Goal: Transaction & Acquisition: Purchase product/service

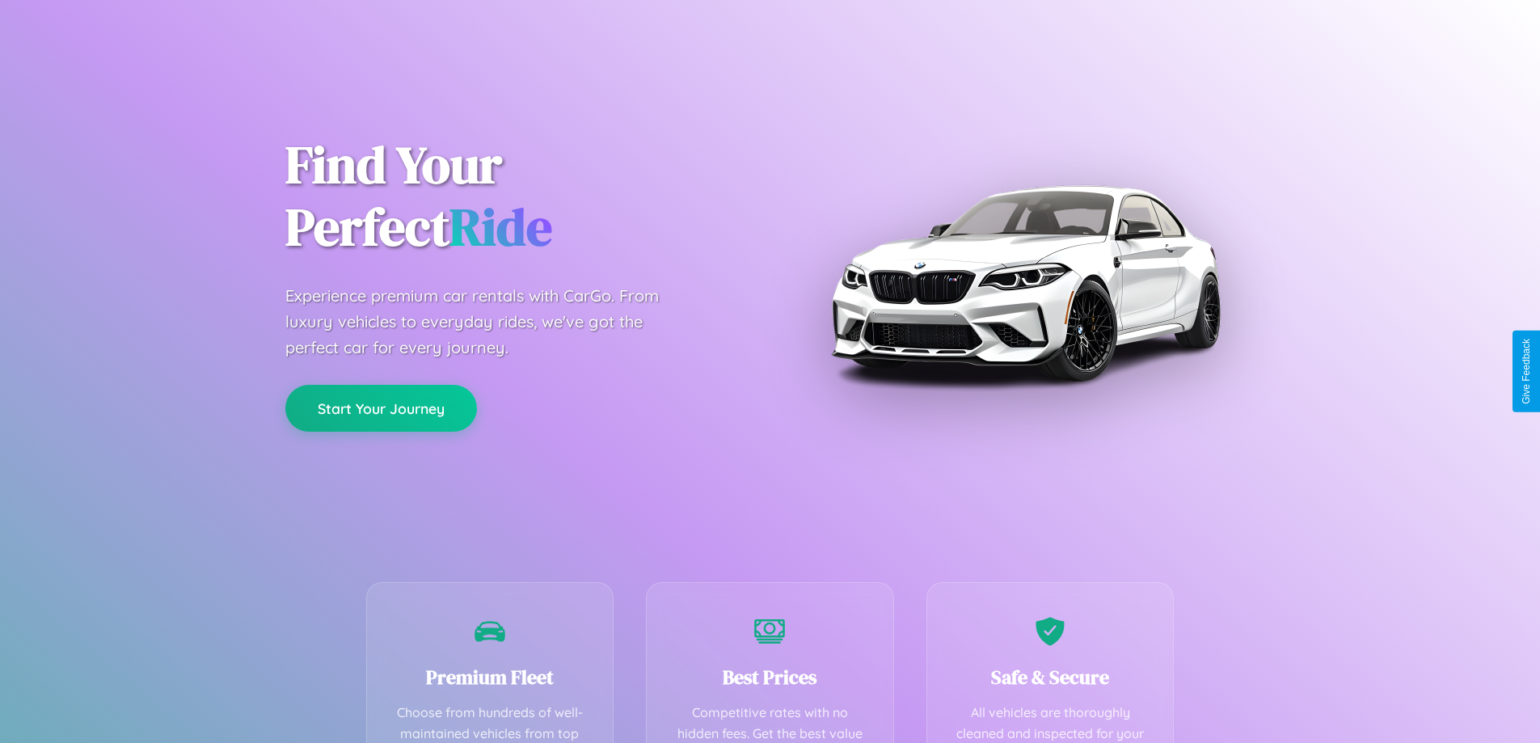
scroll to position [471, 0]
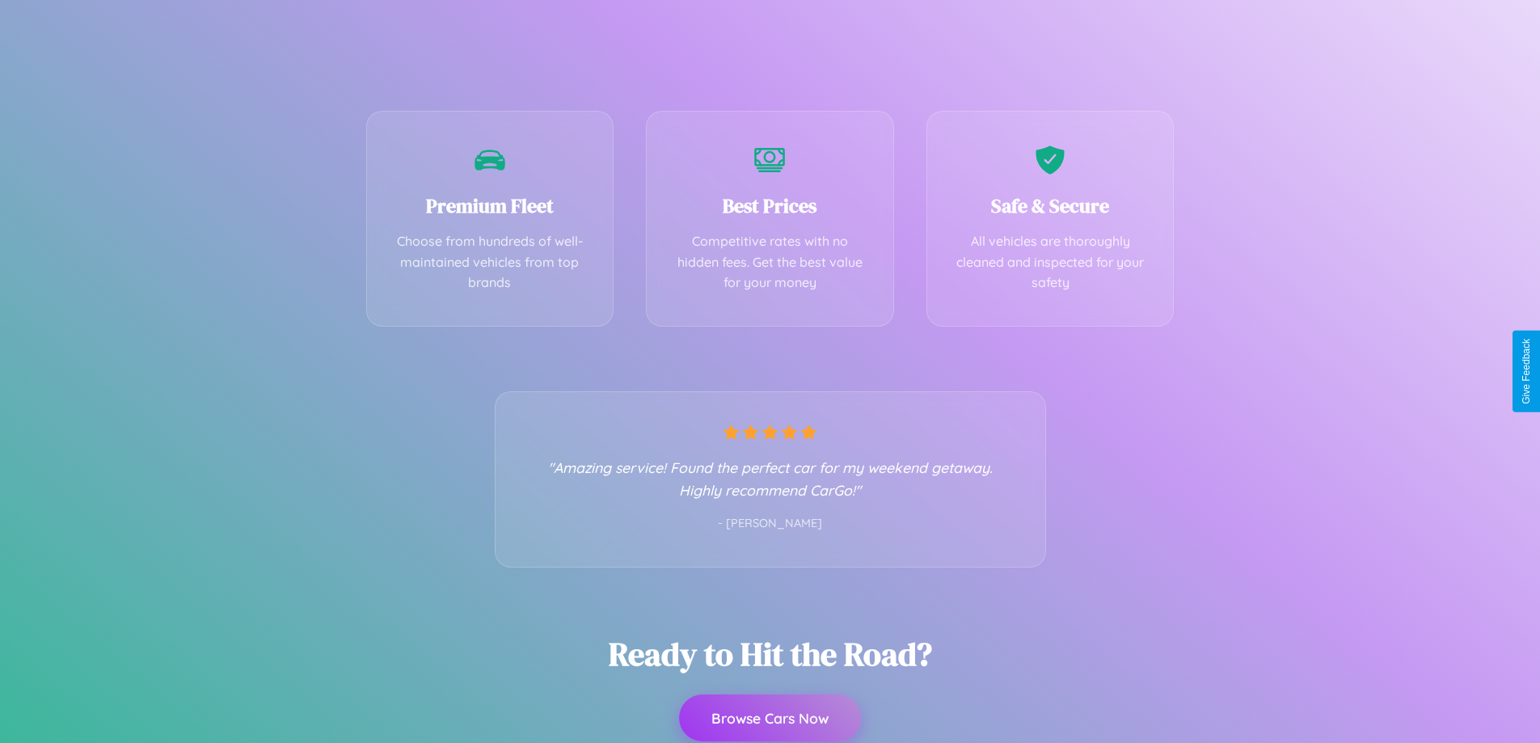
click at [770, 719] on button "Browse Cars Now" at bounding box center [770, 717] width 182 height 47
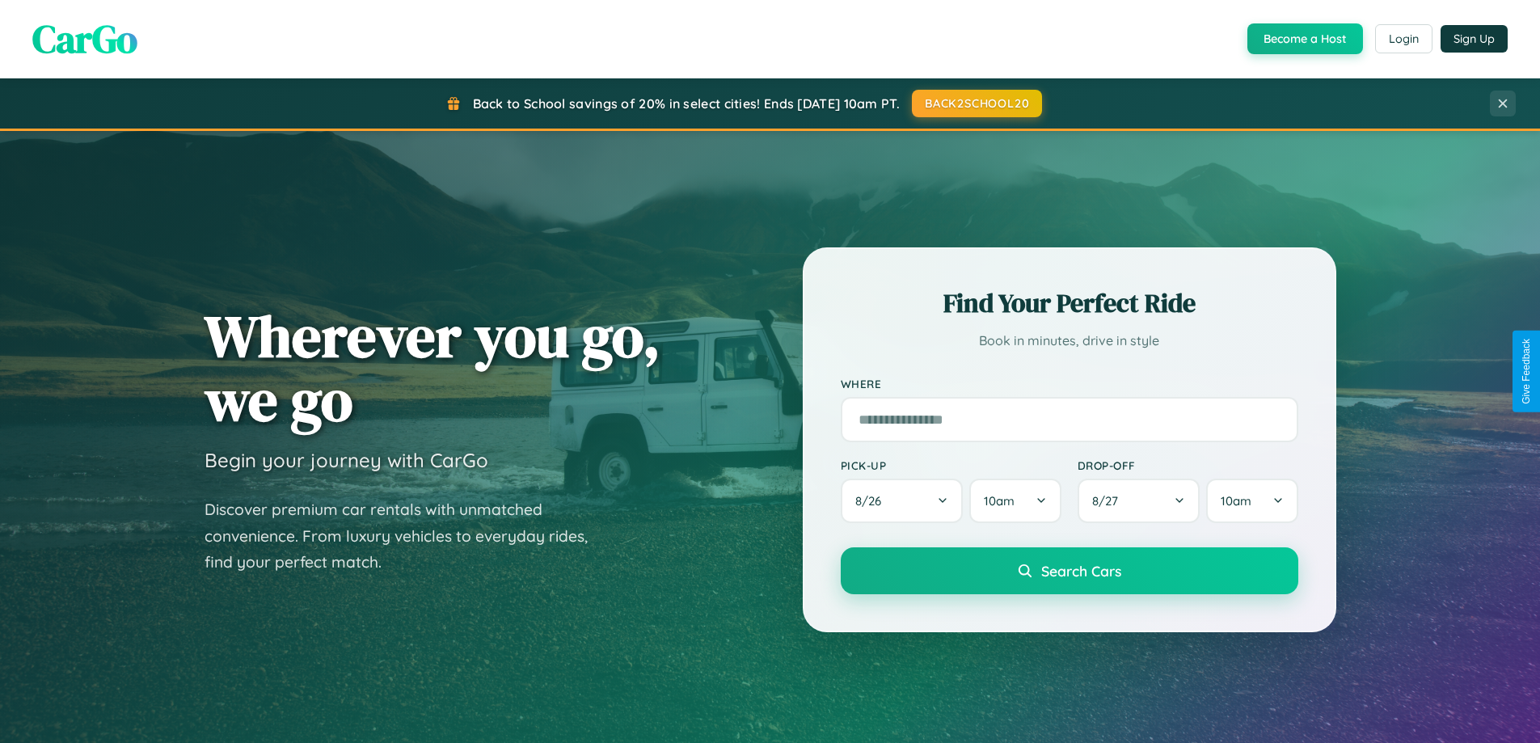
scroll to position [1424, 0]
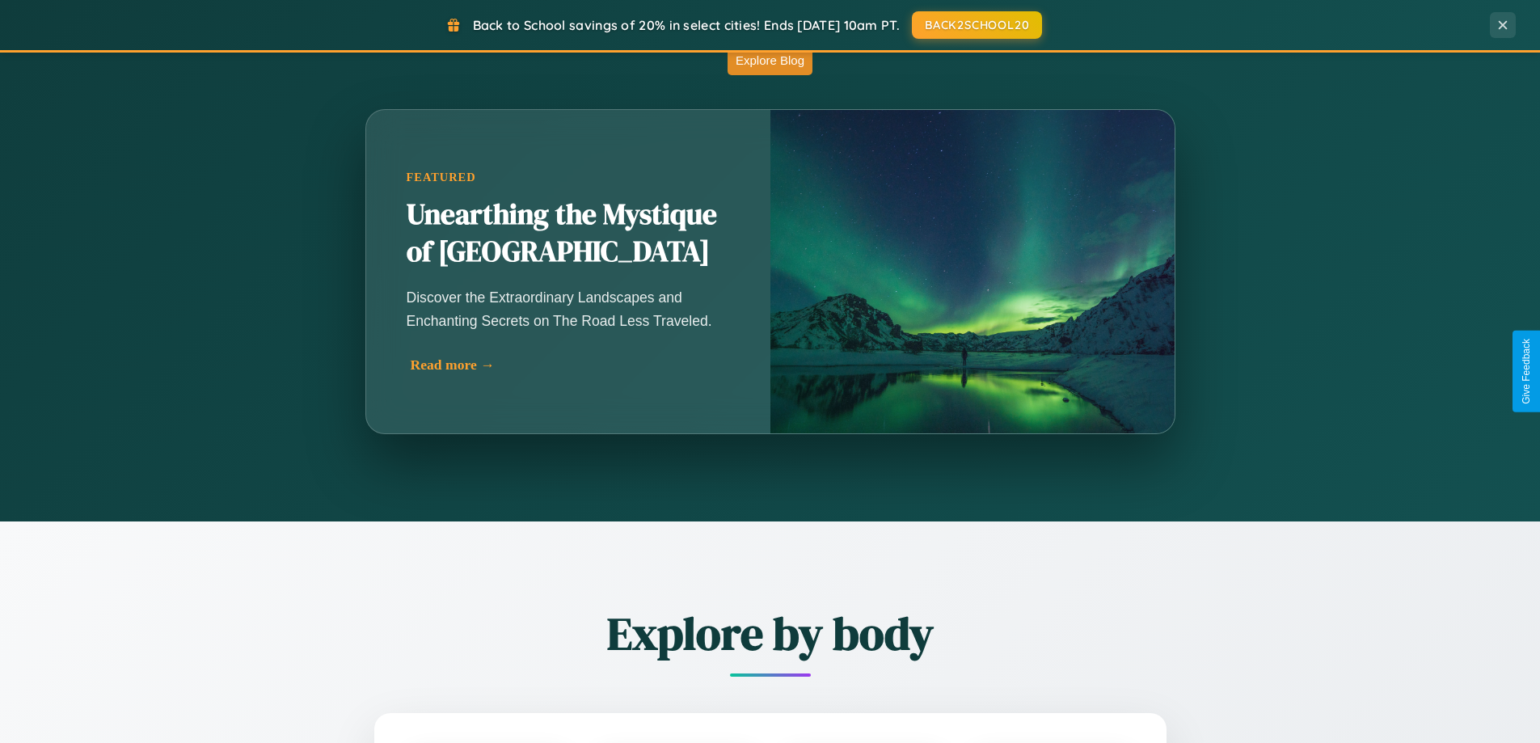
click at [567, 371] on div "Read more →" at bounding box center [572, 364] width 323 height 17
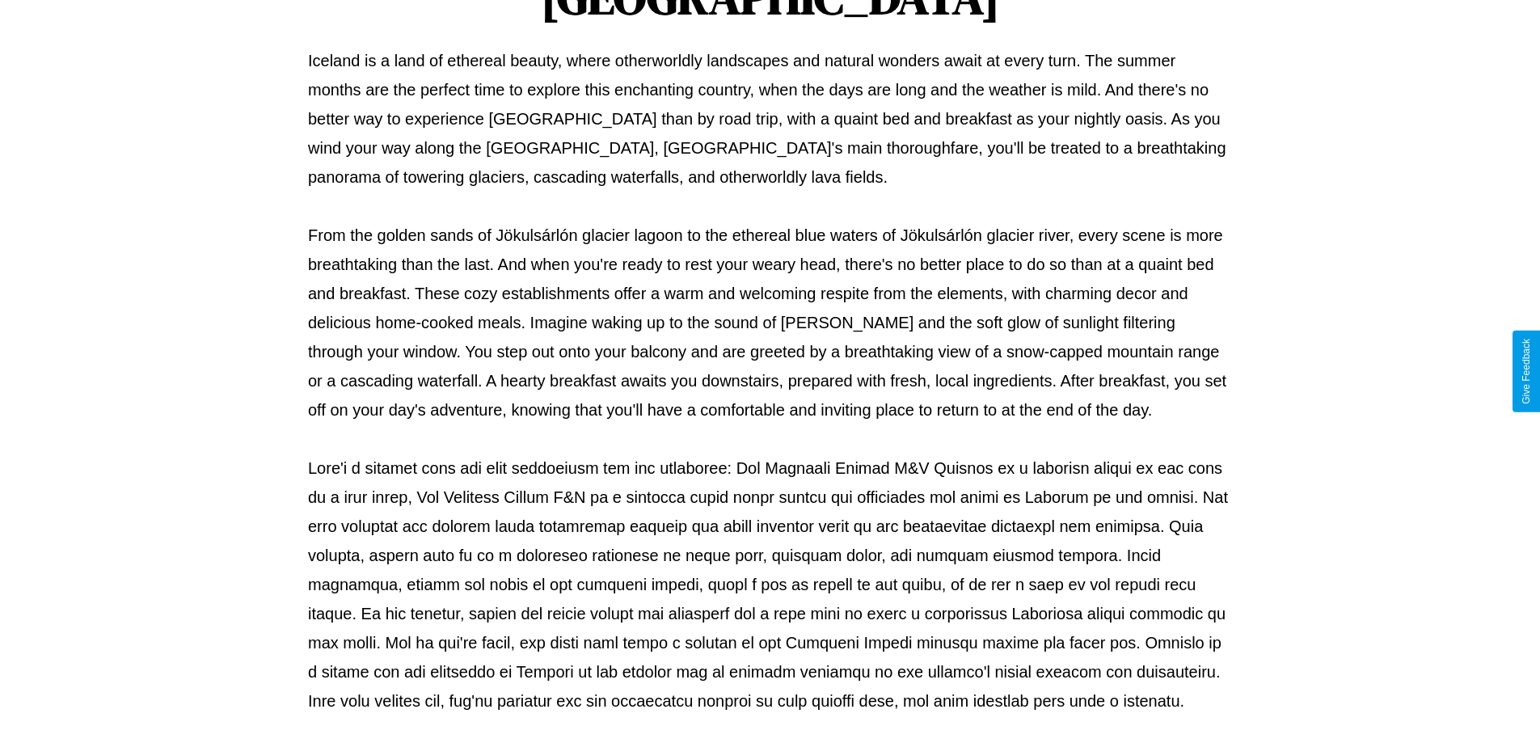
scroll to position [523, 0]
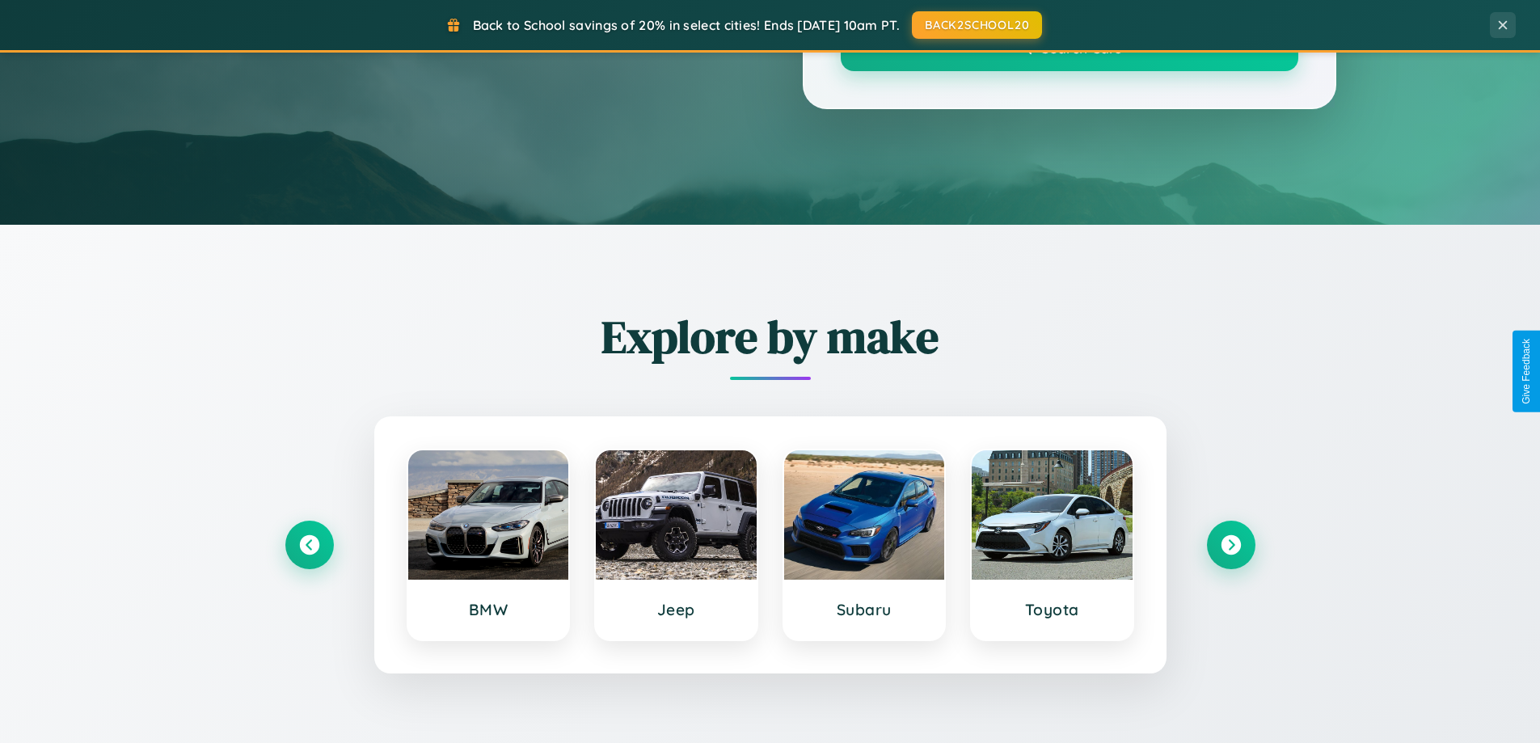
scroll to position [1424, 0]
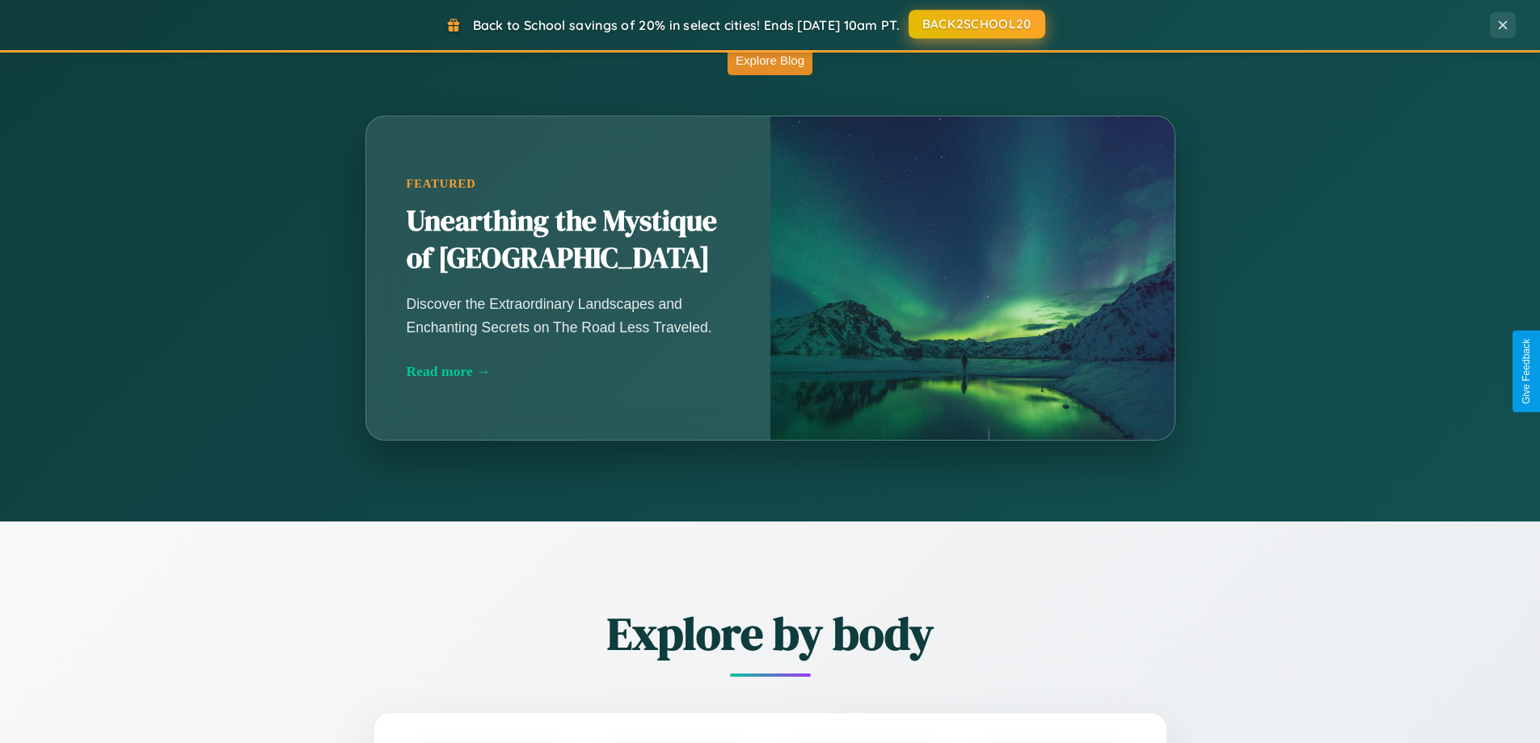
click at [976, 24] on button "BACK2SCHOOL20" at bounding box center [977, 24] width 137 height 29
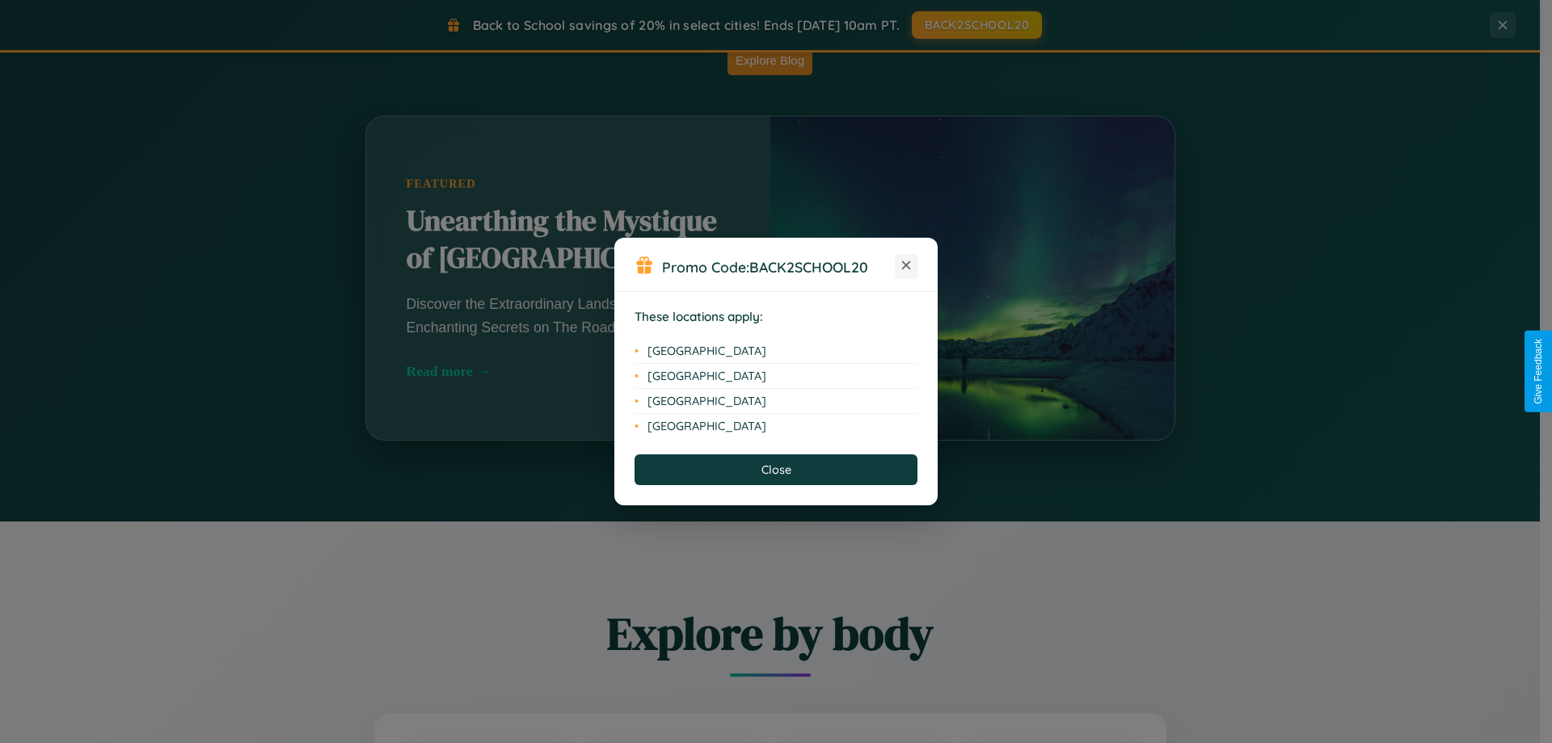
click at [906, 266] on icon at bounding box center [906, 265] width 9 height 9
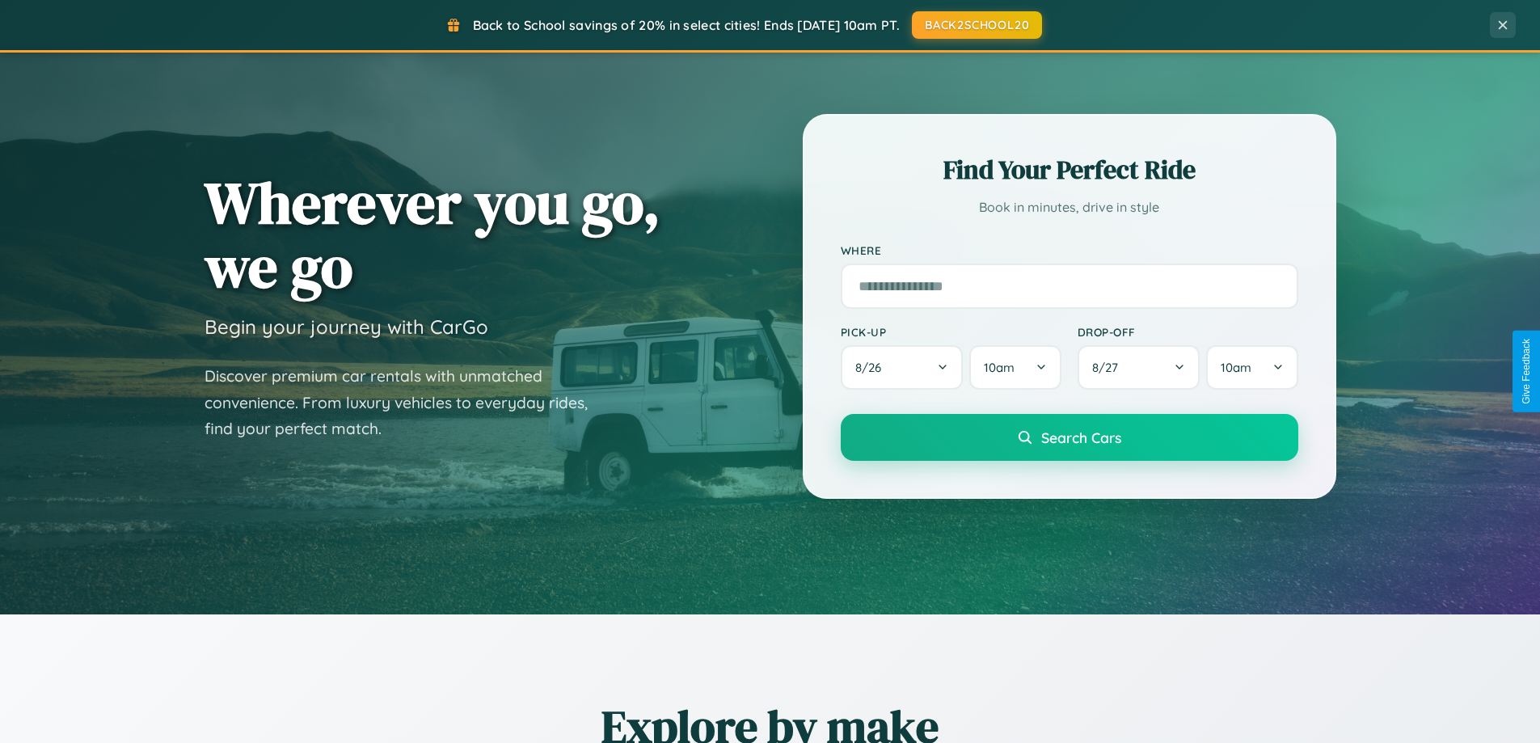
scroll to position [0, 0]
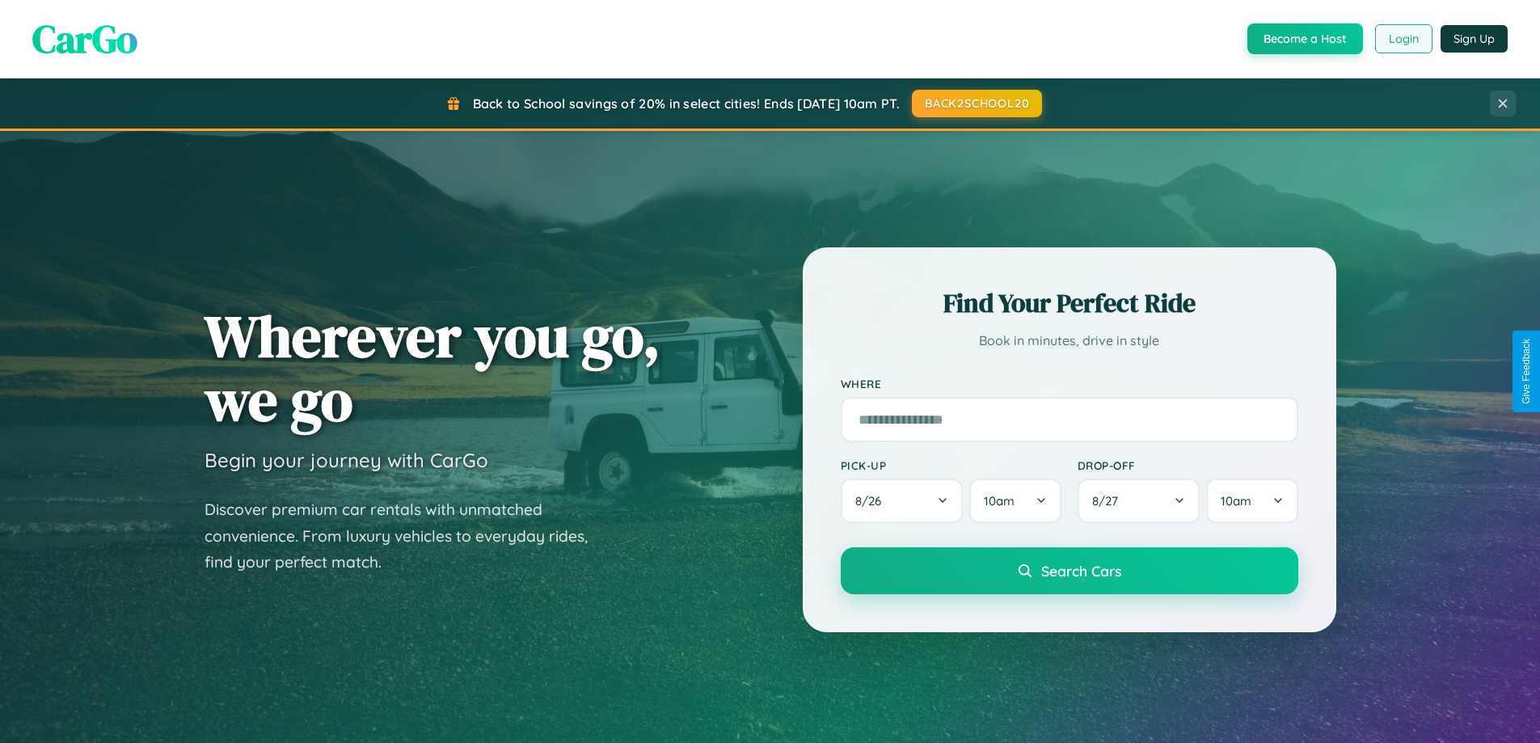
click at [1403, 39] on button "Login" at bounding box center [1403, 38] width 57 height 29
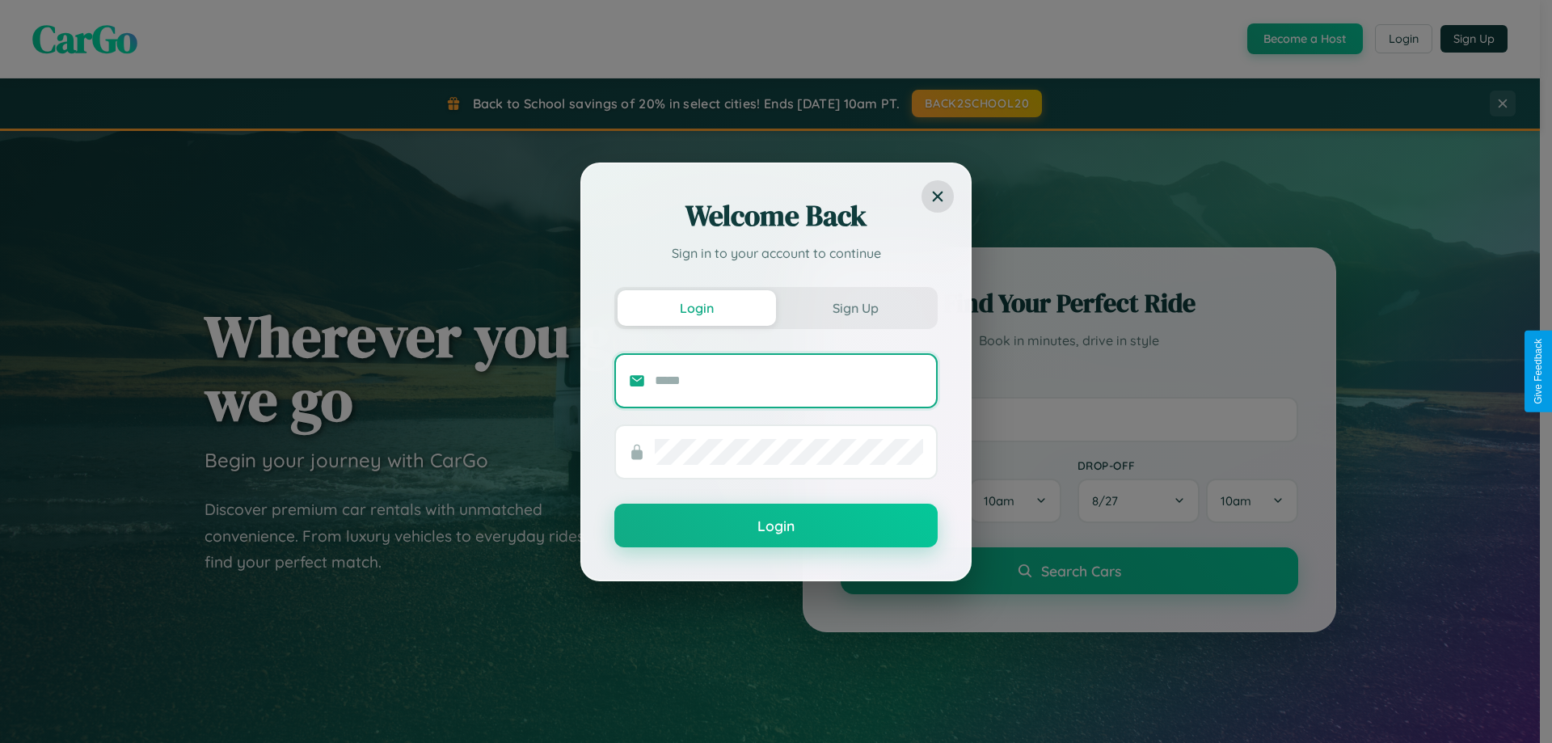
click at [789, 380] on input "text" at bounding box center [789, 381] width 268 height 26
type input "**********"
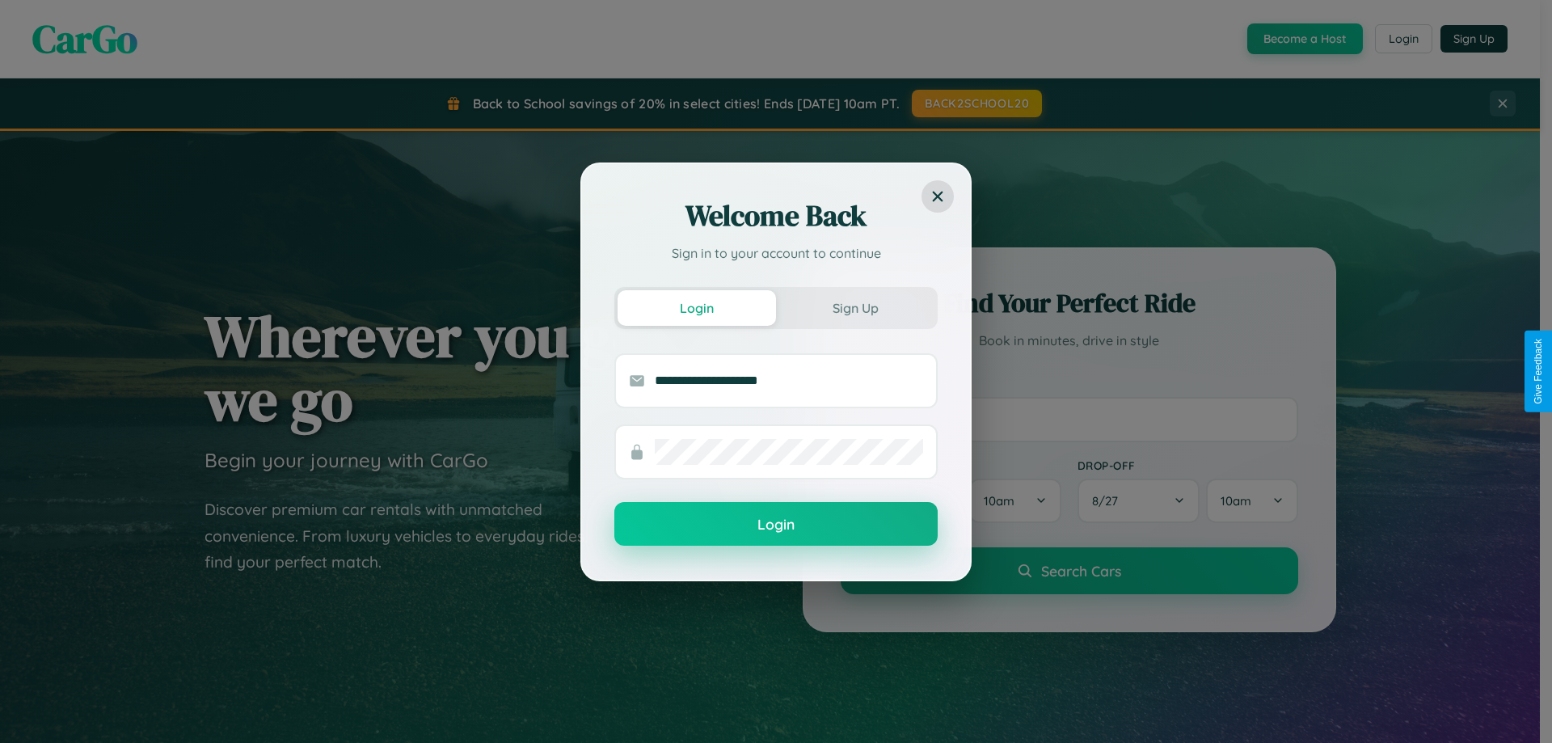
click at [776, 525] on button "Login" at bounding box center [775, 524] width 323 height 44
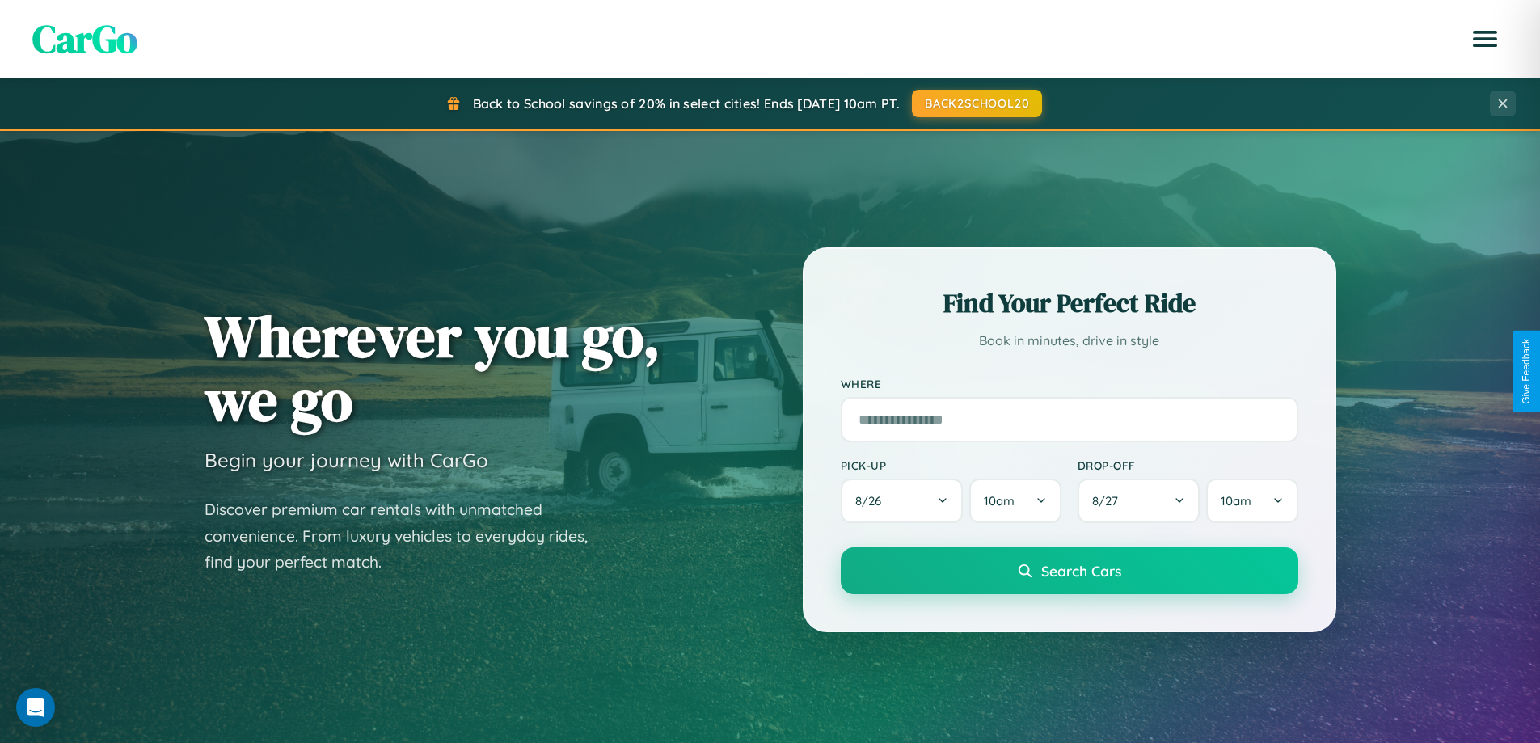
scroll to position [3111, 0]
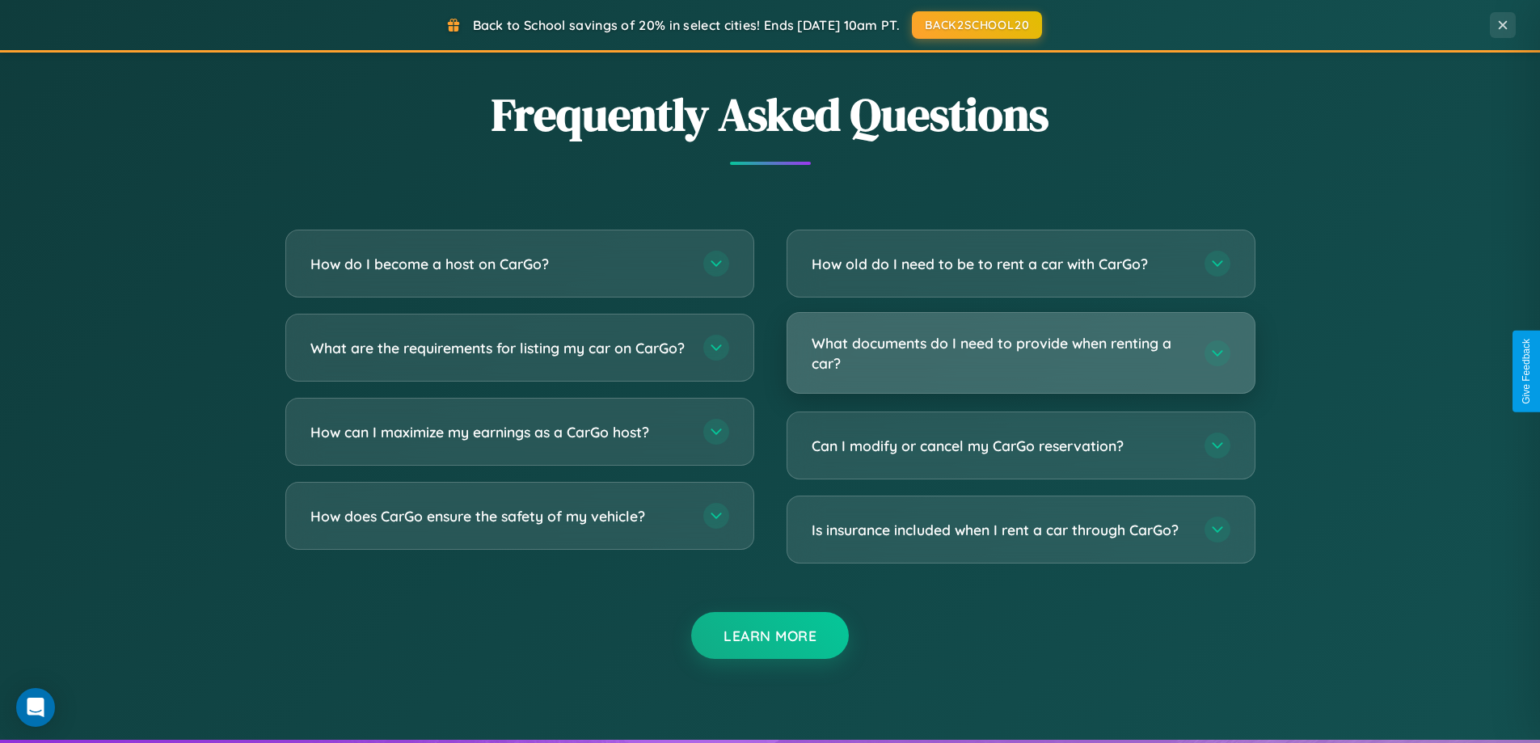
click at [1020, 353] on h3 "What documents do I need to provide when renting a car?" at bounding box center [1000, 353] width 377 height 40
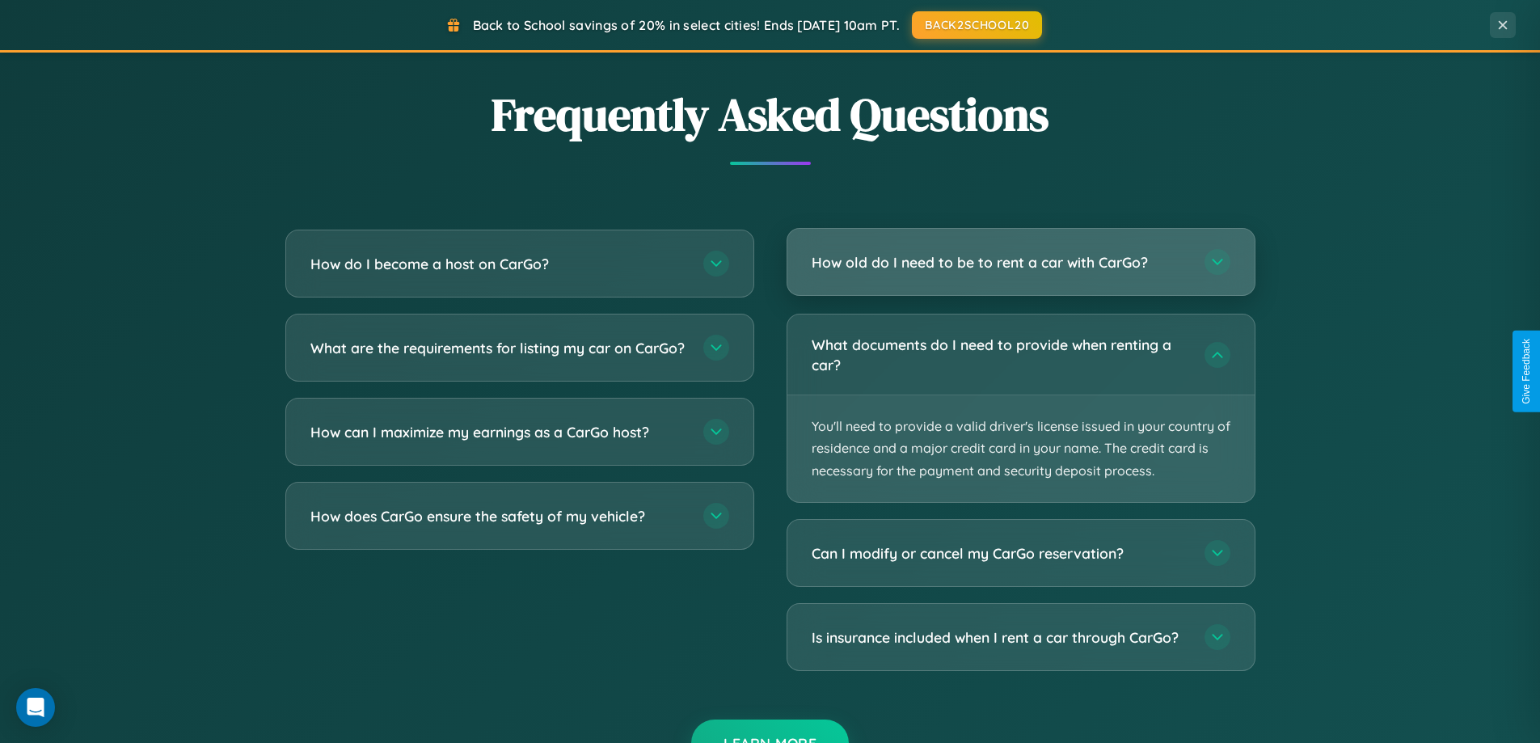
click at [1020, 264] on h3 "How old do I need to be to rent a car with CarGo?" at bounding box center [1000, 262] width 377 height 20
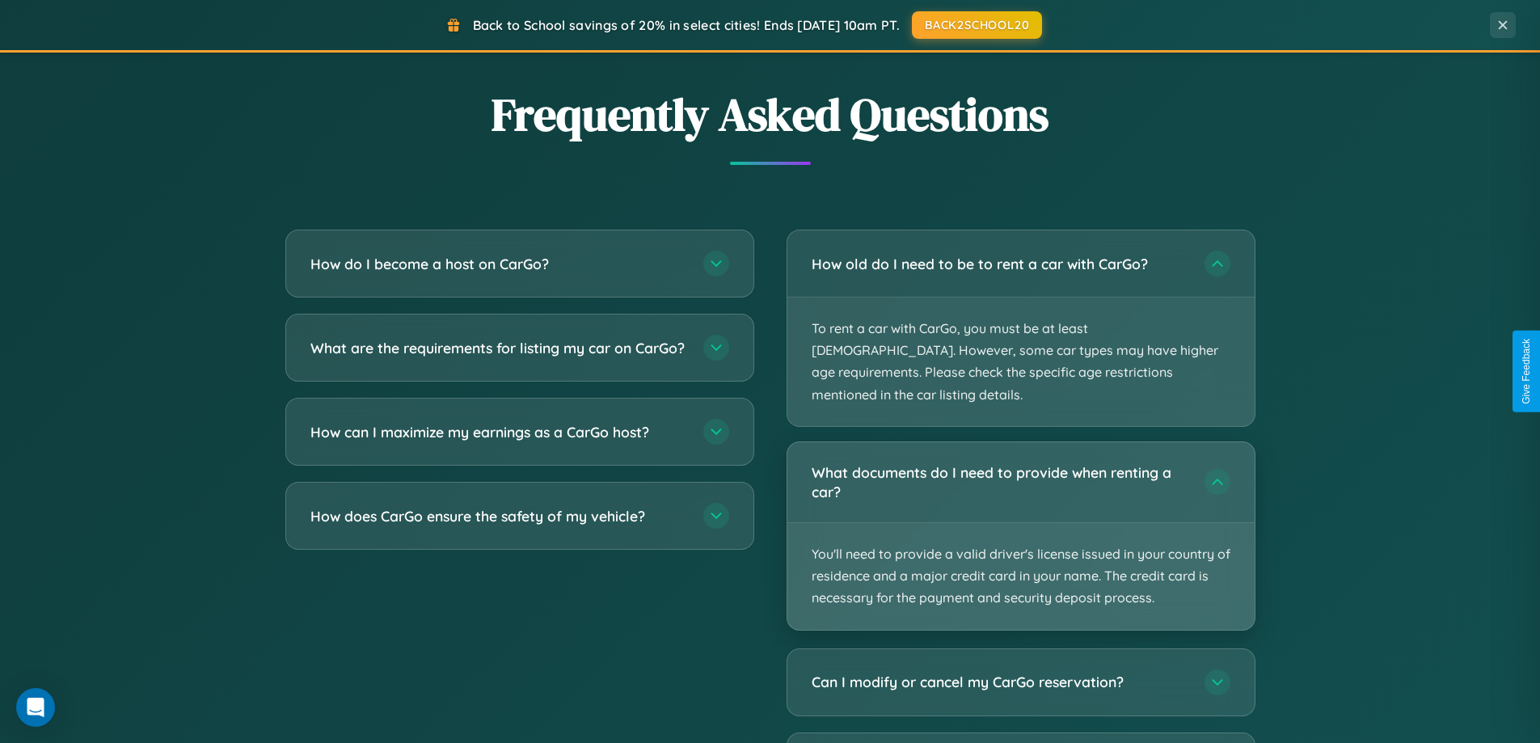
click at [1020, 523] on p "You'll need to provide a valid driver's license issued in your country of resid…" at bounding box center [1020, 576] width 467 height 107
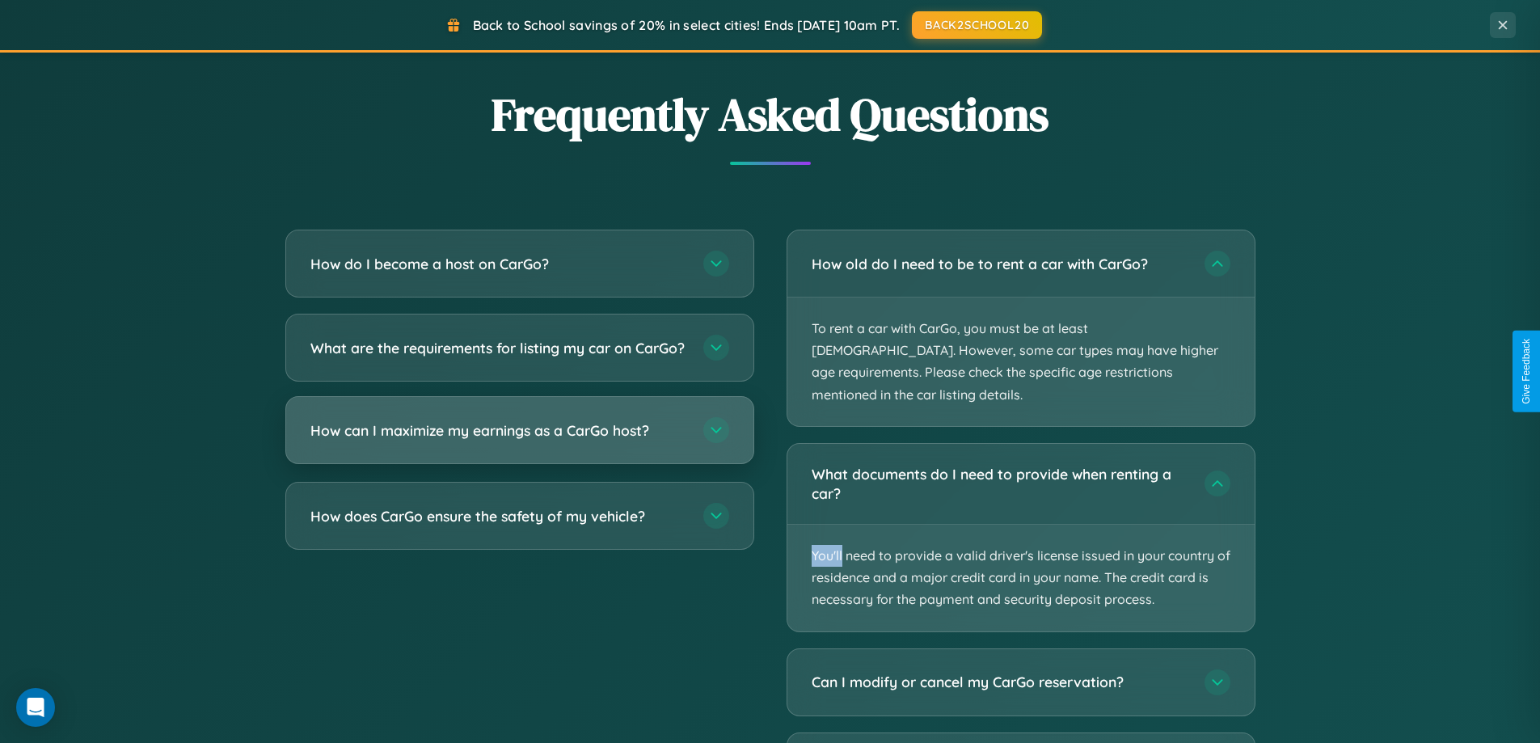
click at [519, 441] on h3 "How can I maximize my earnings as a CarGo host?" at bounding box center [498, 430] width 377 height 20
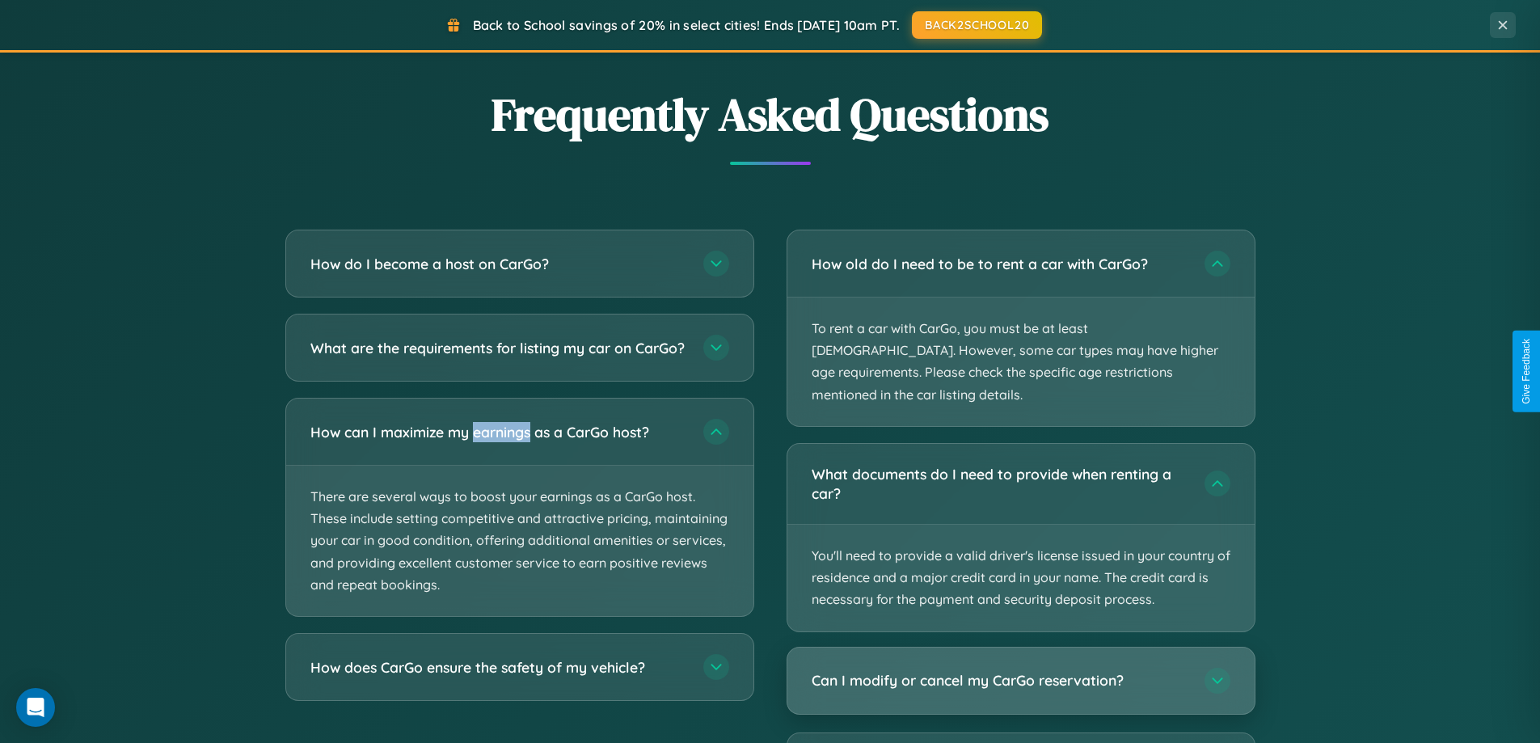
click at [1020, 670] on h3 "Can I modify or cancel my CarGo reservation?" at bounding box center [1000, 680] width 377 height 20
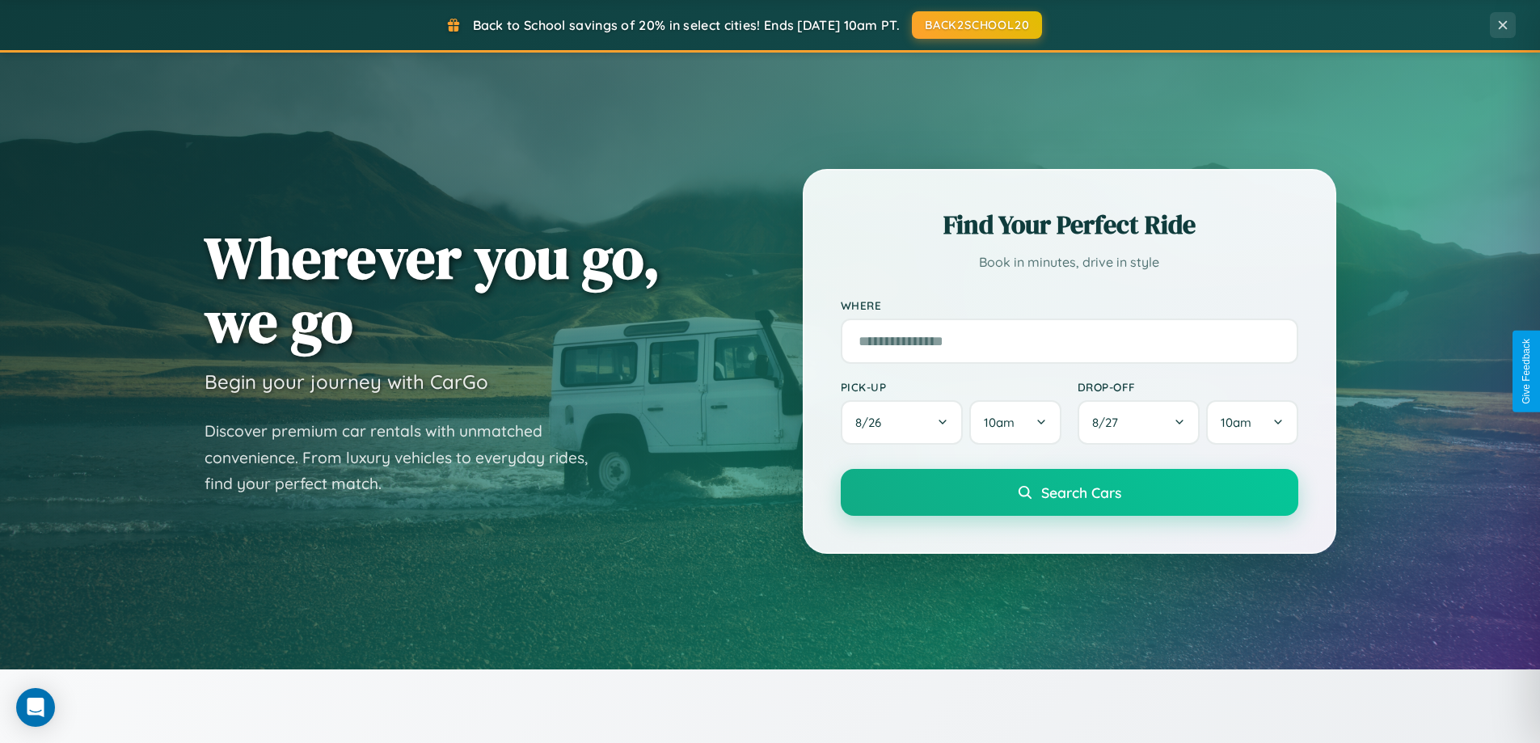
scroll to position [48, 0]
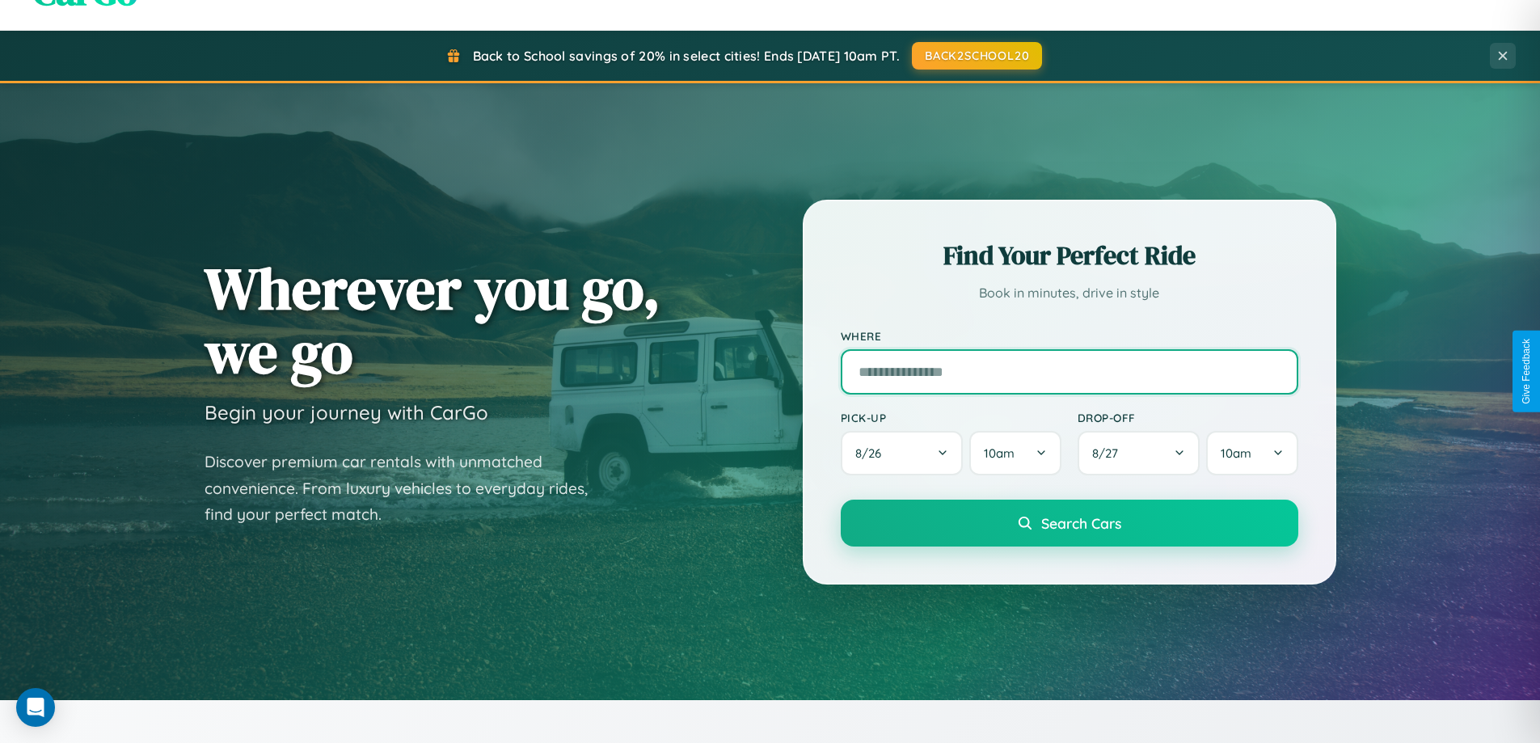
click at [1069, 371] on input "text" at bounding box center [1070, 371] width 458 height 45
type input "**********"
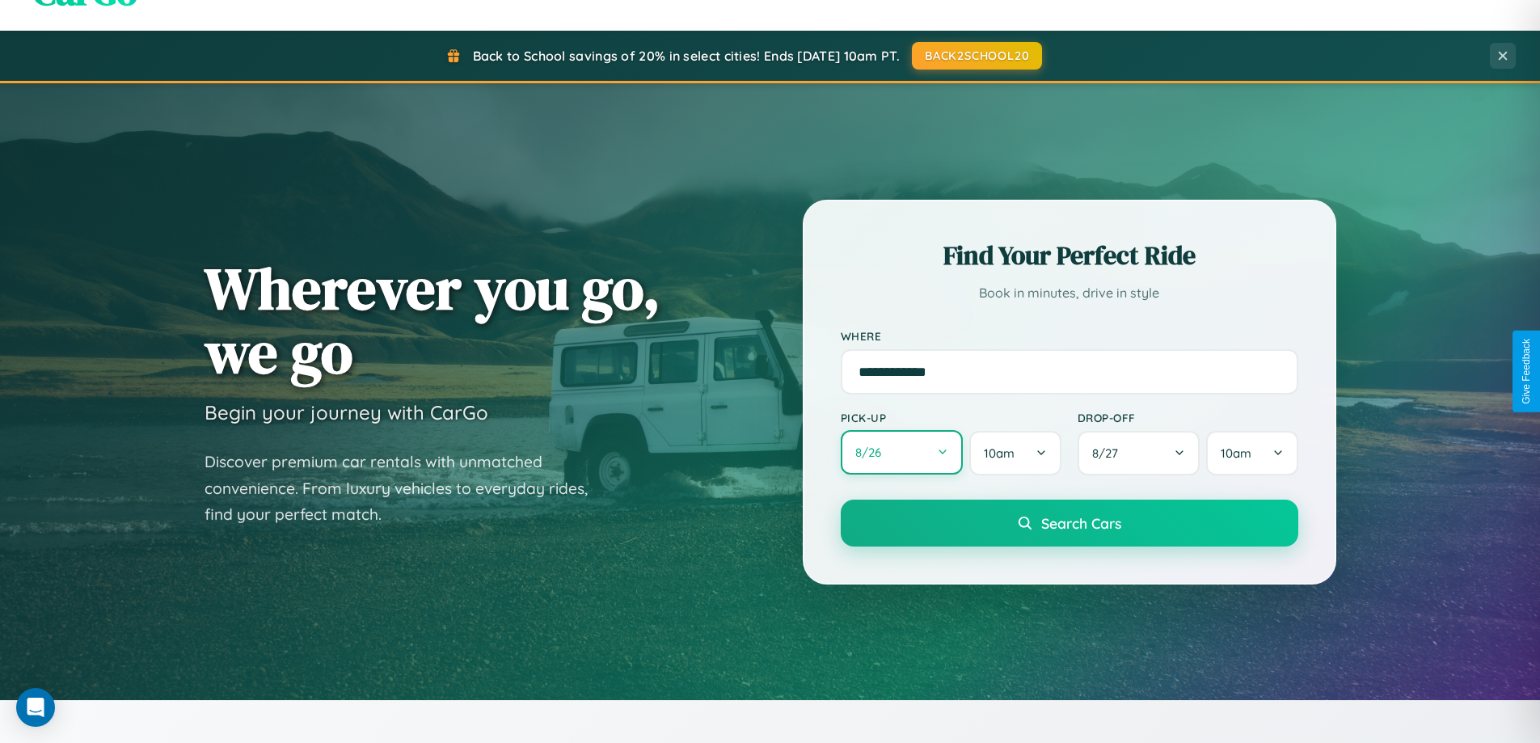
click at [901, 453] on button "8 / 26" at bounding box center [902, 452] width 123 height 44
select select "*"
select select "****"
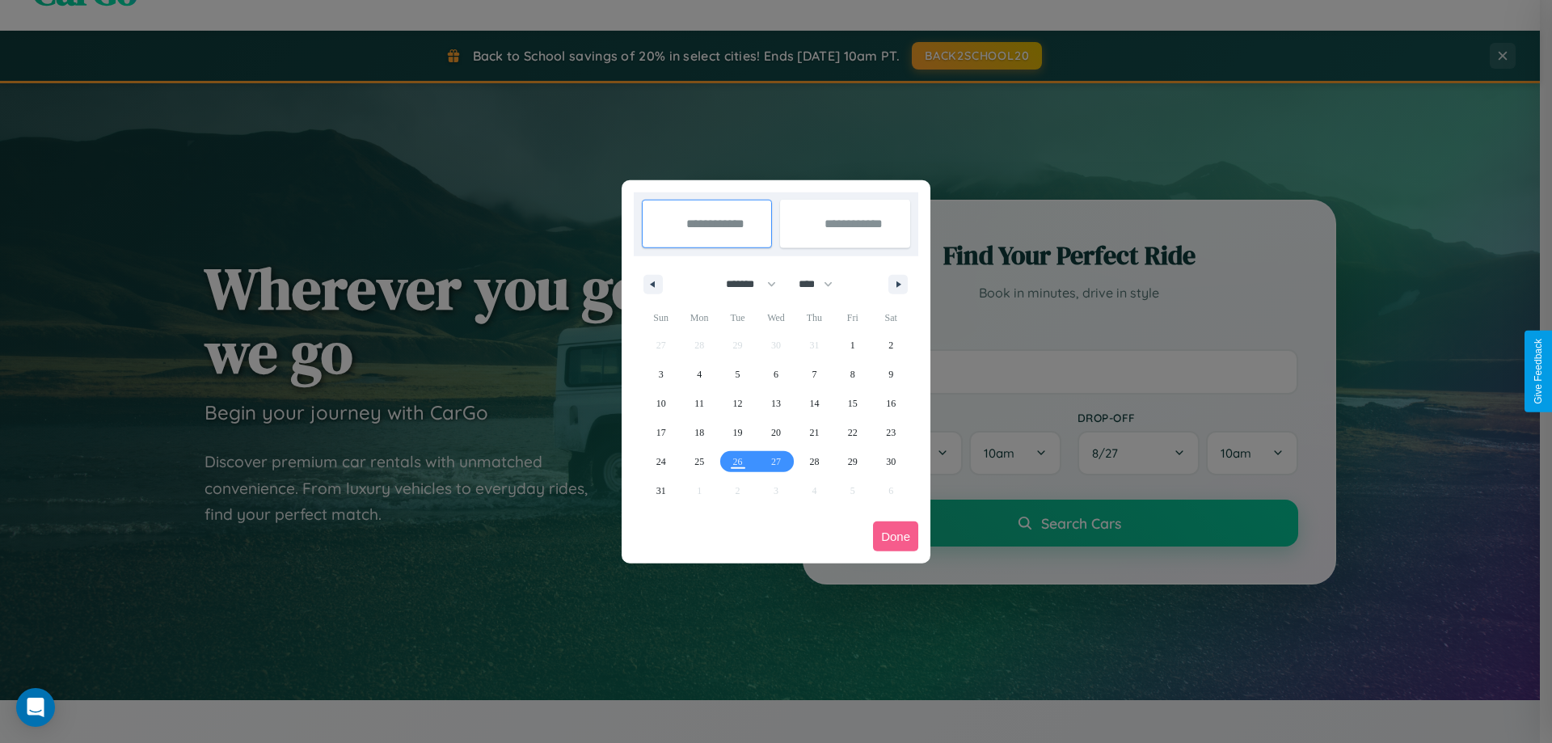
drag, startPoint x: 744, startPoint y: 284, endPoint x: 776, endPoint y: 324, distance: 51.8
click at [744, 284] on select "******* ******** ***** ***** *** **** **** ****** ********* ******* ******** **…" at bounding box center [748, 284] width 69 height 27
select select "*"
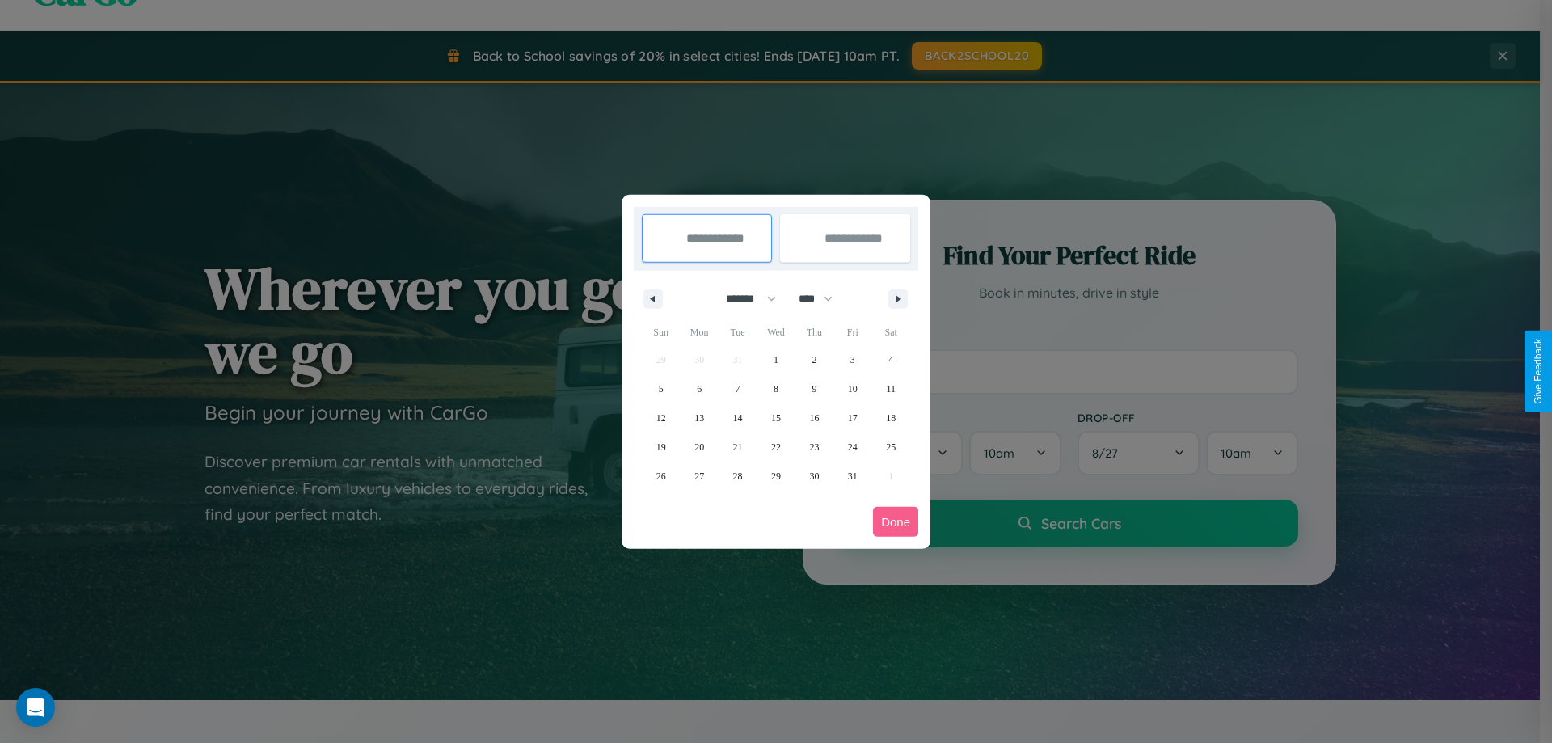
click at [823, 298] on select "**** **** **** **** **** **** **** **** **** **** **** **** **** **** **** ****…" at bounding box center [815, 298] width 49 height 27
select select "****"
click at [775, 475] on span "28" at bounding box center [776, 476] width 10 height 29
type input "**********"
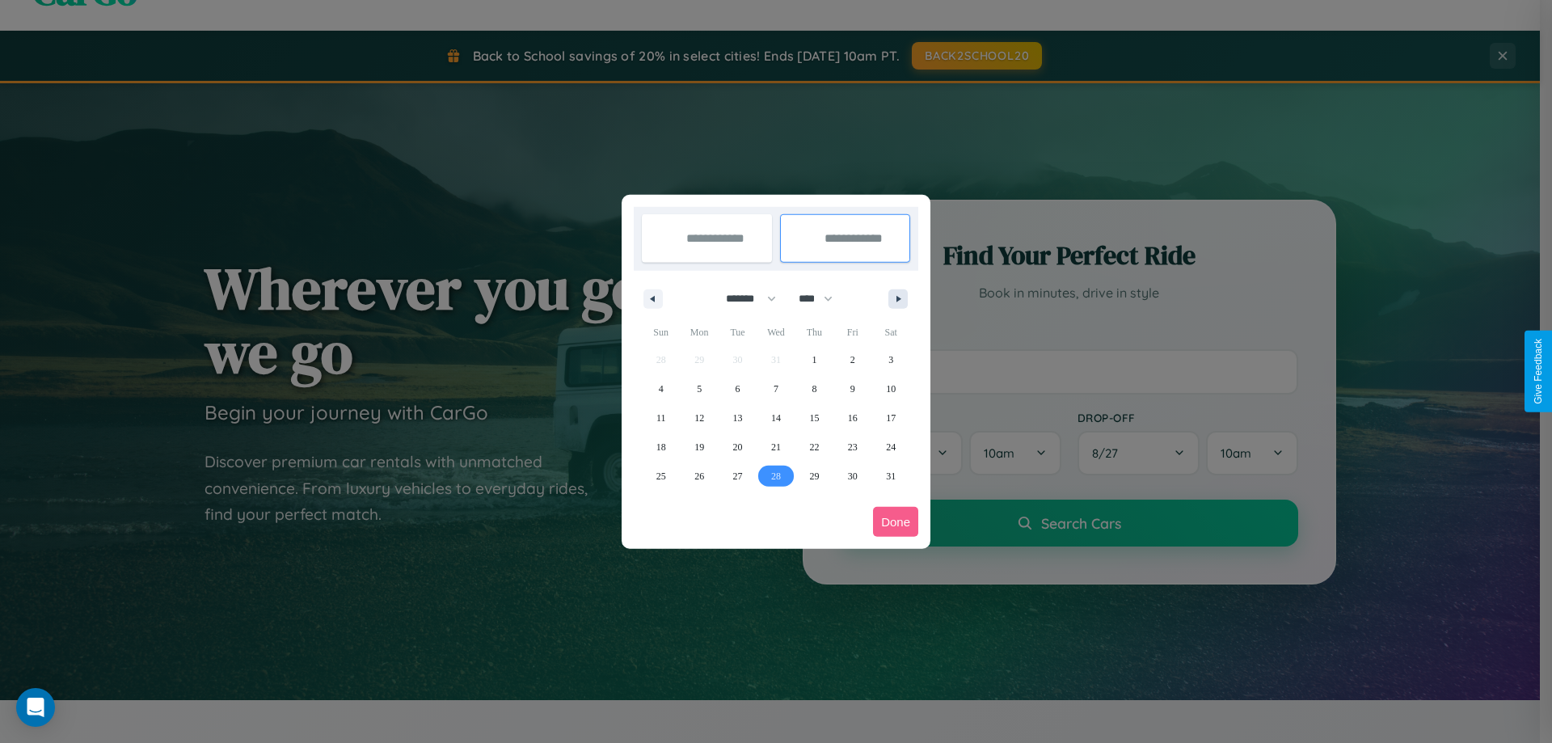
click at [898, 298] on icon "button" at bounding box center [901, 299] width 8 height 6
select select "*"
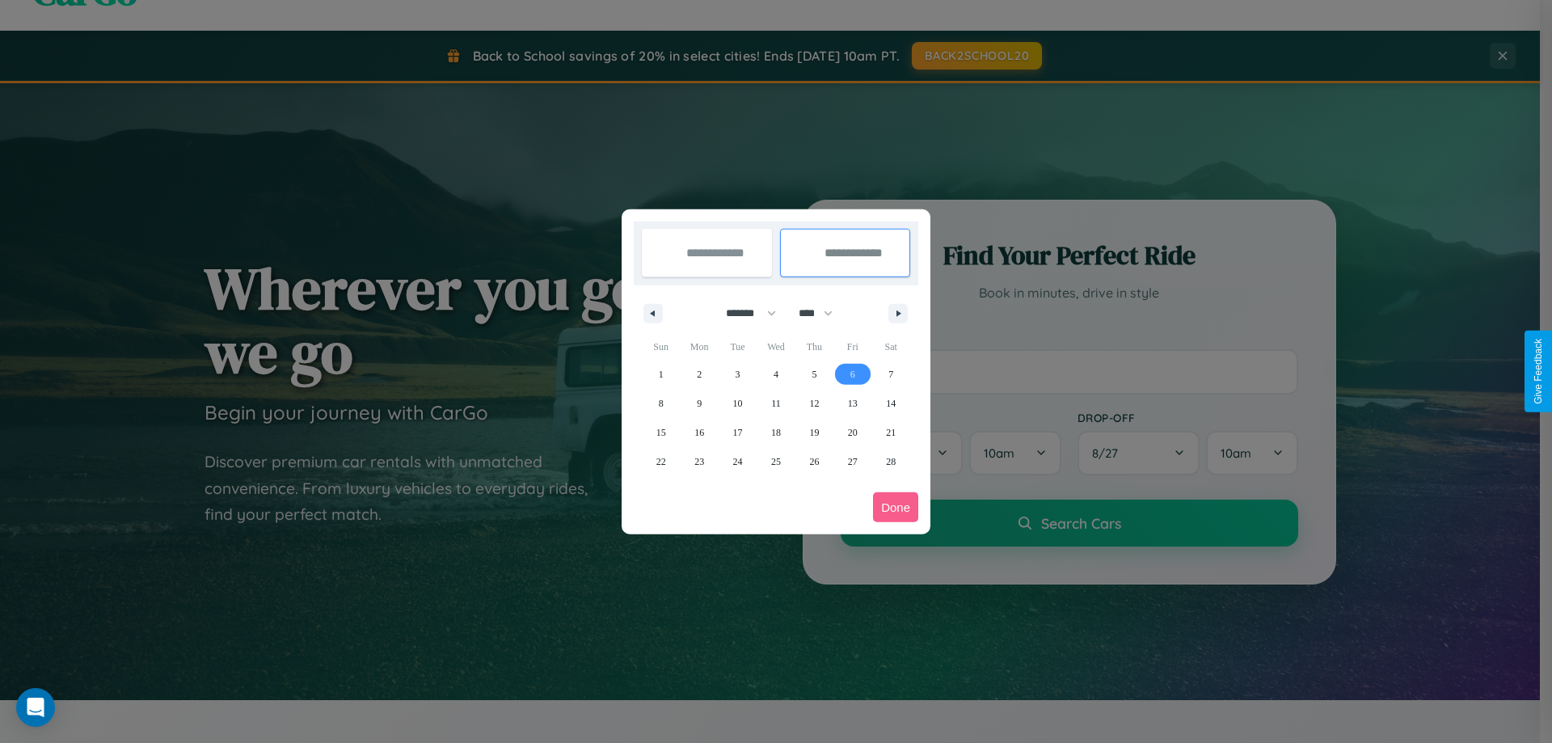
click at [852, 373] on span "6" at bounding box center [852, 374] width 5 height 29
type input "**********"
select select "*"
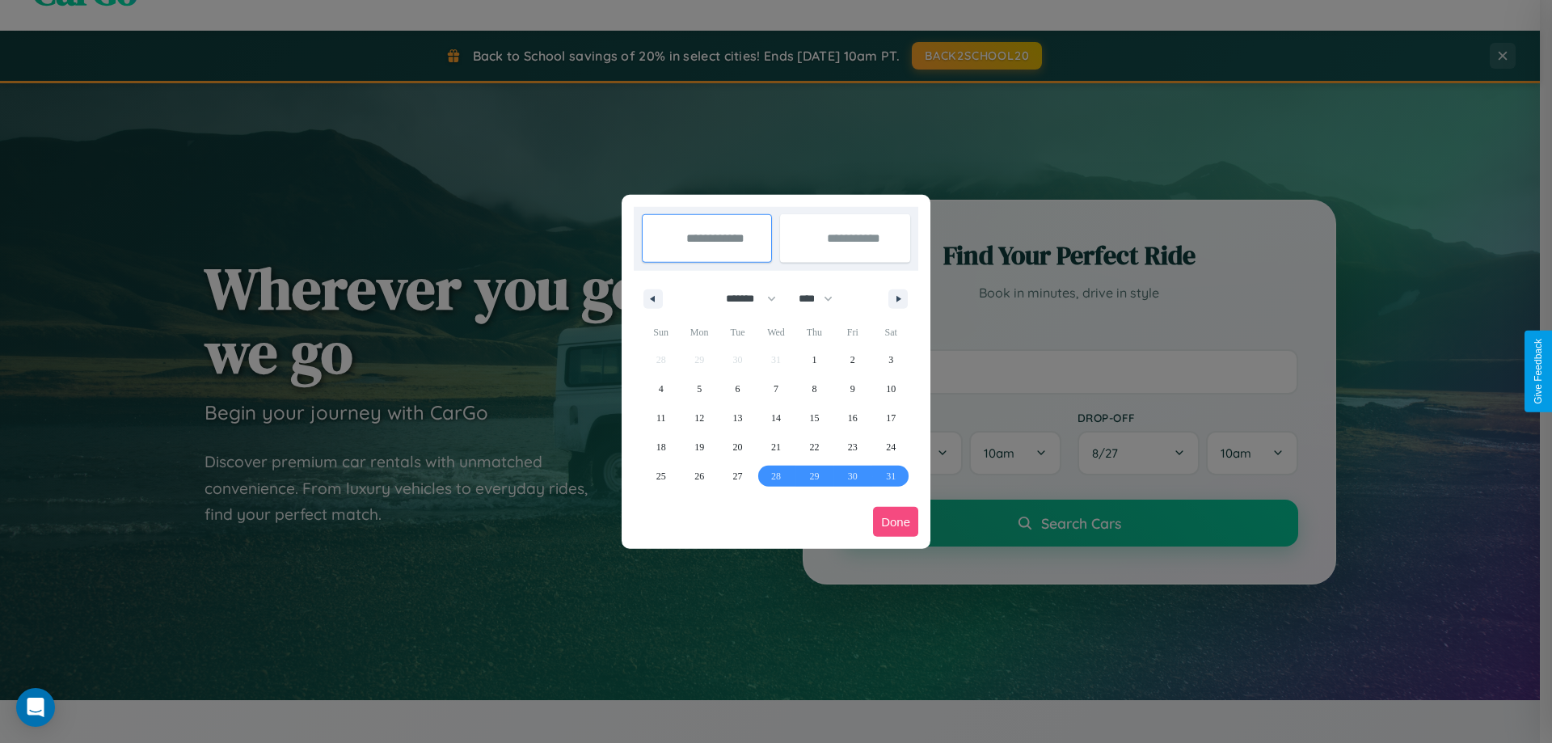
click at [896, 521] on button "Done" at bounding box center [895, 522] width 45 height 30
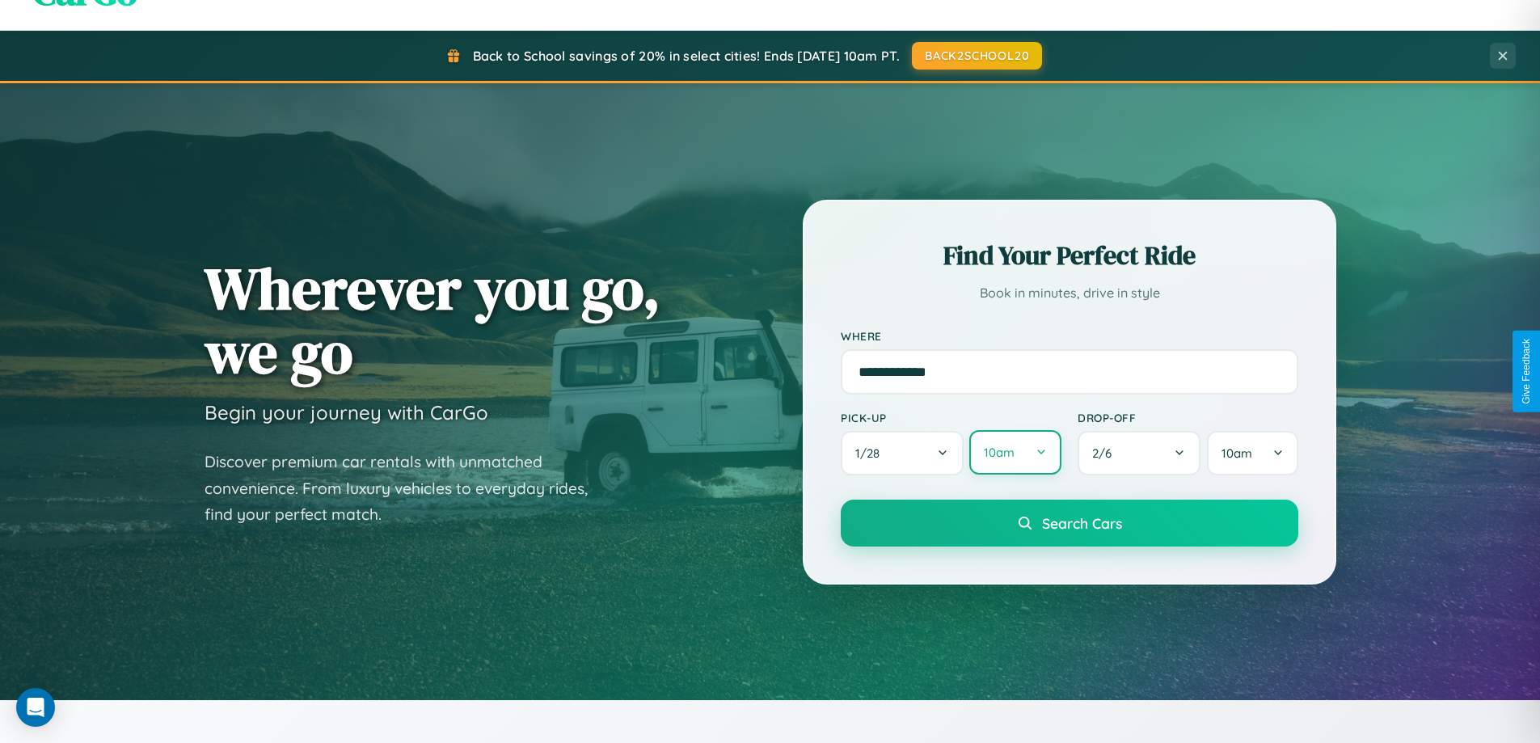
click at [1015, 454] on button "10am" at bounding box center [1014, 452] width 91 height 44
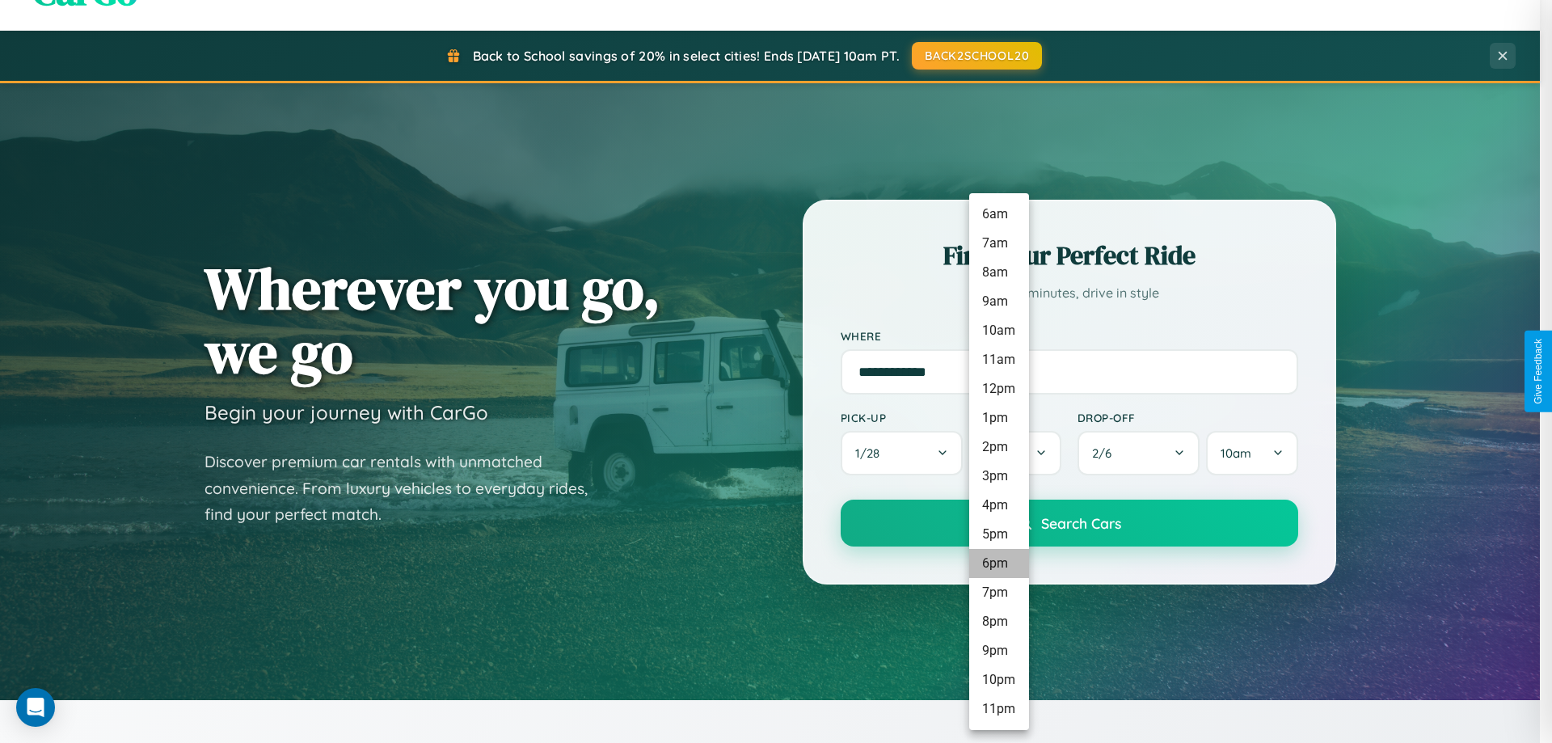
click at [998, 563] on li "6pm" at bounding box center [999, 563] width 60 height 29
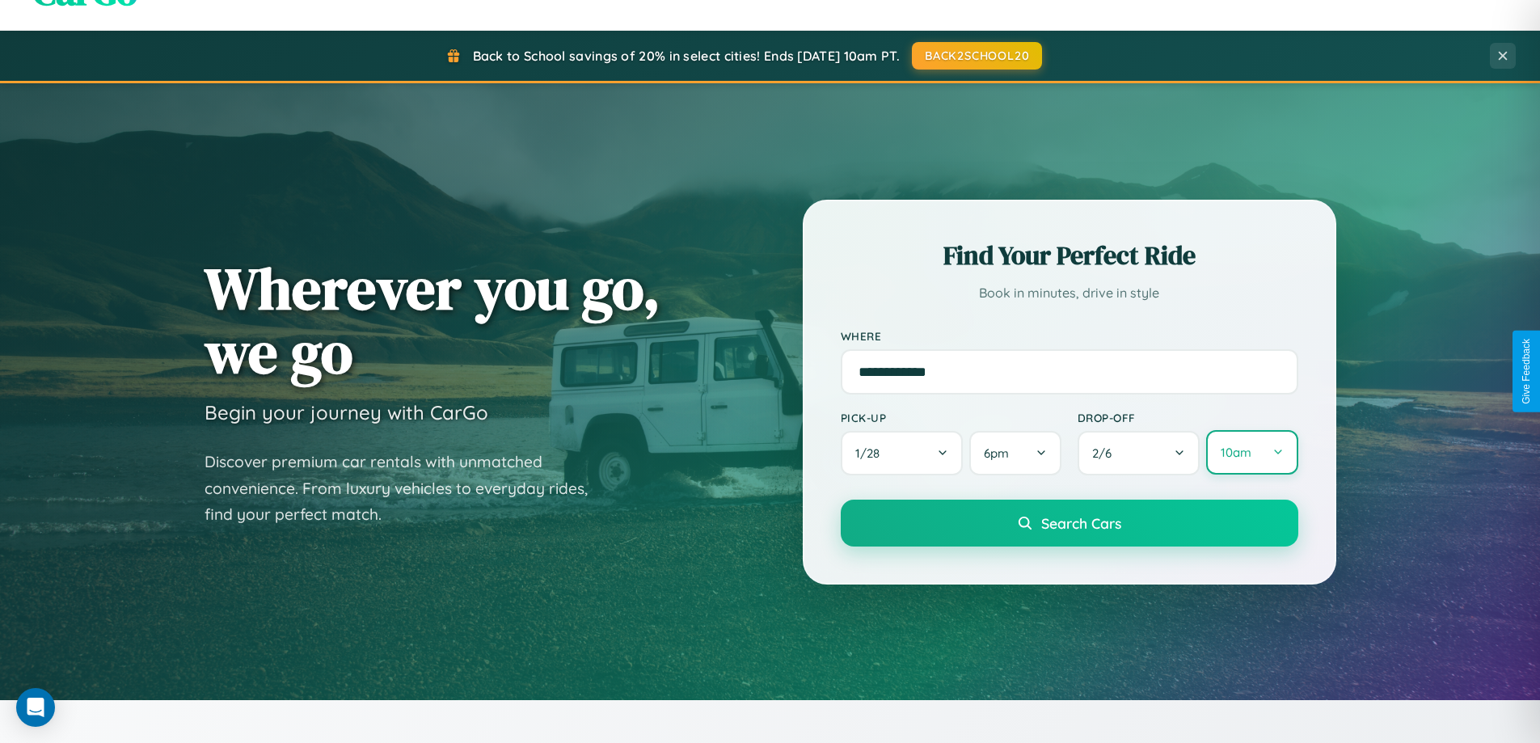
click at [1251, 453] on button "10am" at bounding box center [1251, 452] width 91 height 44
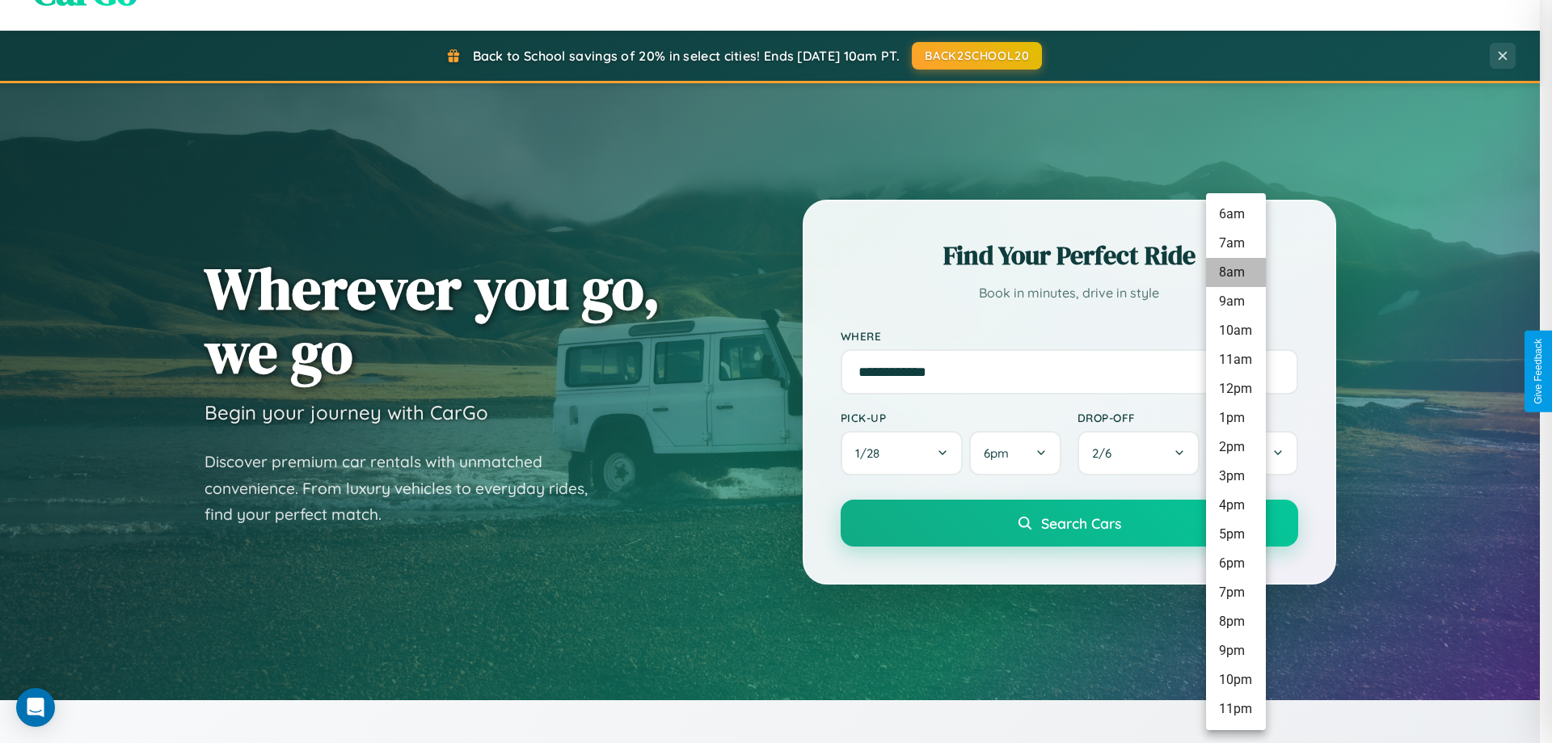
click at [1235, 272] on li "8am" at bounding box center [1236, 272] width 60 height 29
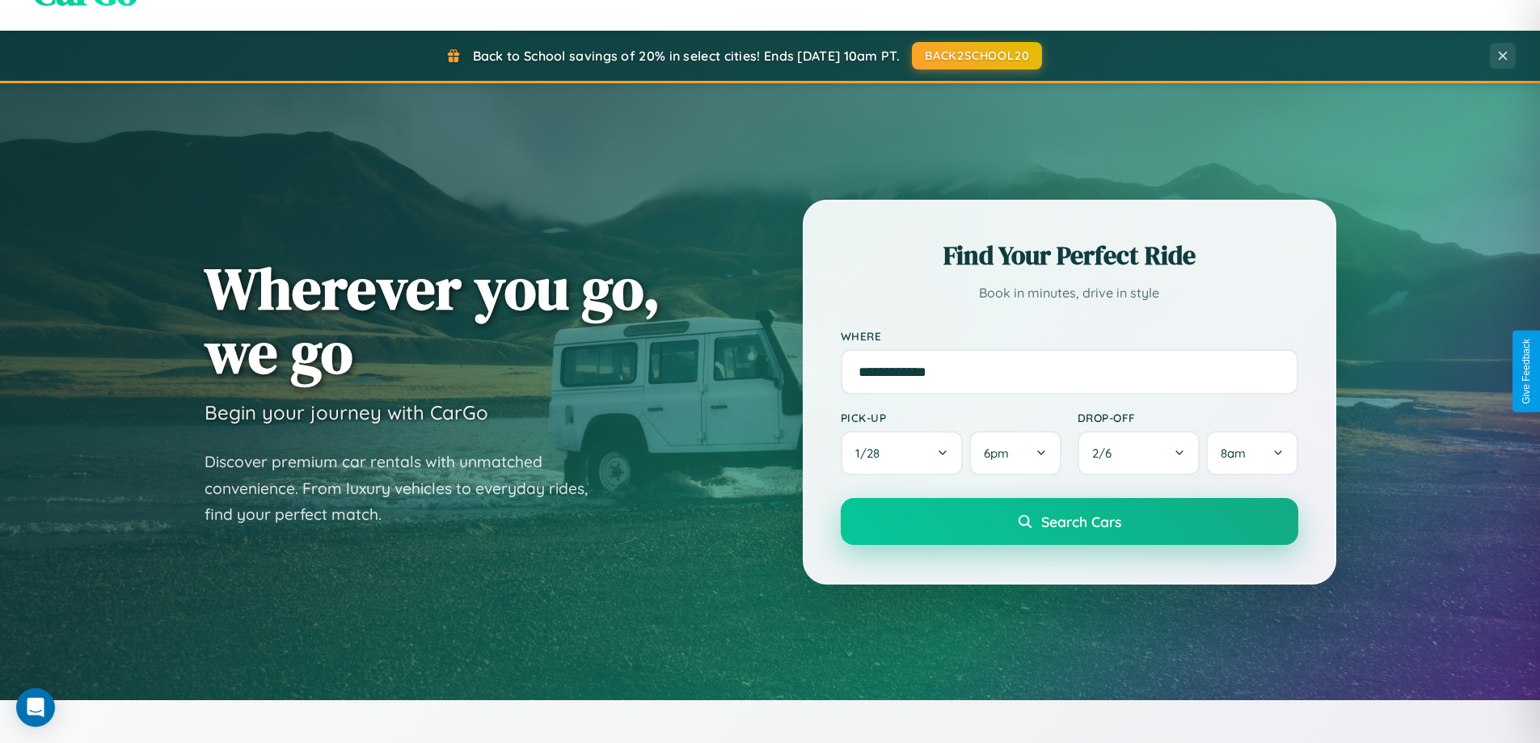
click at [1069, 523] on span "Search Cars" at bounding box center [1081, 522] width 80 height 18
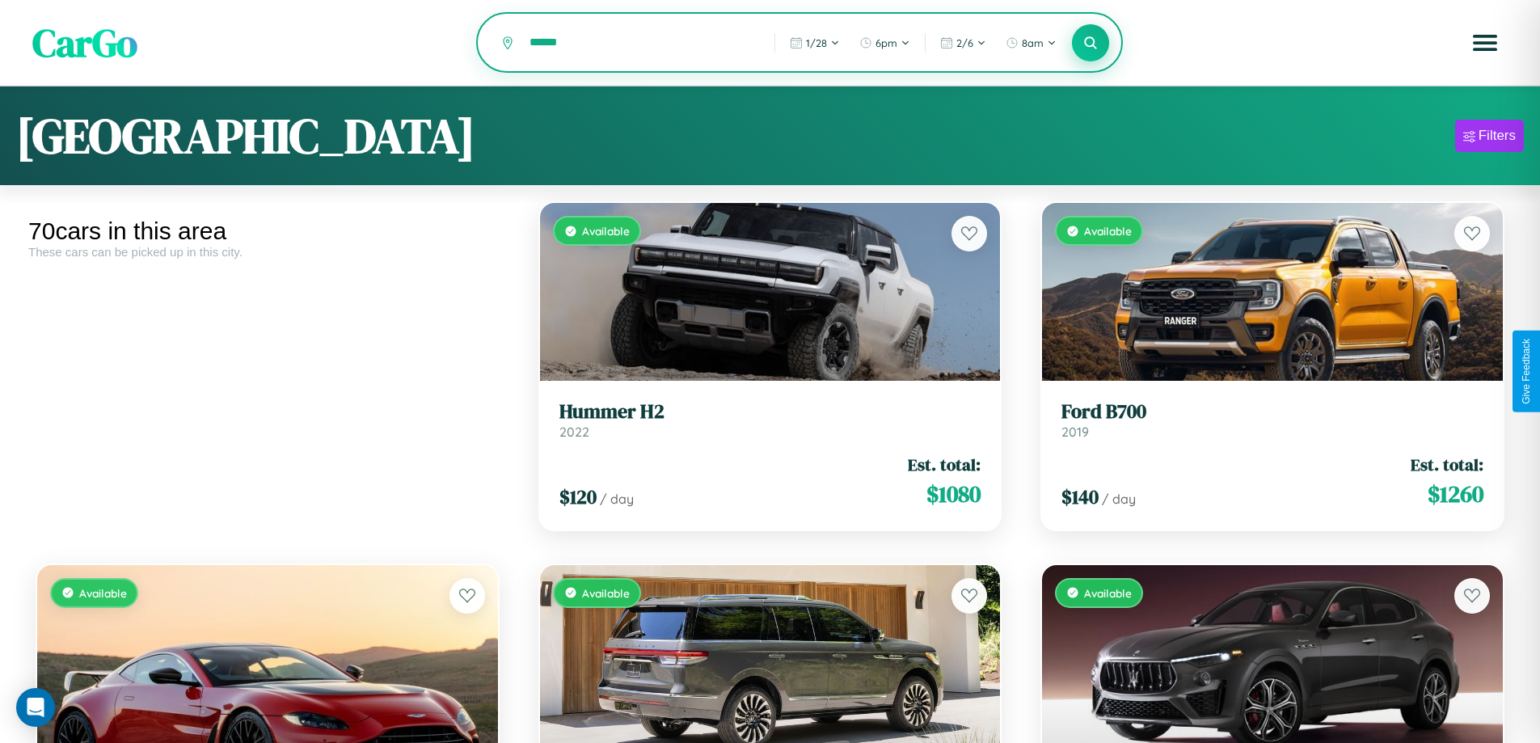
type input "******"
click at [1091, 43] on icon at bounding box center [1090, 42] width 15 height 15
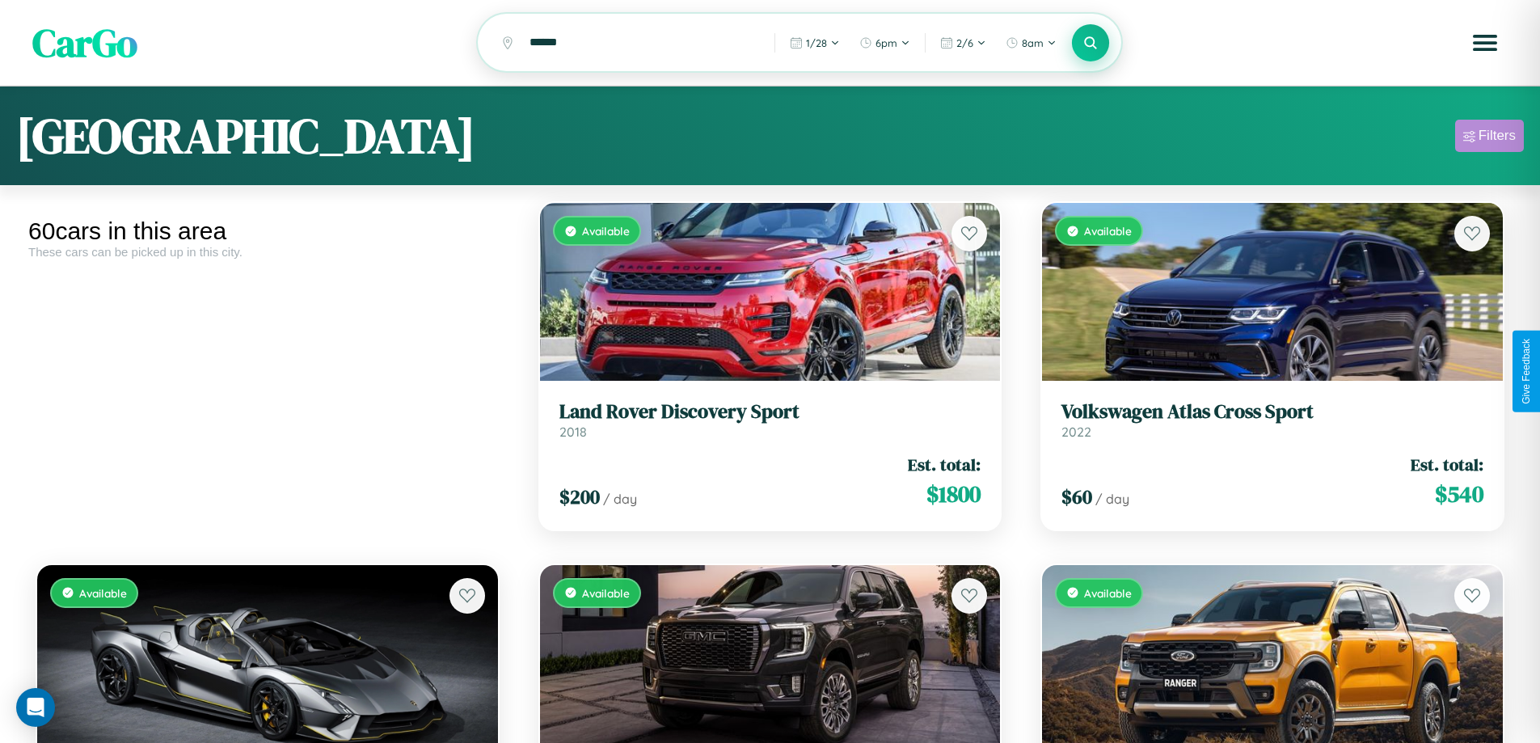
click at [1489, 138] on div "Filters" at bounding box center [1497, 136] width 37 height 16
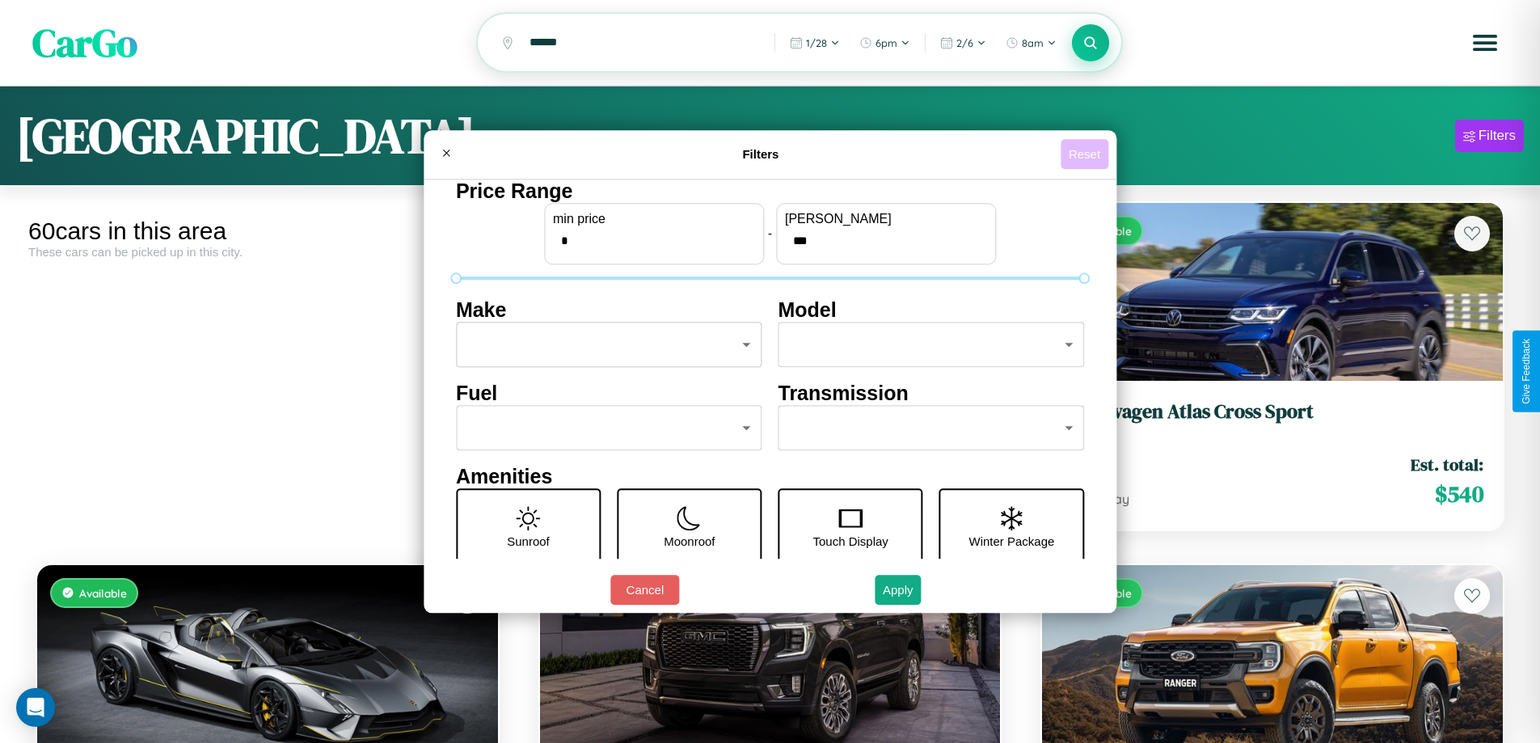
click at [1086, 154] on button "Reset" at bounding box center [1085, 154] width 48 height 30
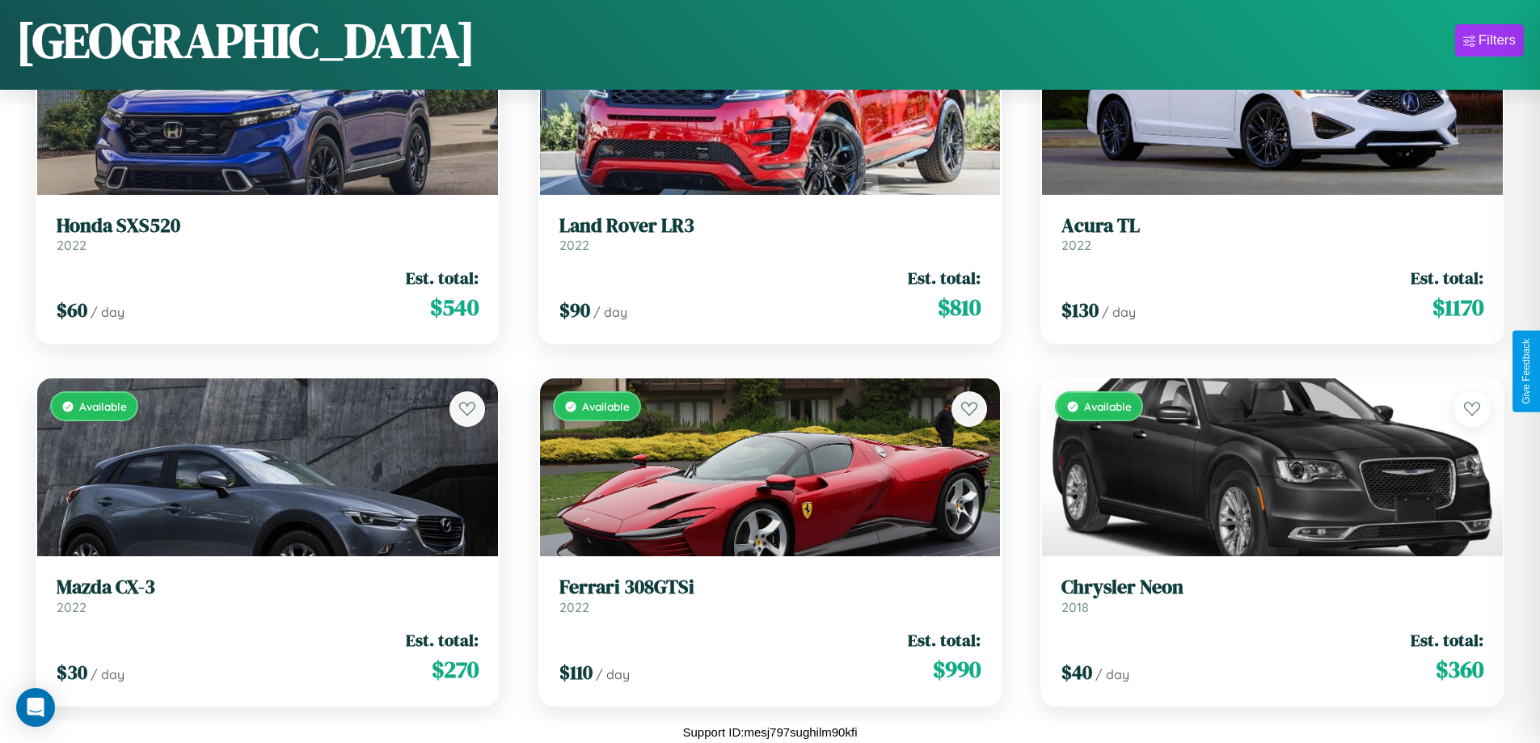
scroll to position [6743, 0]
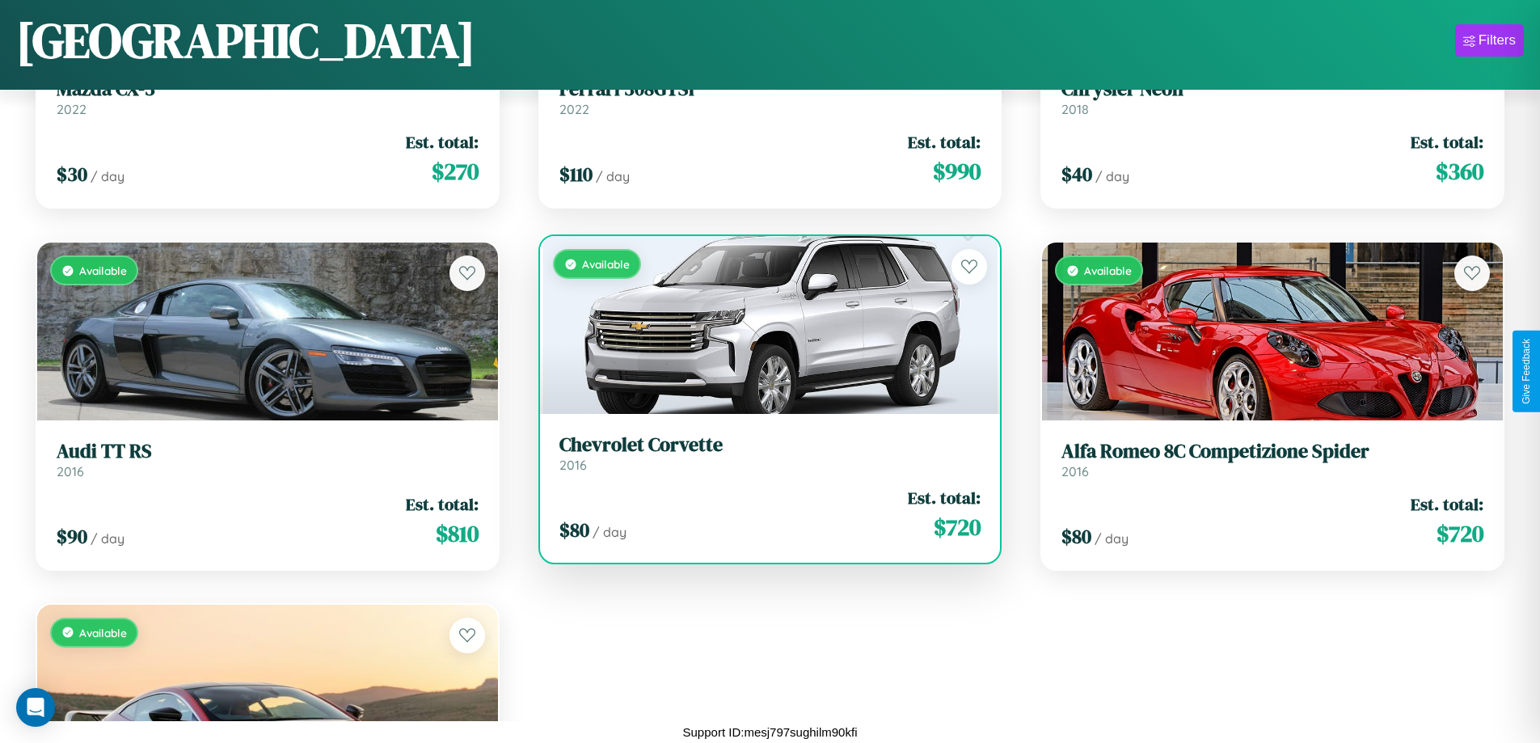
click at [763, 459] on link "Chevrolet Corvette 2016" at bounding box center [770, 453] width 422 height 40
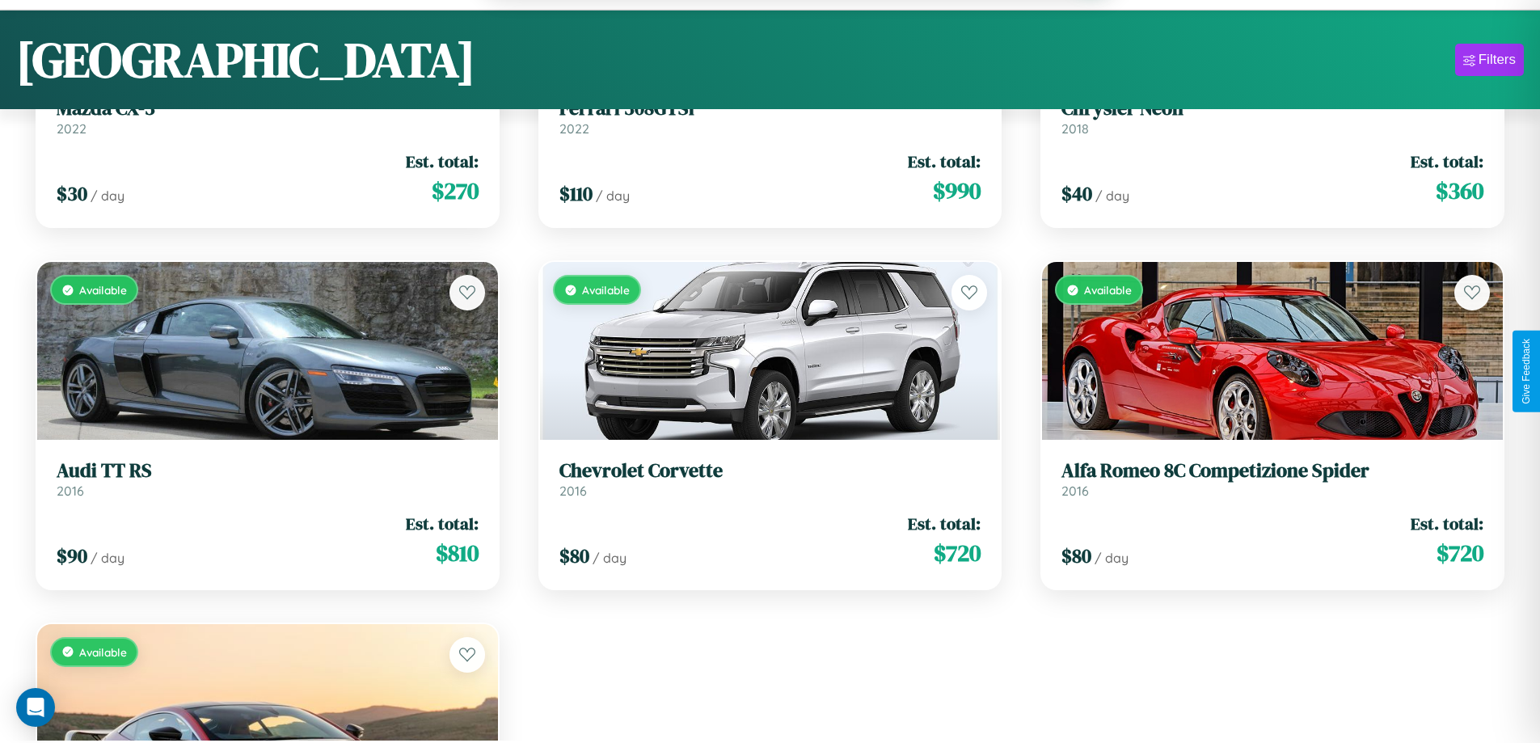
scroll to position [5415, 0]
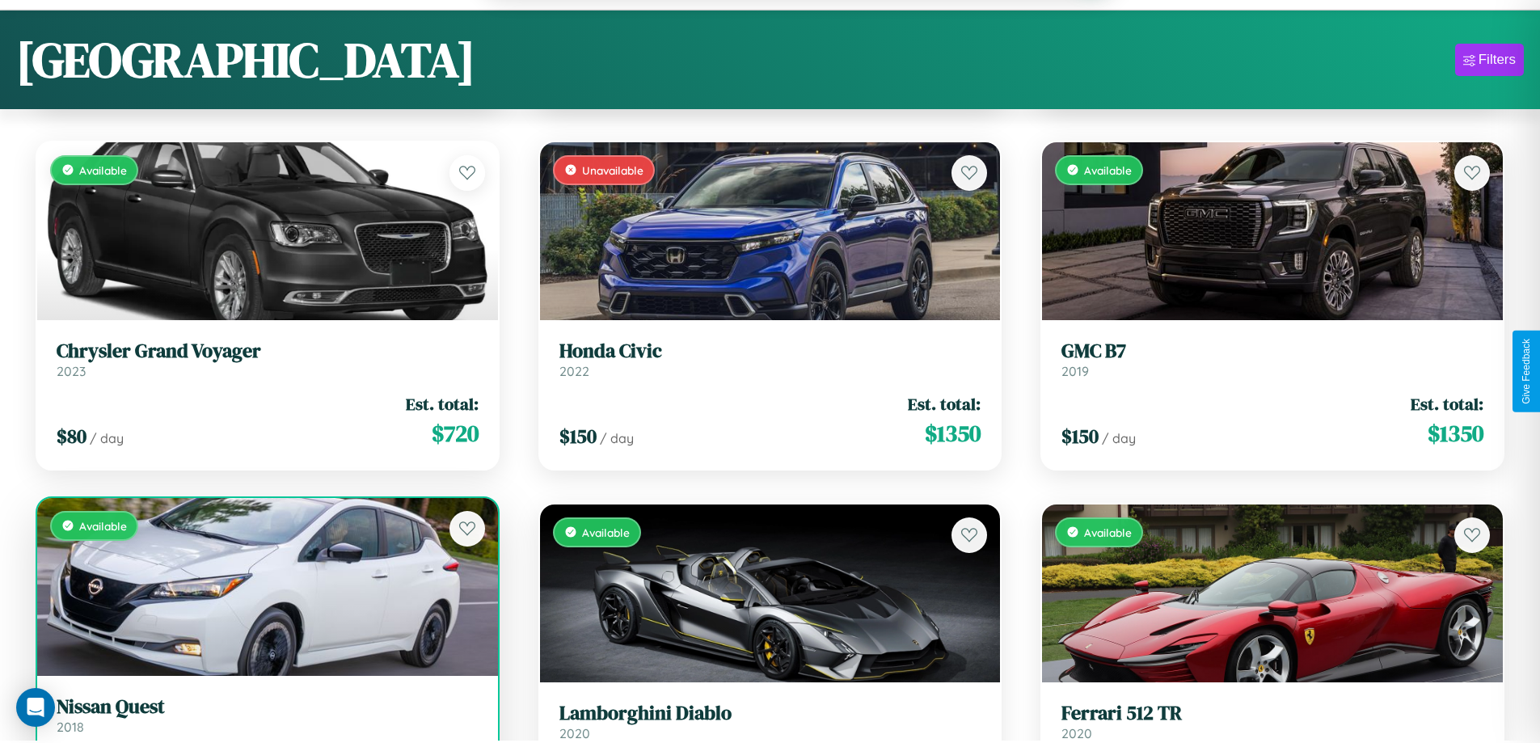
click at [265, 723] on link "Nissan Quest 2018" at bounding box center [268, 715] width 422 height 40
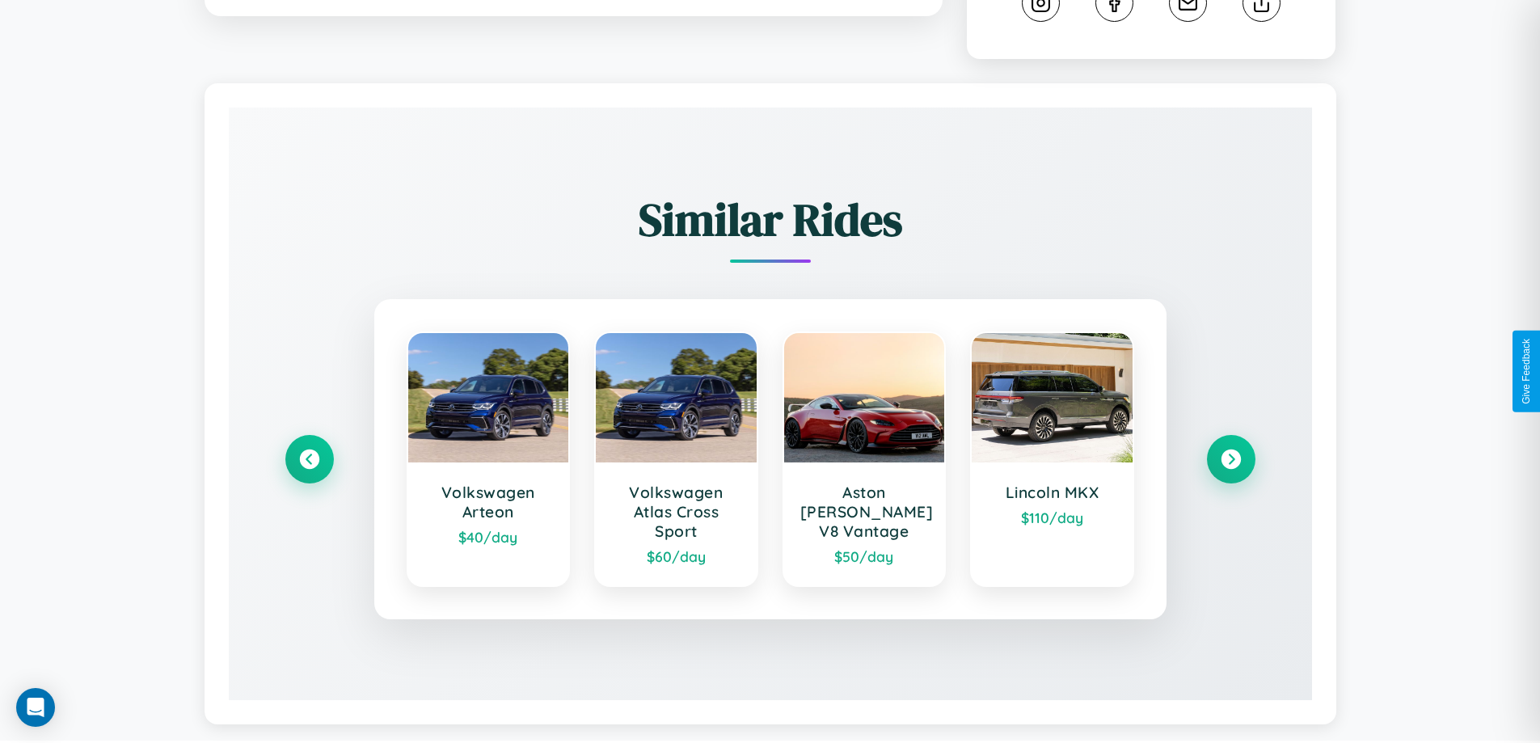
scroll to position [919, 0]
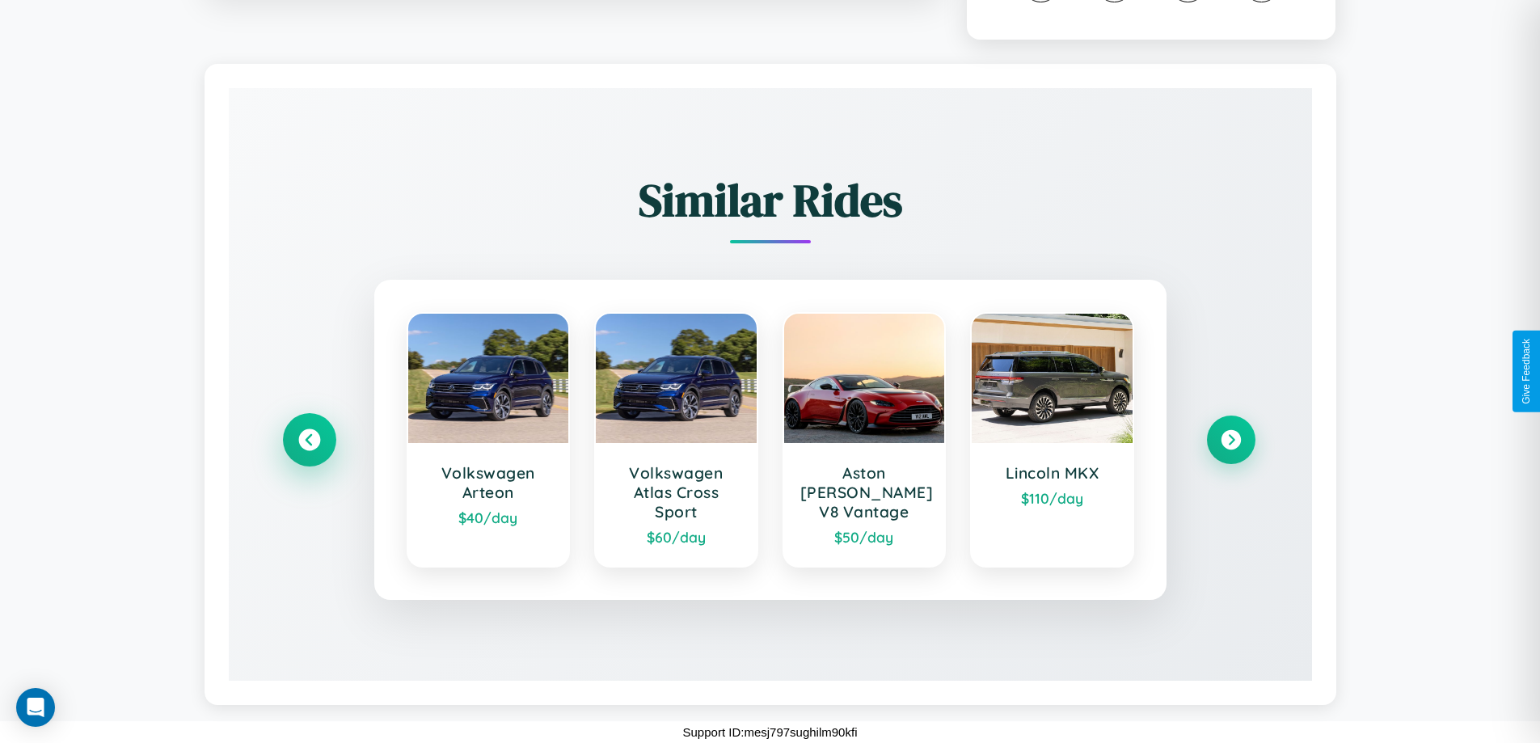
click at [309, 440] on icon at bounding box center [309, 440] width 22 height 22
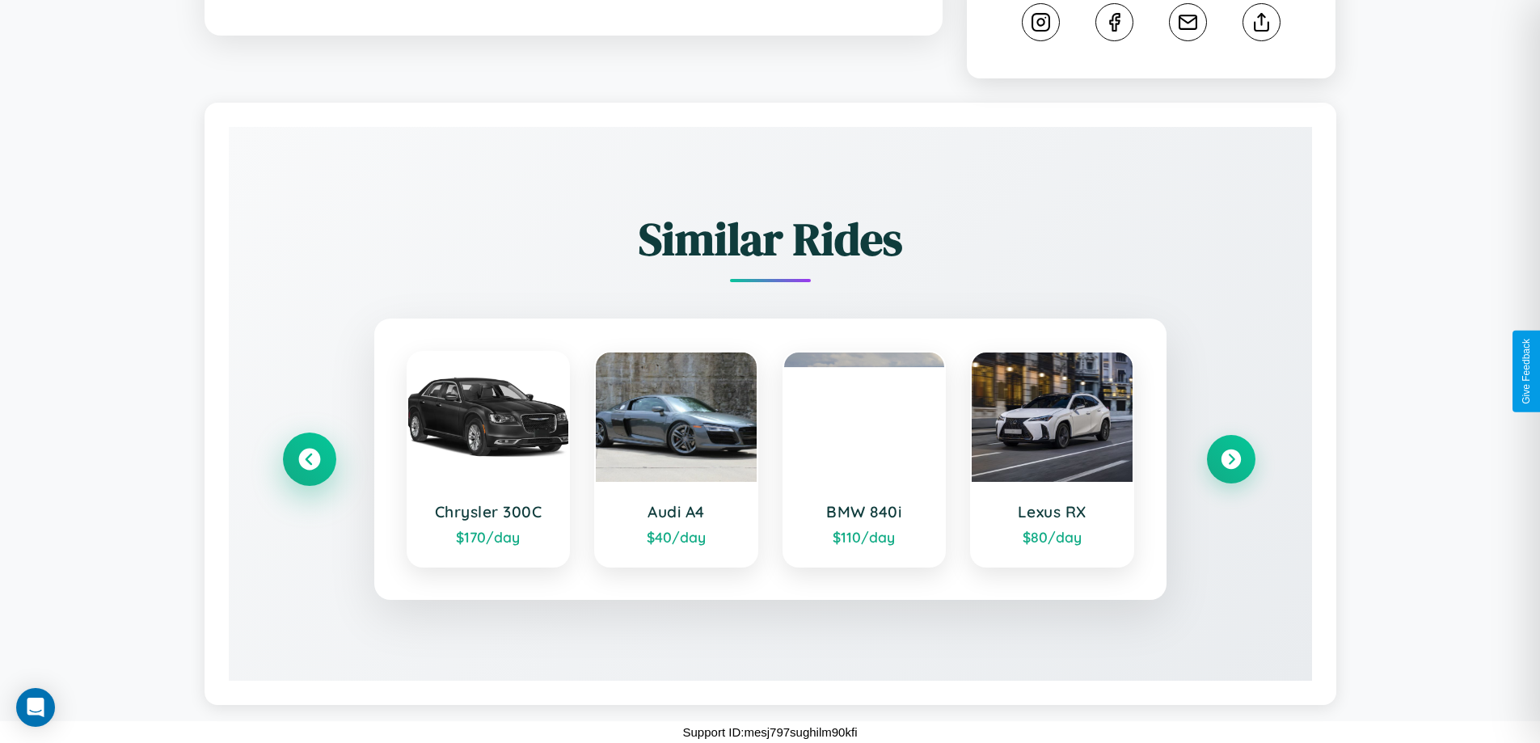
scroll to position [880, 0]
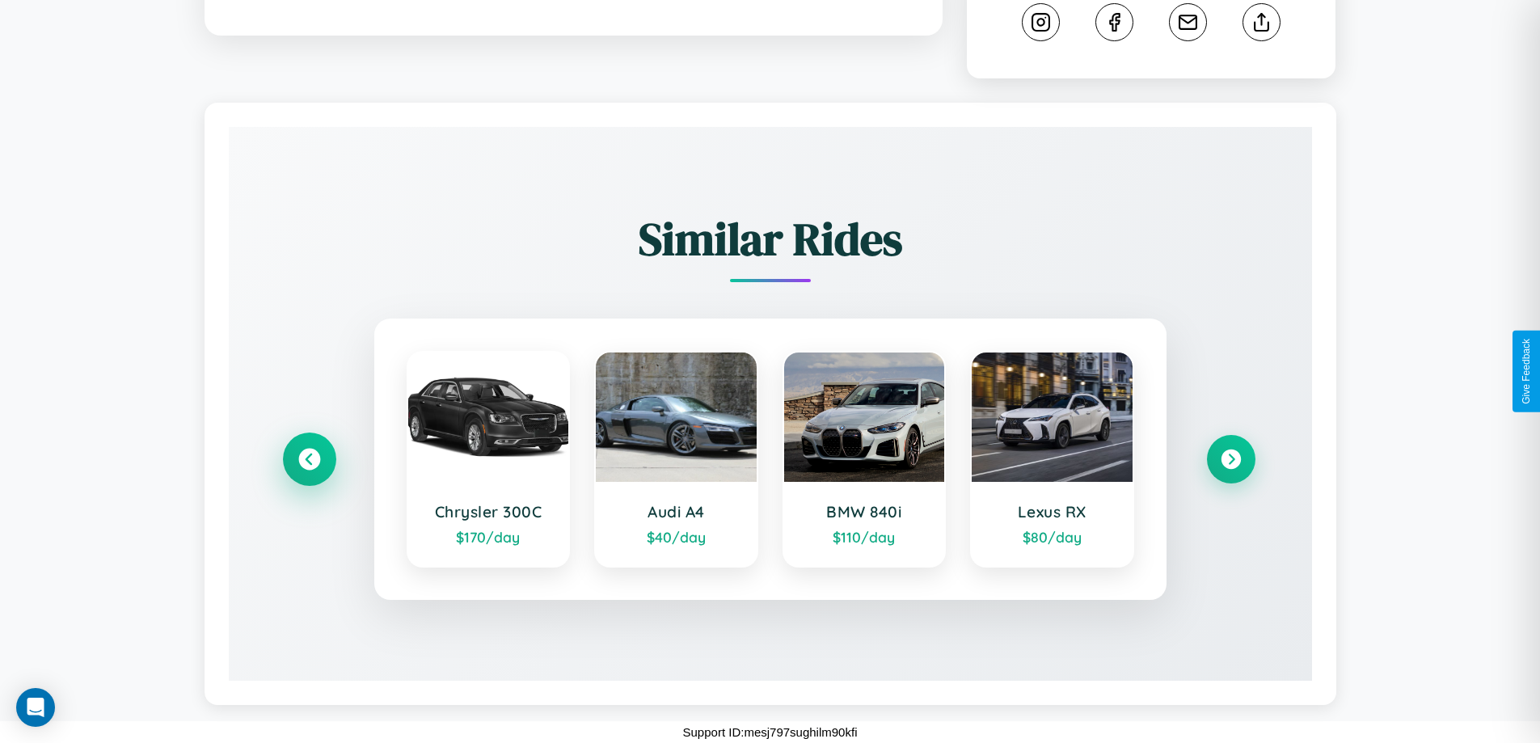
click at [309, 459] on icon at bounding box center [309, 460] width 22 height 22
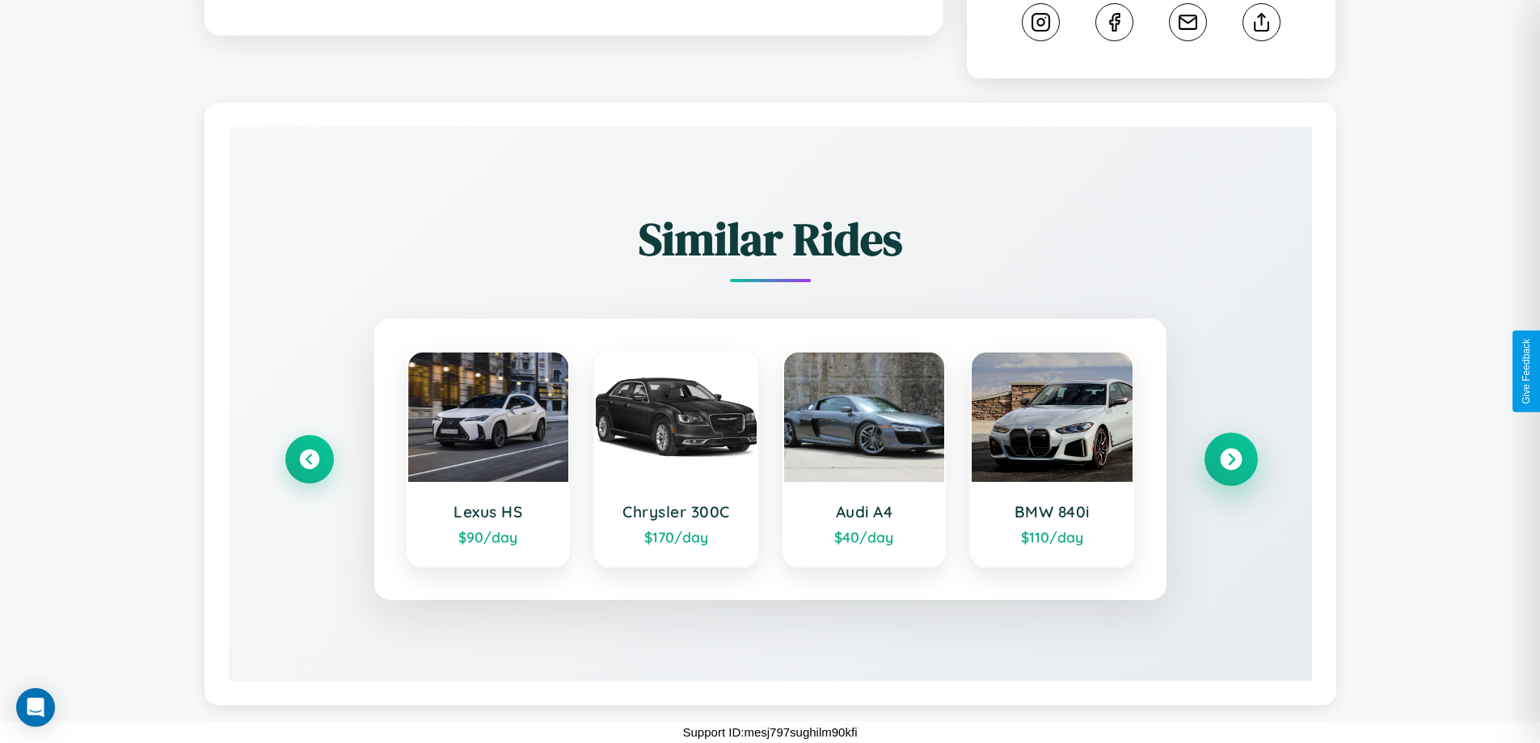
click at [1230, 459] on icon at bounding box center [1231, 460] width 22 height 22
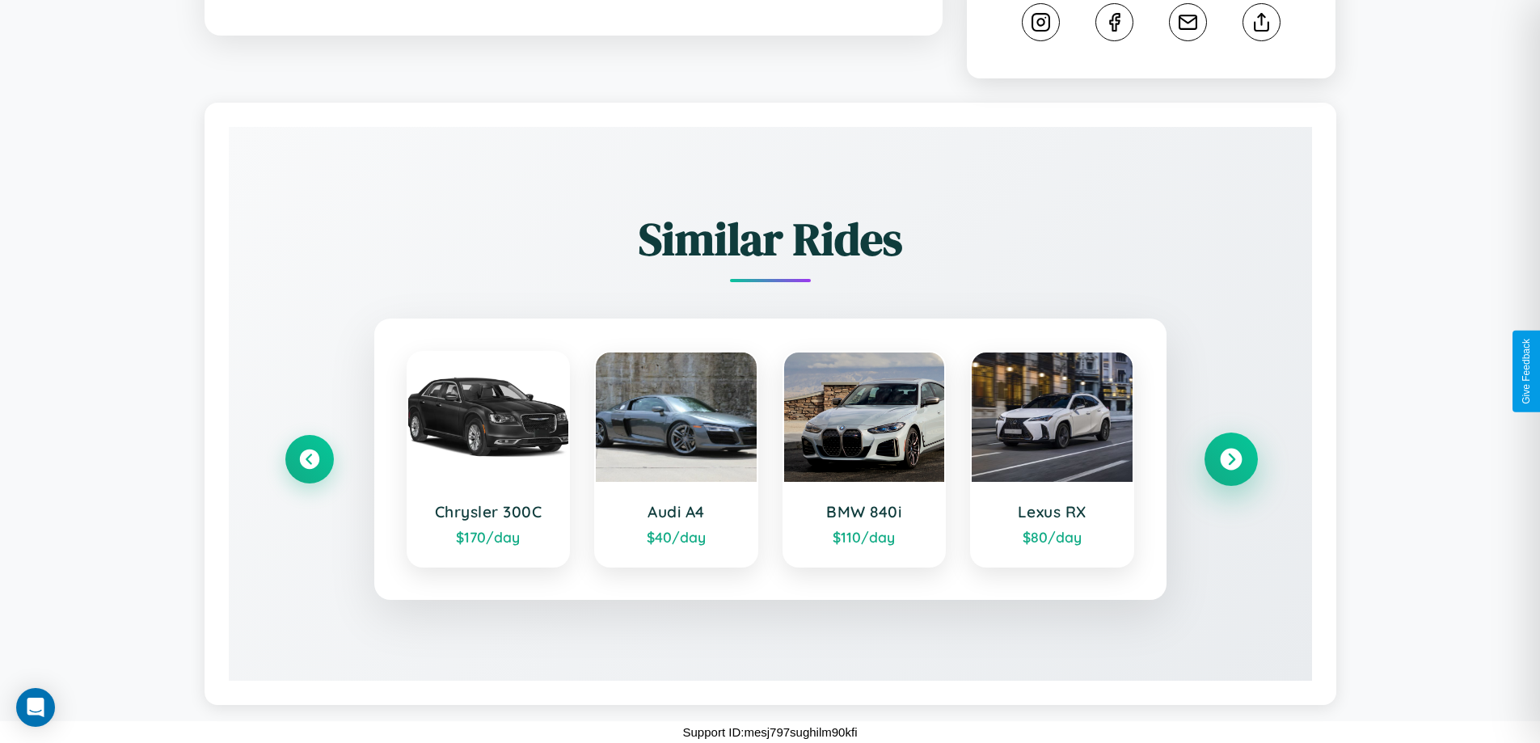
click at [1230, 459] on icon at bounding box center [1231, 460] width 22 height 22
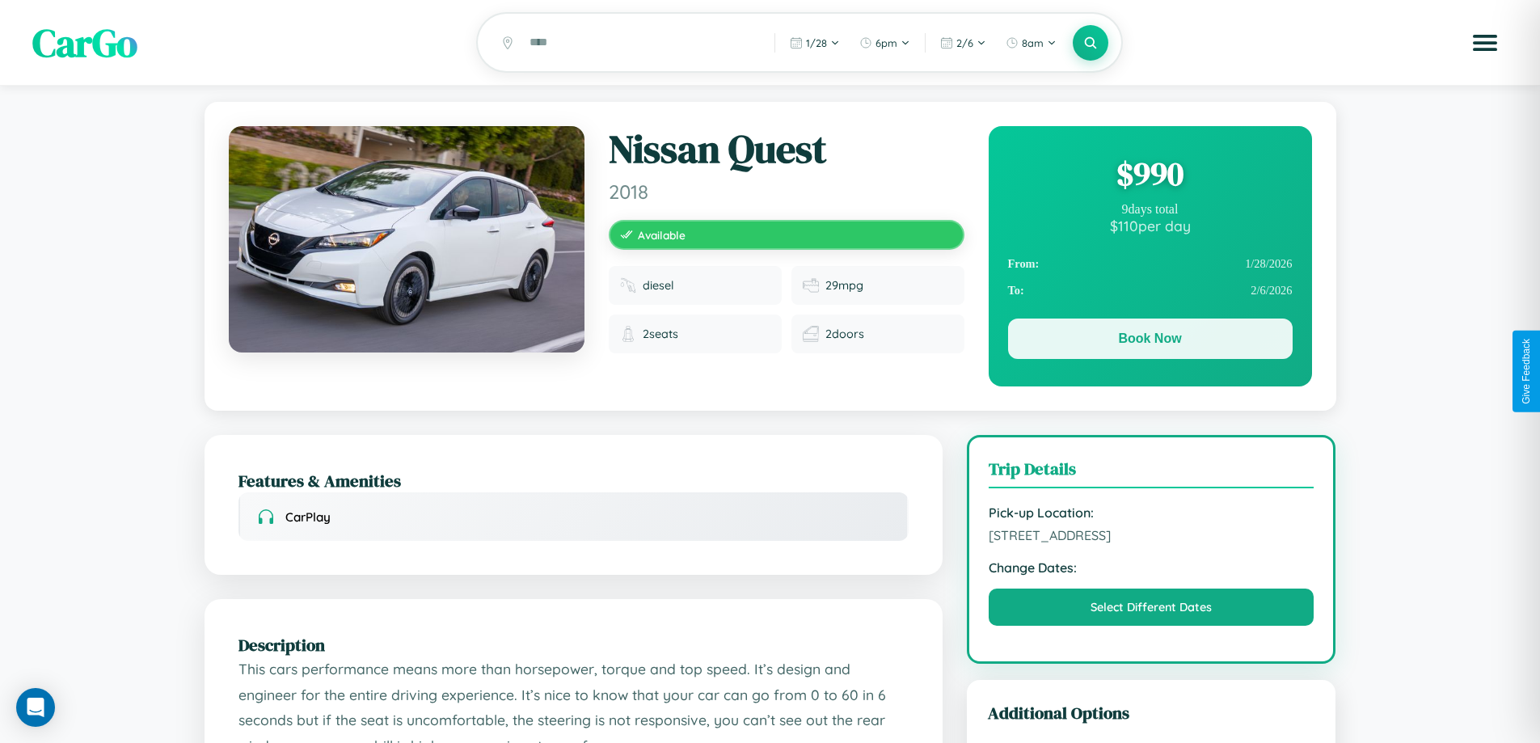
click at [1150, 341] on button "Book Now" at bounding box center [1150, 339] width 285 height 40
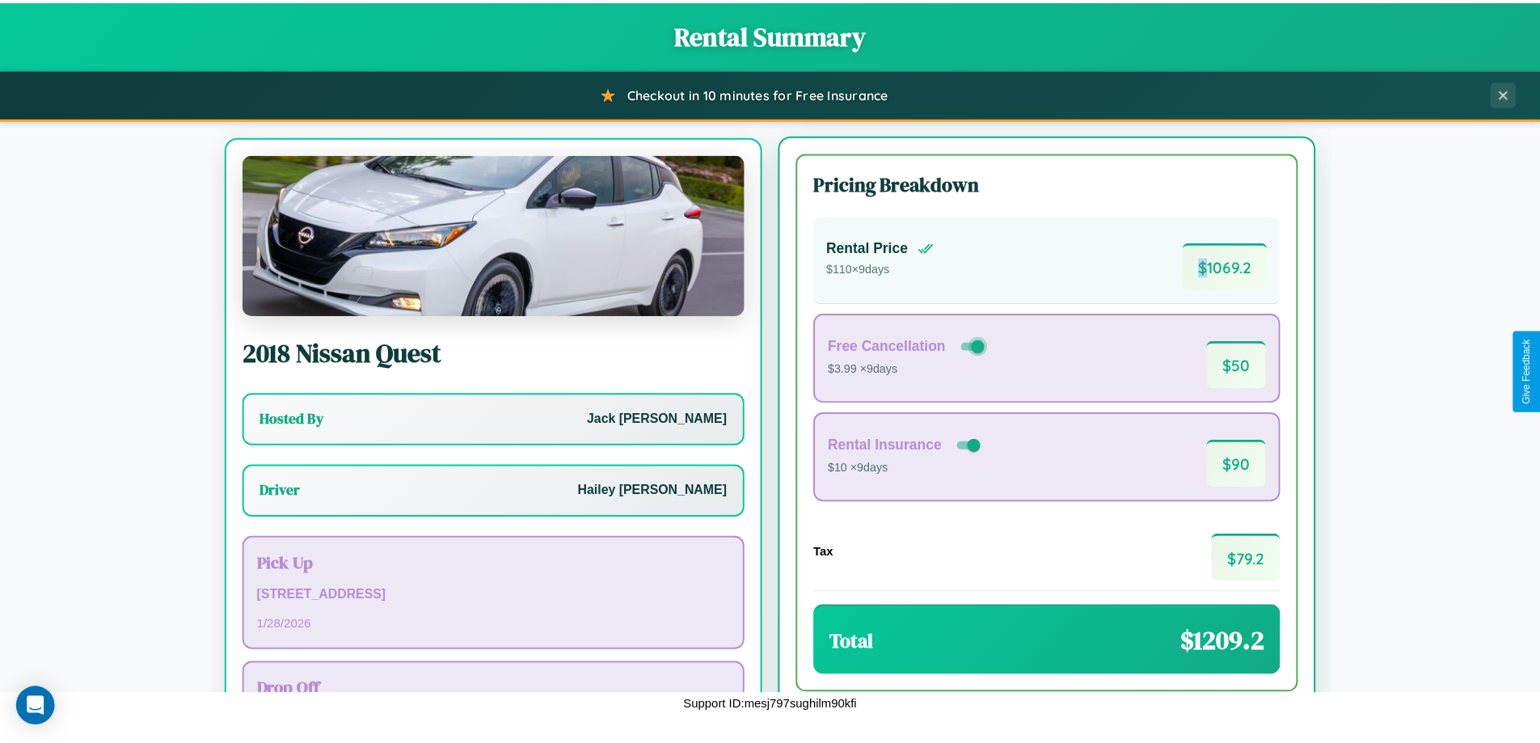
scroll to position [75, 0]
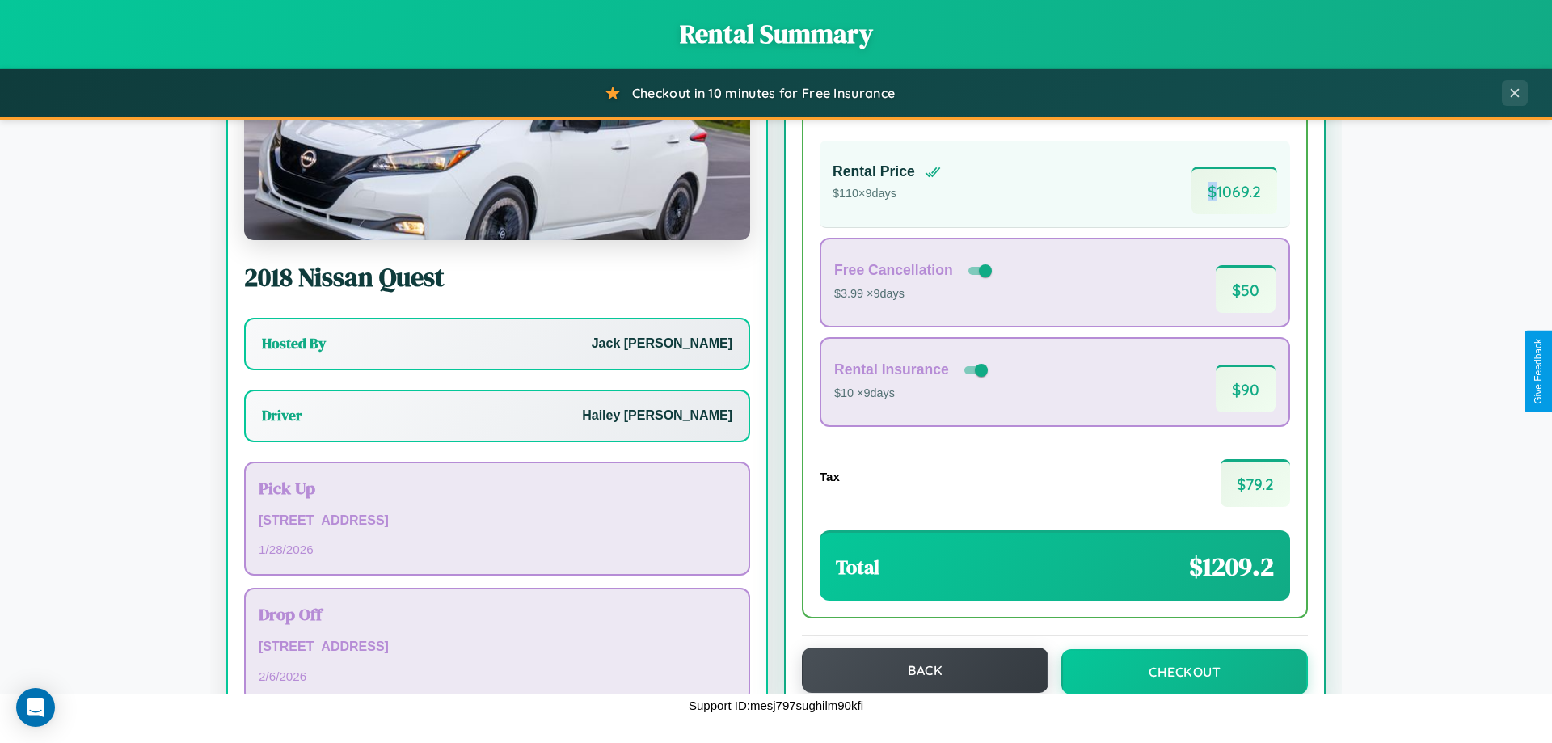
click at [918, 670] on button "Back" at bounding box center [925, 670] width 247 height 45
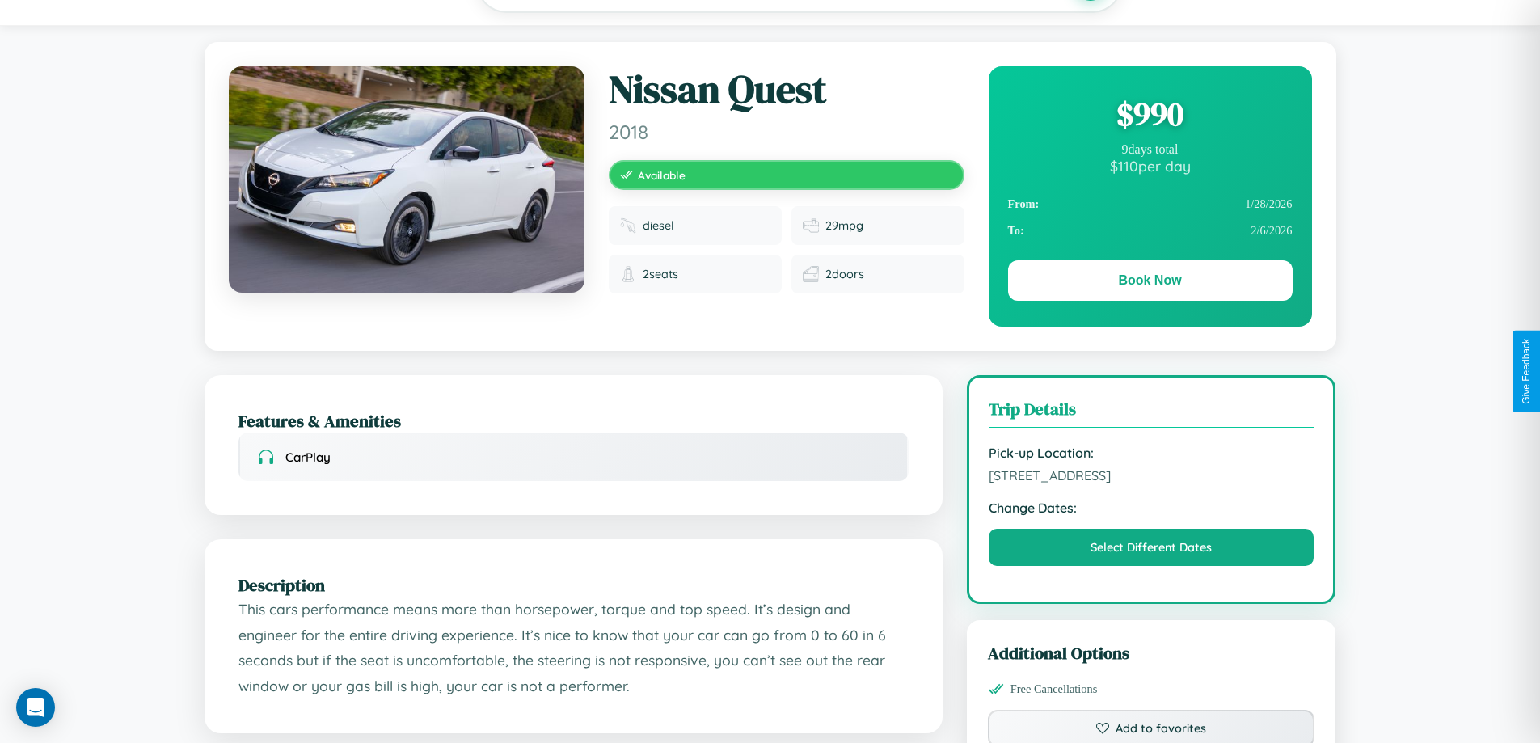
scroll to position [167, 0]
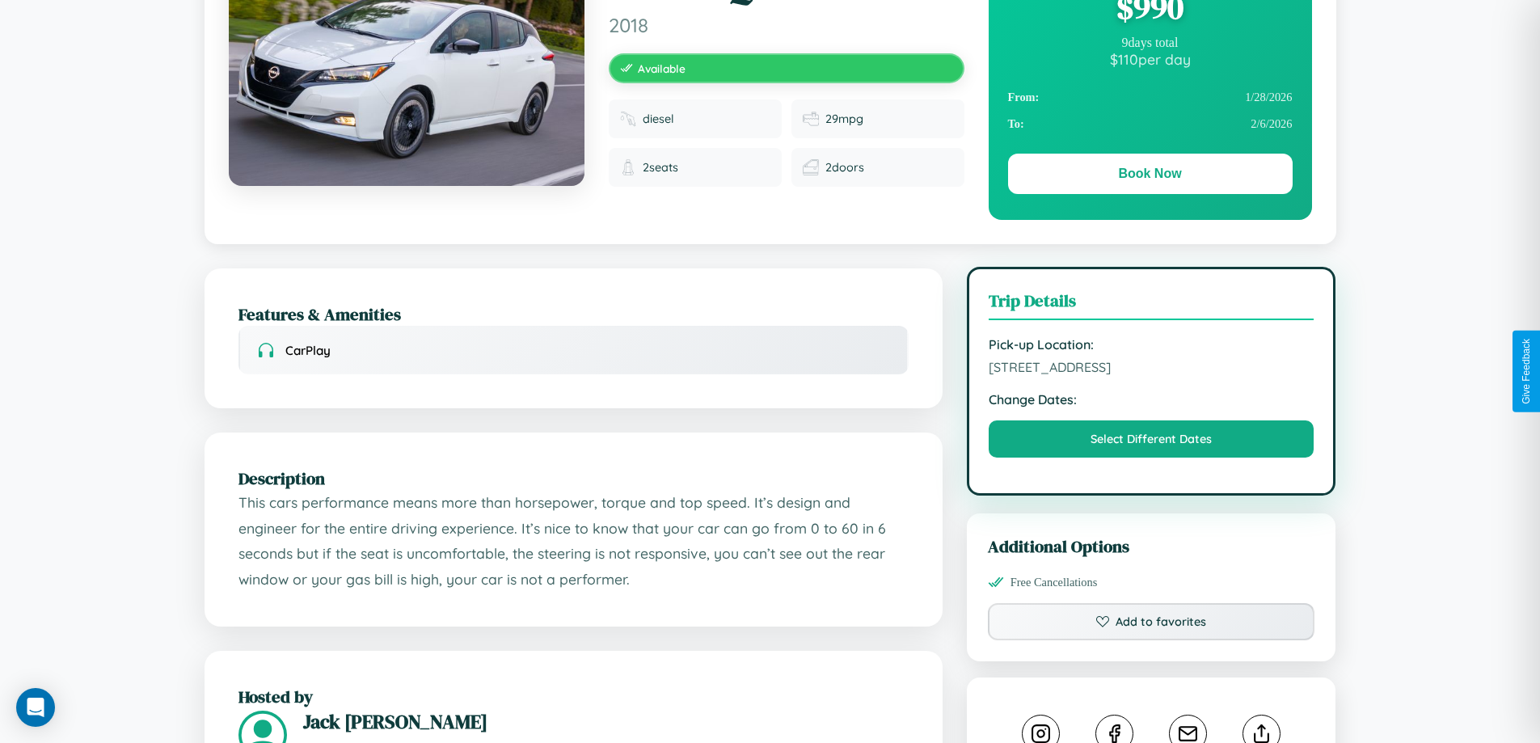
click at [1151, 370] on span "[STREET_ADDRESS]" at bounding box center [1152, 367] width 326 height 16
click at [1151, 369] on span "[STREET_ADDRESS]" at bounding box center [1152, 367] width 326 height 16
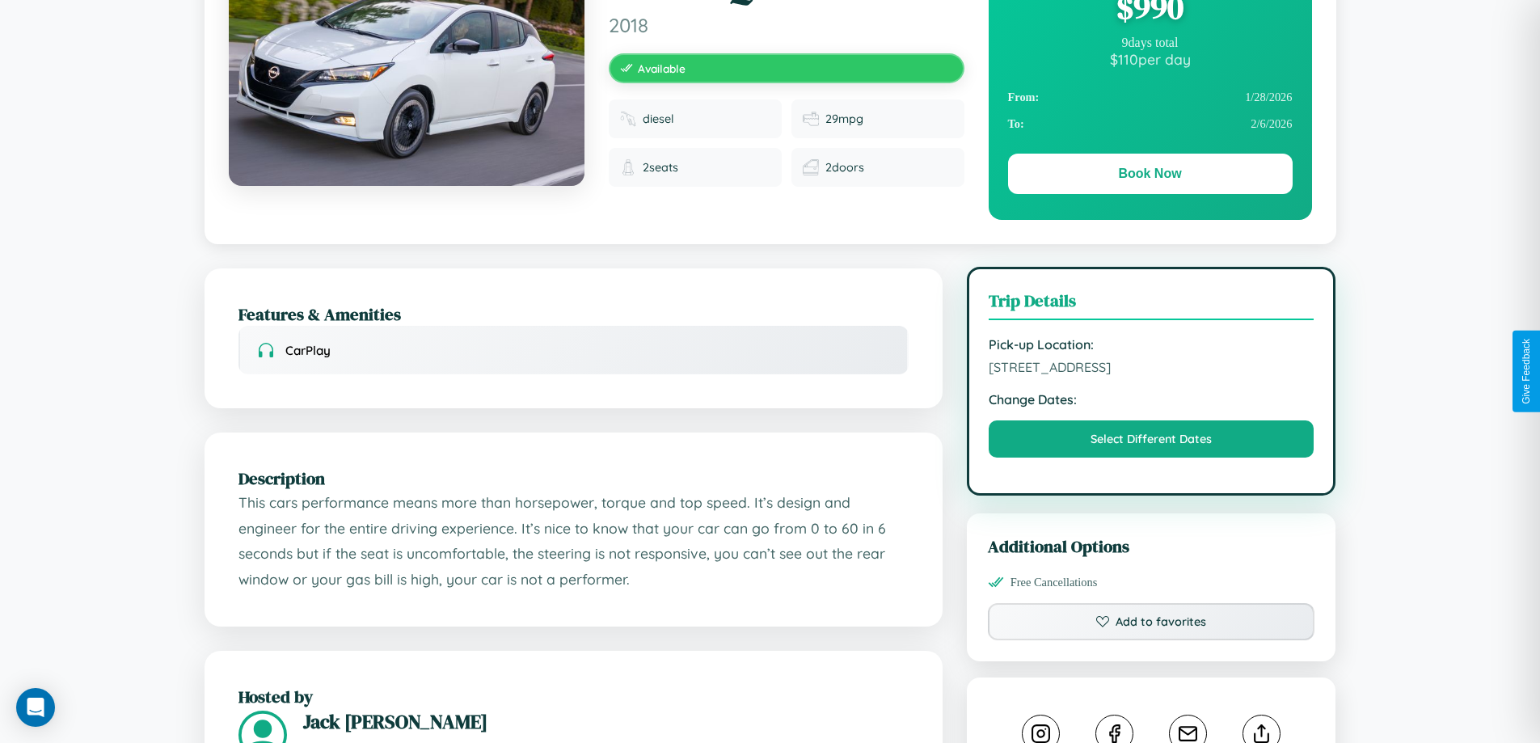
click at [1151, 369] on span "[STREET_ADDRESS]" at bounding box center [1152, 367] width 326 height 16
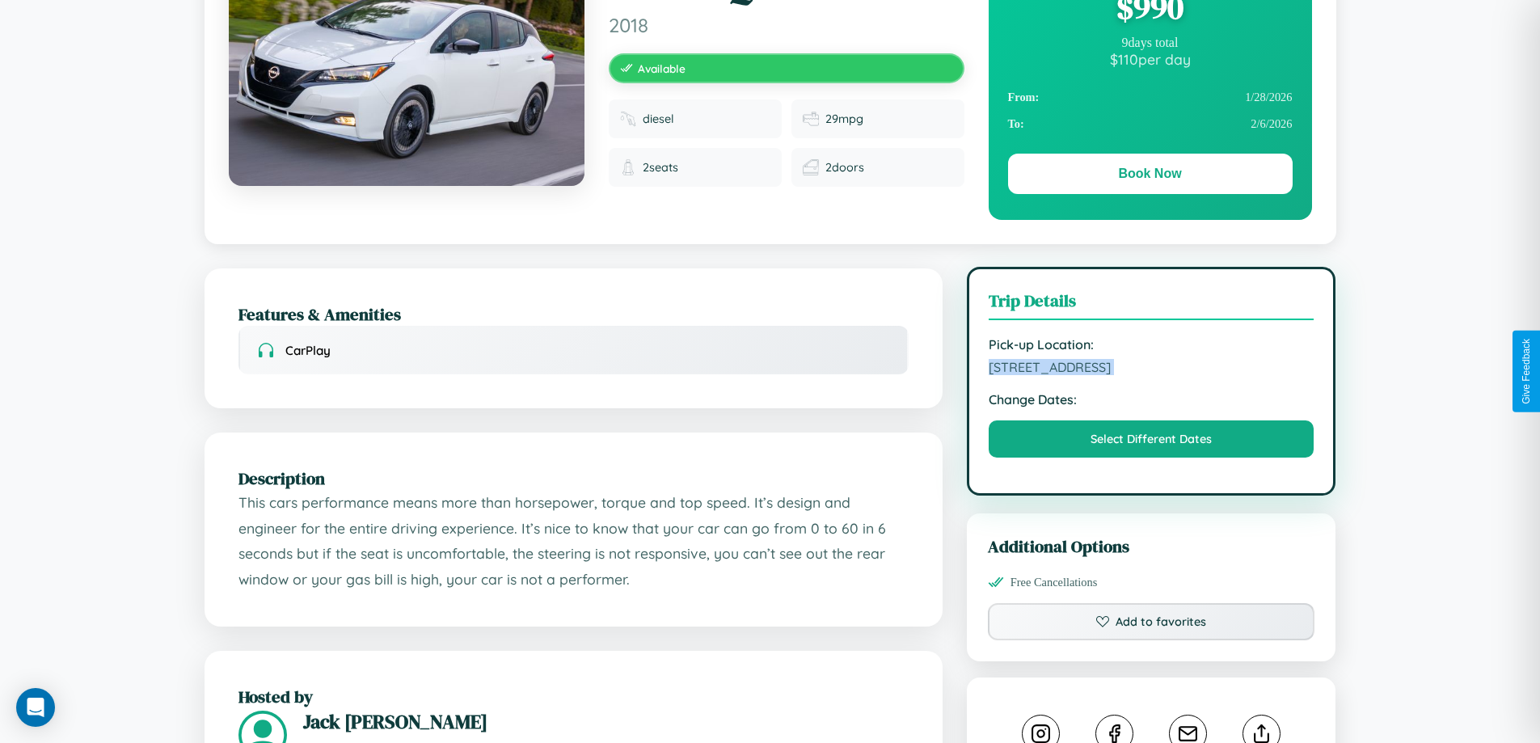
click at [1151, 369] on span "[STREET_ADDRESS]" at bounding box center [1152, 367] width 326 height 16
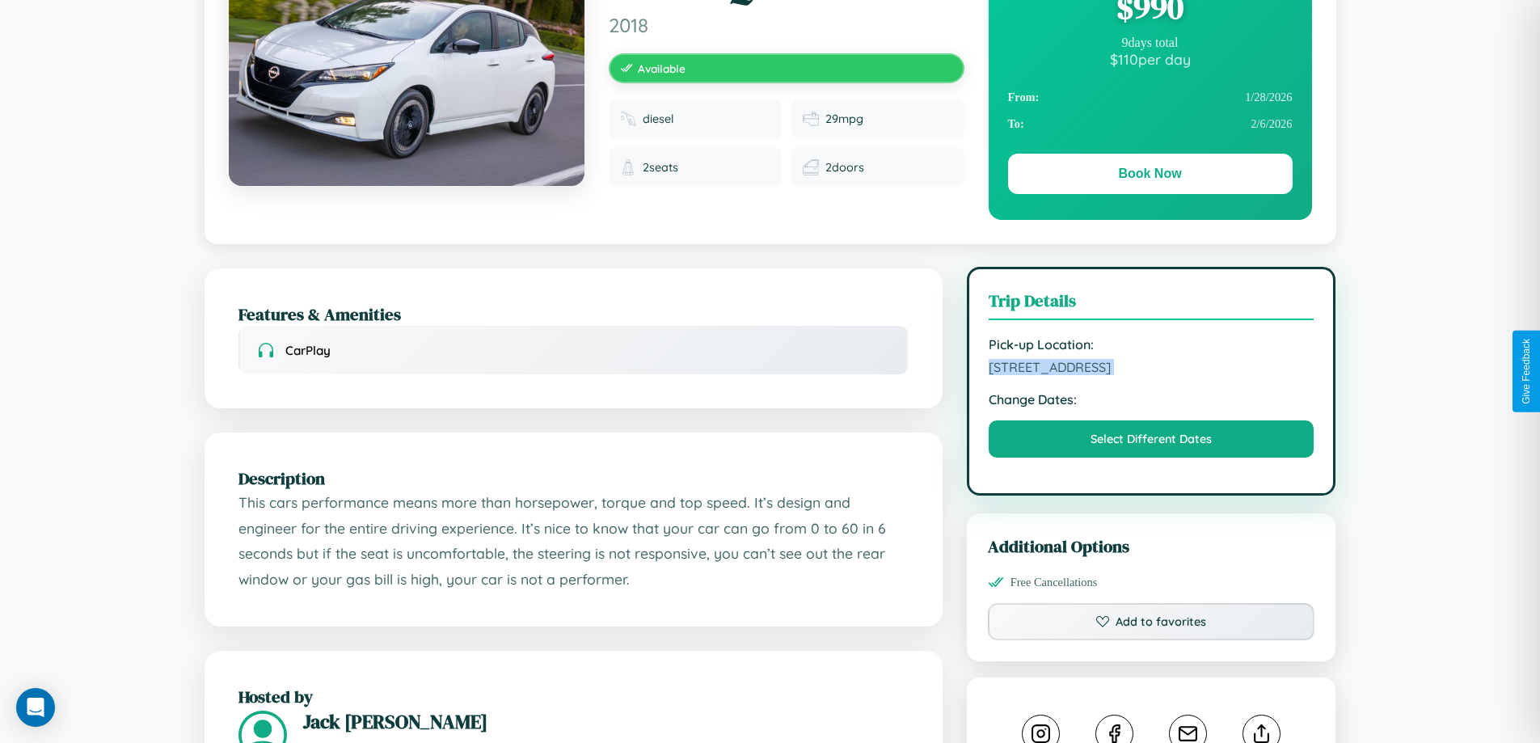
click at [1151, 369] on span "[STREET_ADDRESS]" at bounding box center [1152, 367] width 326 height 16
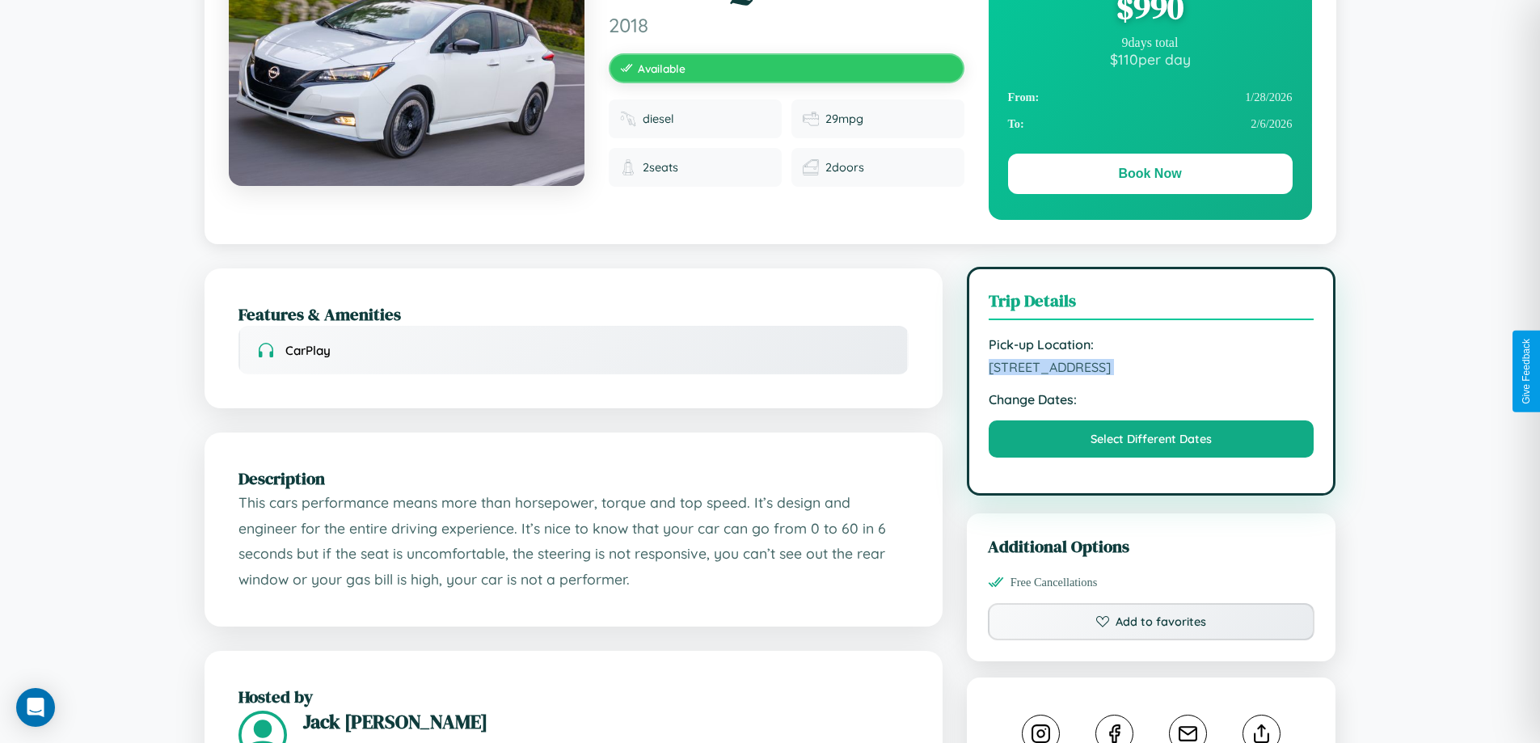
click at [1151, 369] on span "[STREET_ADDRESS]" at bounding box center [1152, 367] width 326 height 16
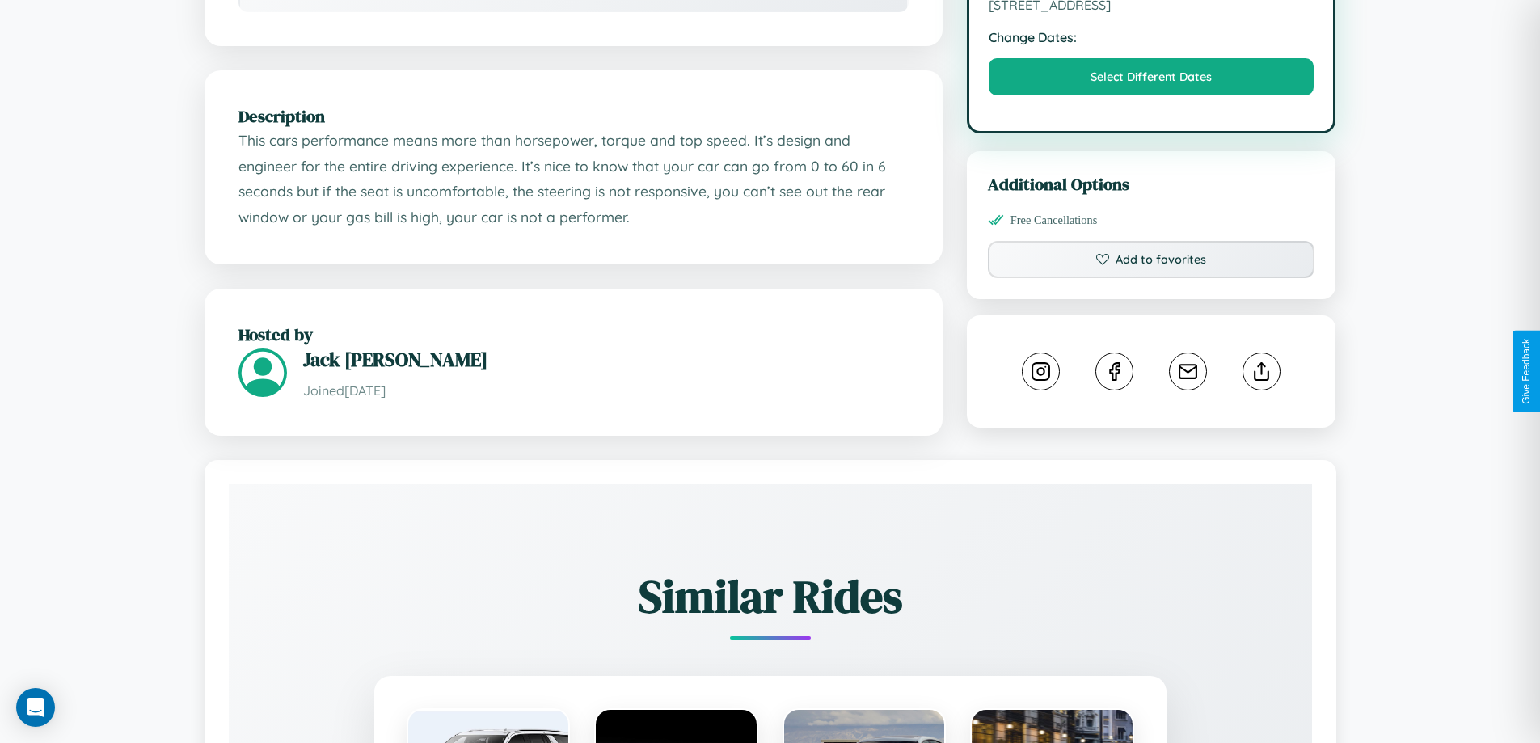
scroll to position [531, 0]
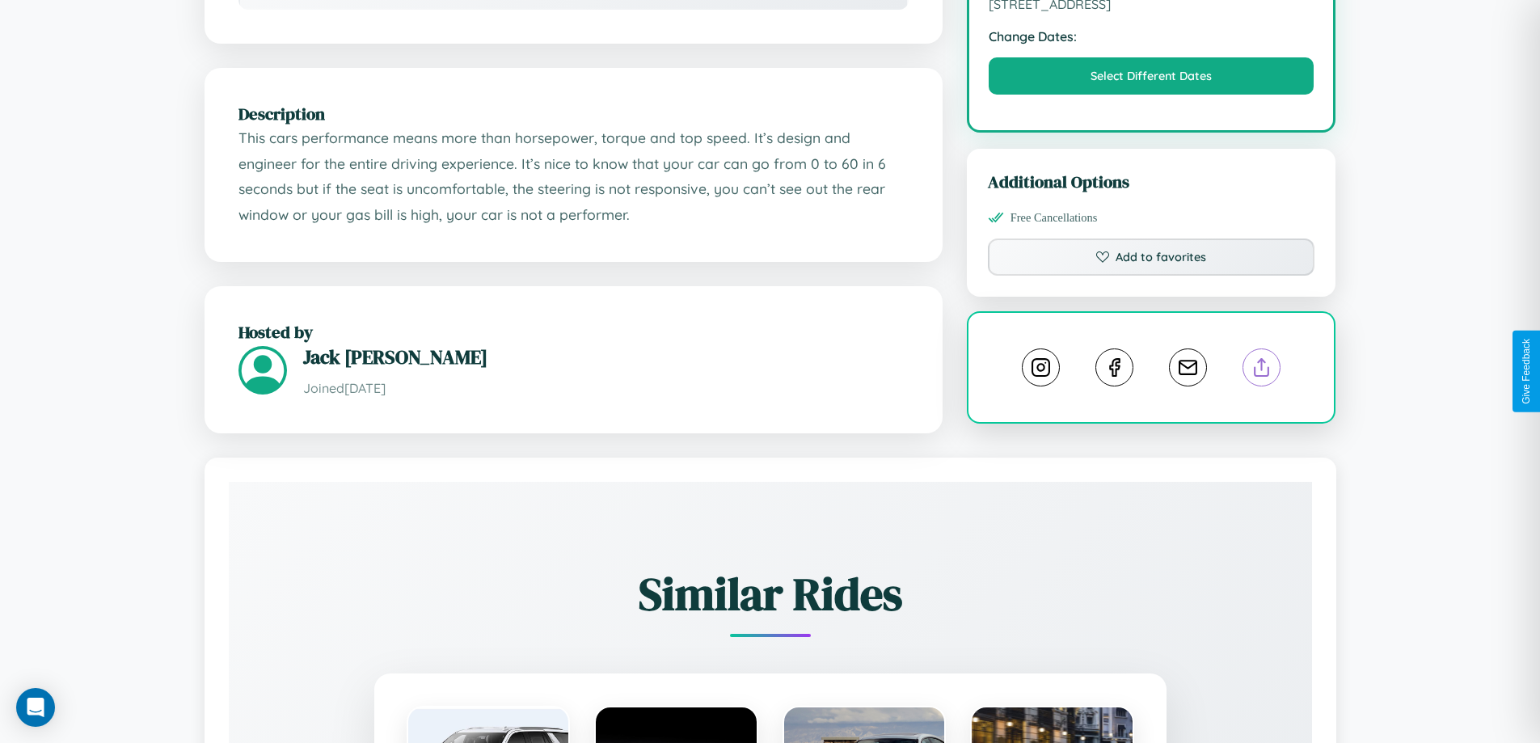
click at [1262, 369] on line at bounding box center [1262, 364] width 0 height 11
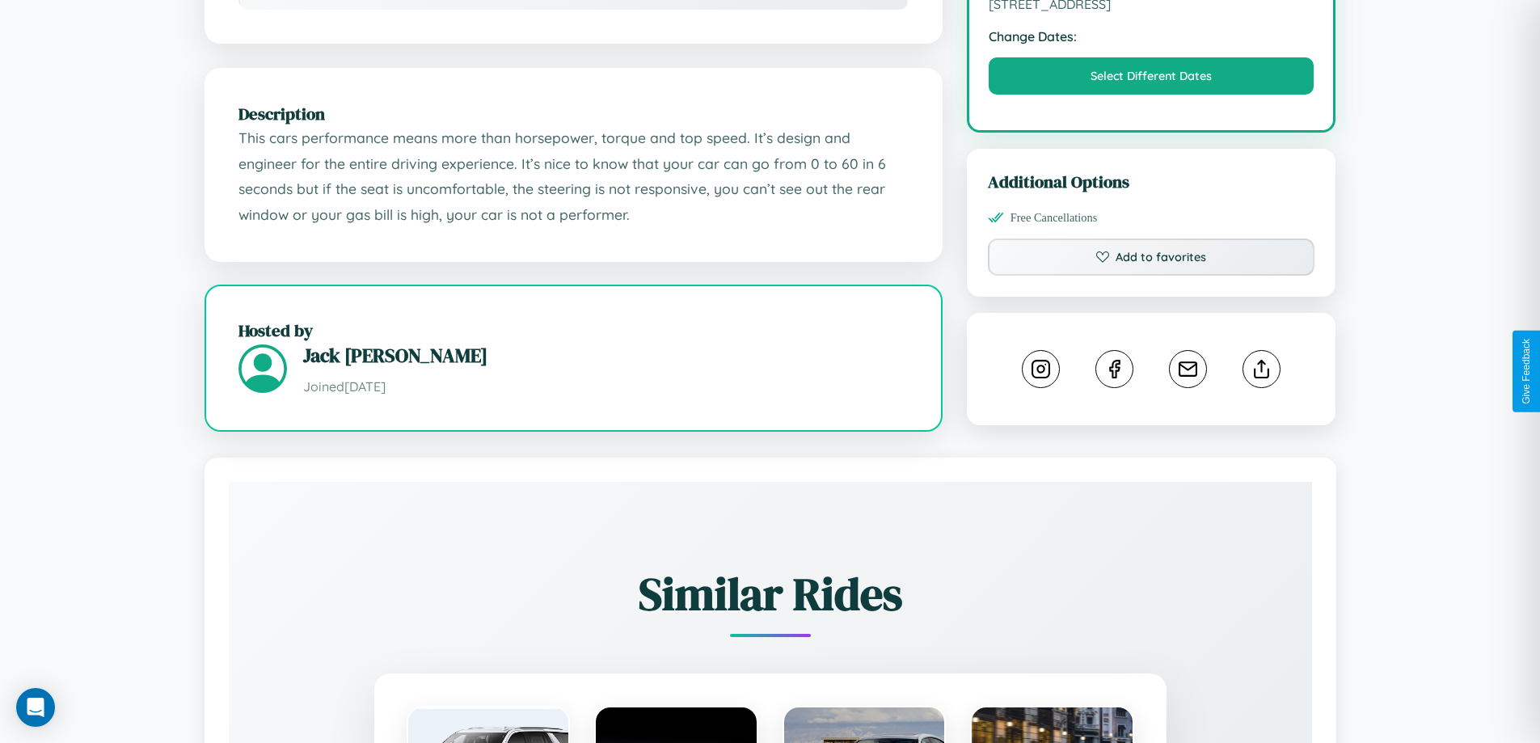
scroll to position [420, 0]
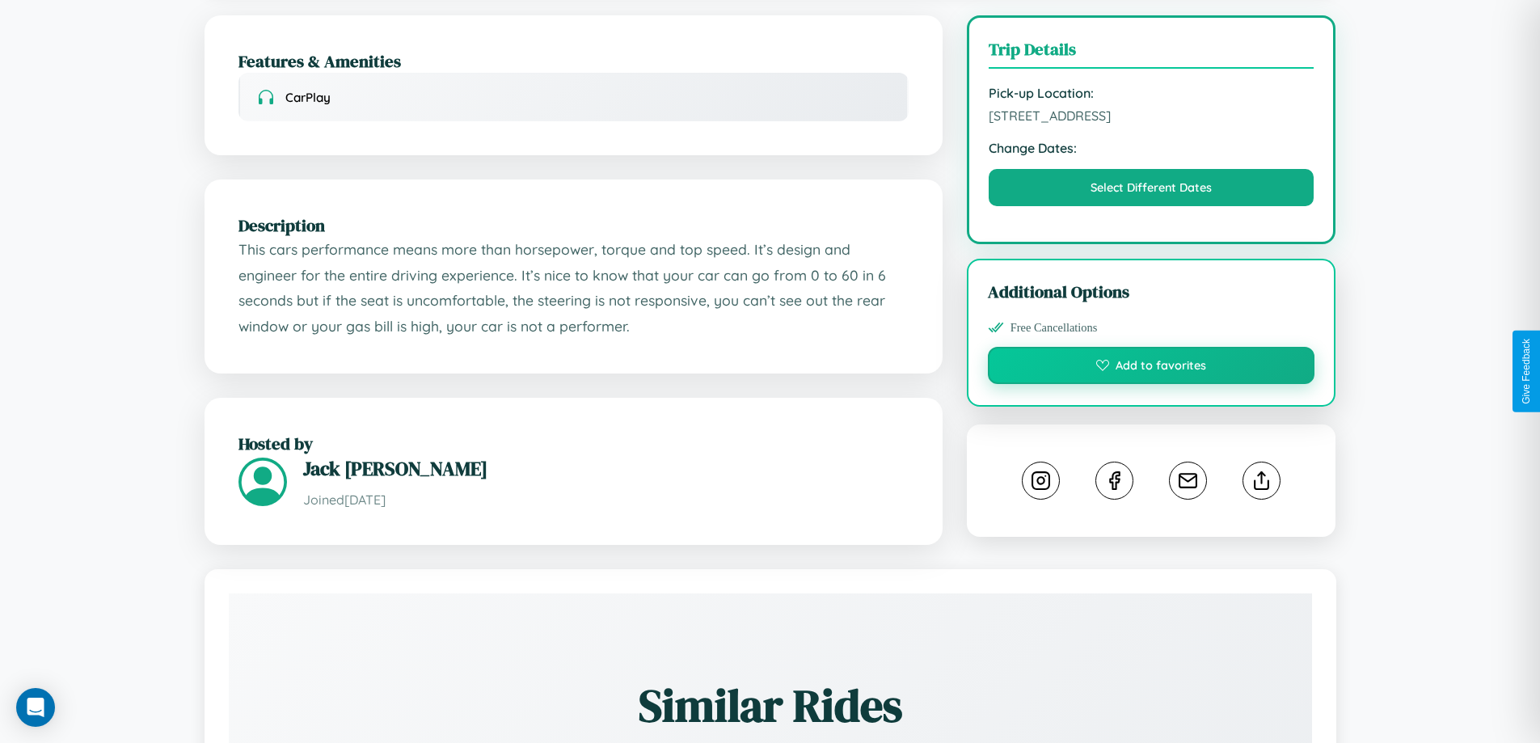
click at [1151, 368] on button "Add to favorites" at bounding box center [1151, 365] width 327 height 37
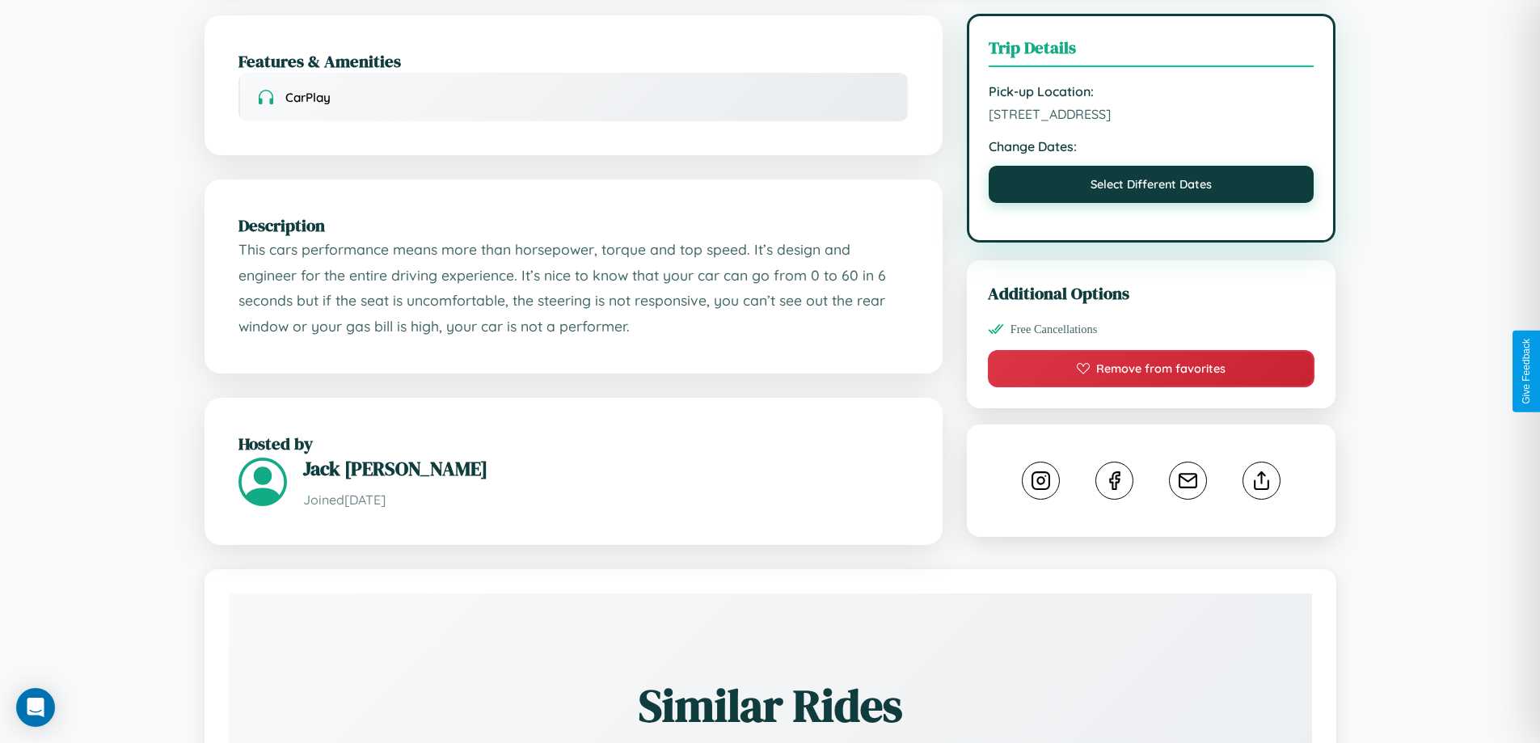
click at [1151, 189] on button "Select Different Dates" at bounding box center [1152, 184] width 326 height 37
select select "*"
select select "****"
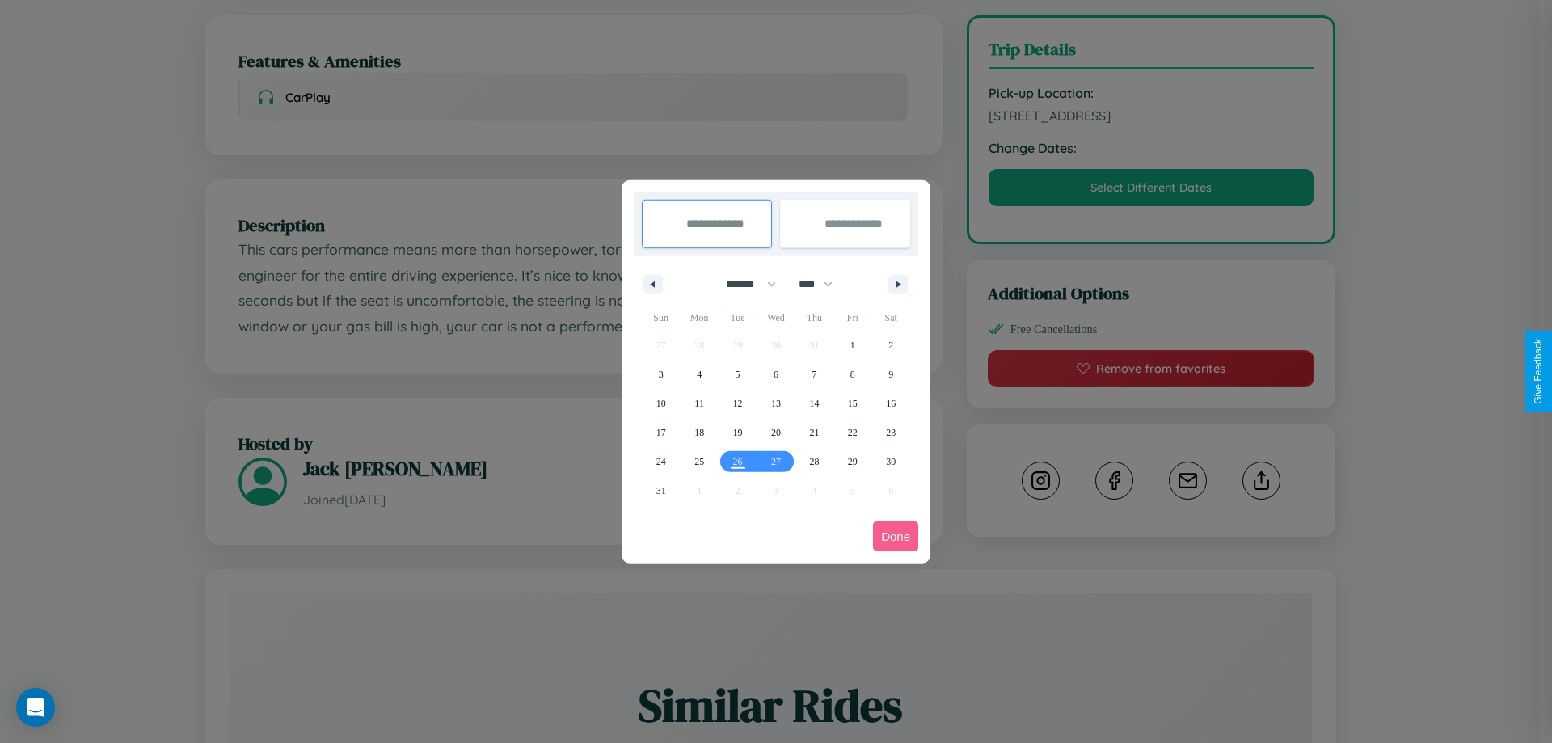
click at [744, 284] on select "******* ******** ***** ***** *** **** **** ****** ********* ******* ******** **…" at bounding box center [748, 284] width 69 height 27
select select "*"
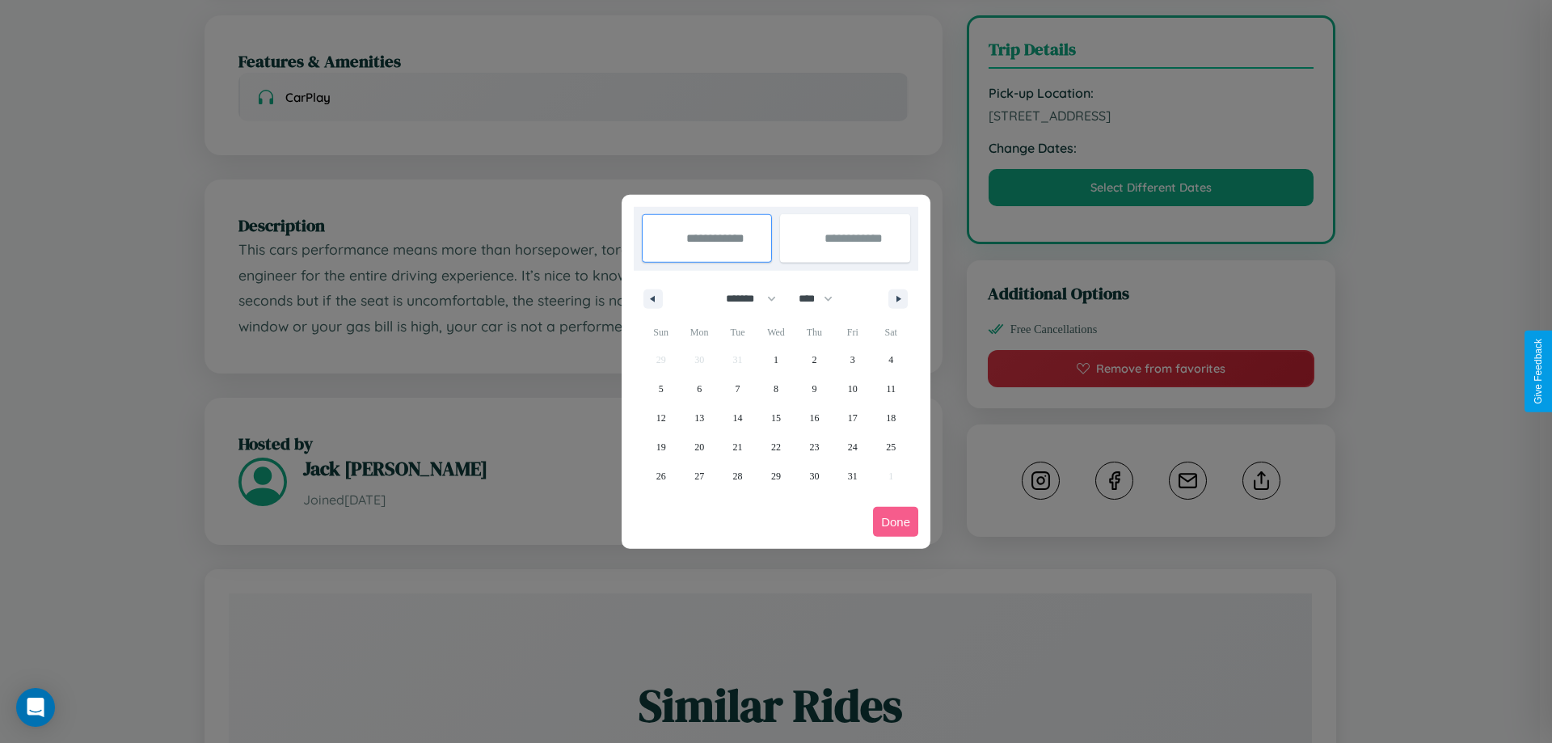
click at [823, 298] on select "**** **** **** **** **** **** **** **** **** **** **** **** **** **** **** ****…" at bounding box center [815, 298] width 49 height 27
select select "****"
click at [891, 475] on span "31" at bounding box center [891, 476] width 10 height 29
type input "**********"
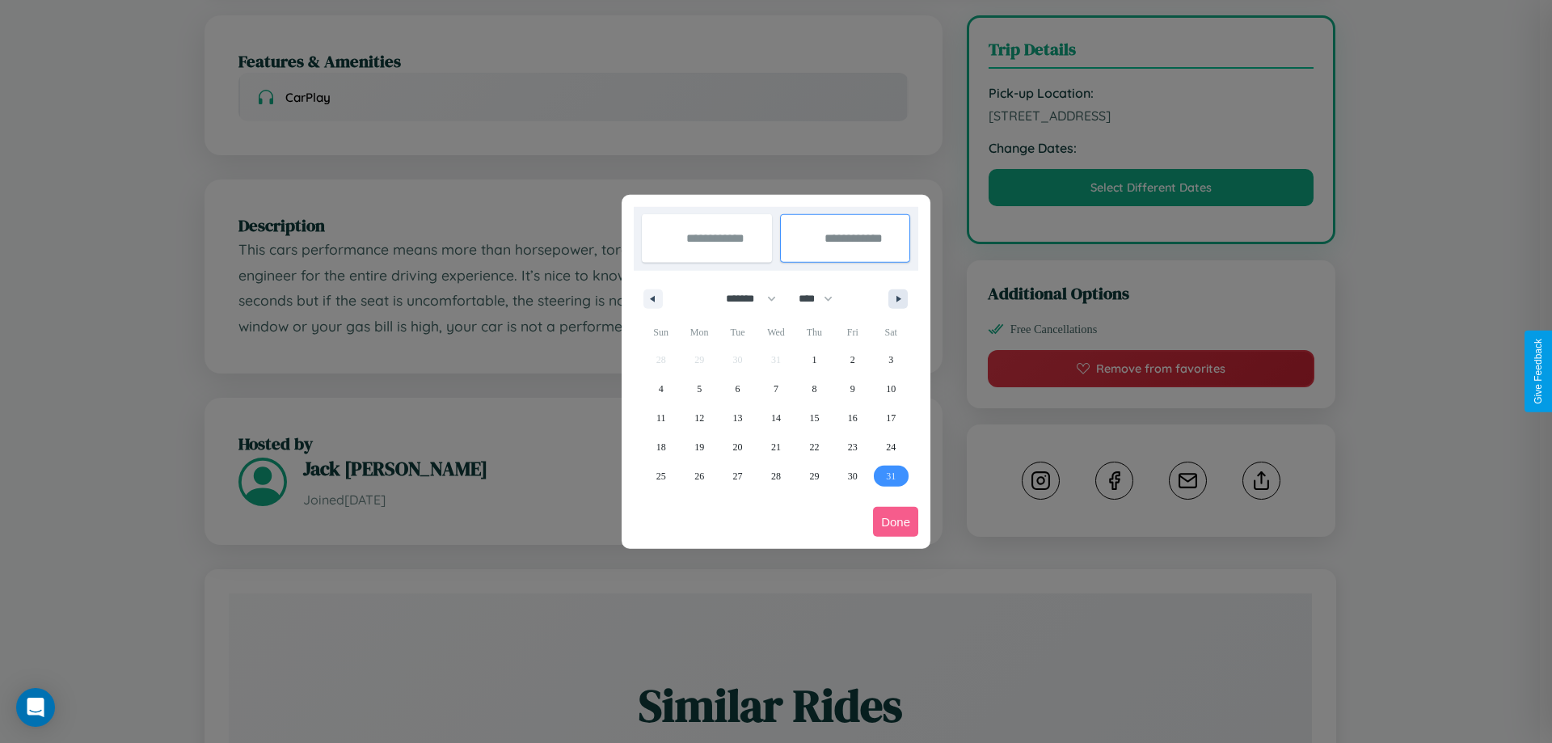
click at [898, 298] on icon "button" at bounding box center [901, 299] width 8 height 6
select select "*"
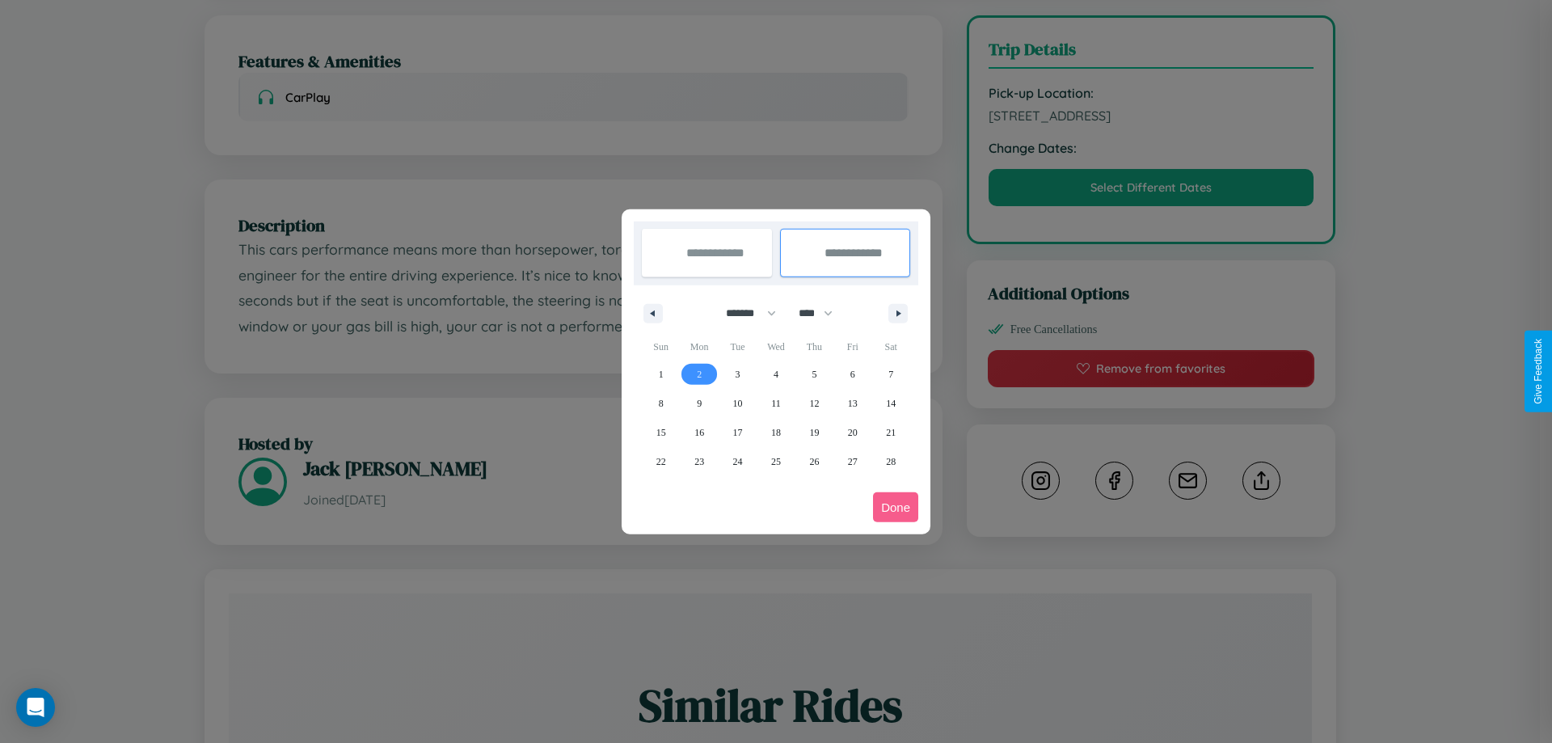
click at [699, 373] on span "2" at bounding box center [699, 374] width 5 height 29
type input "**********"
select select "*"
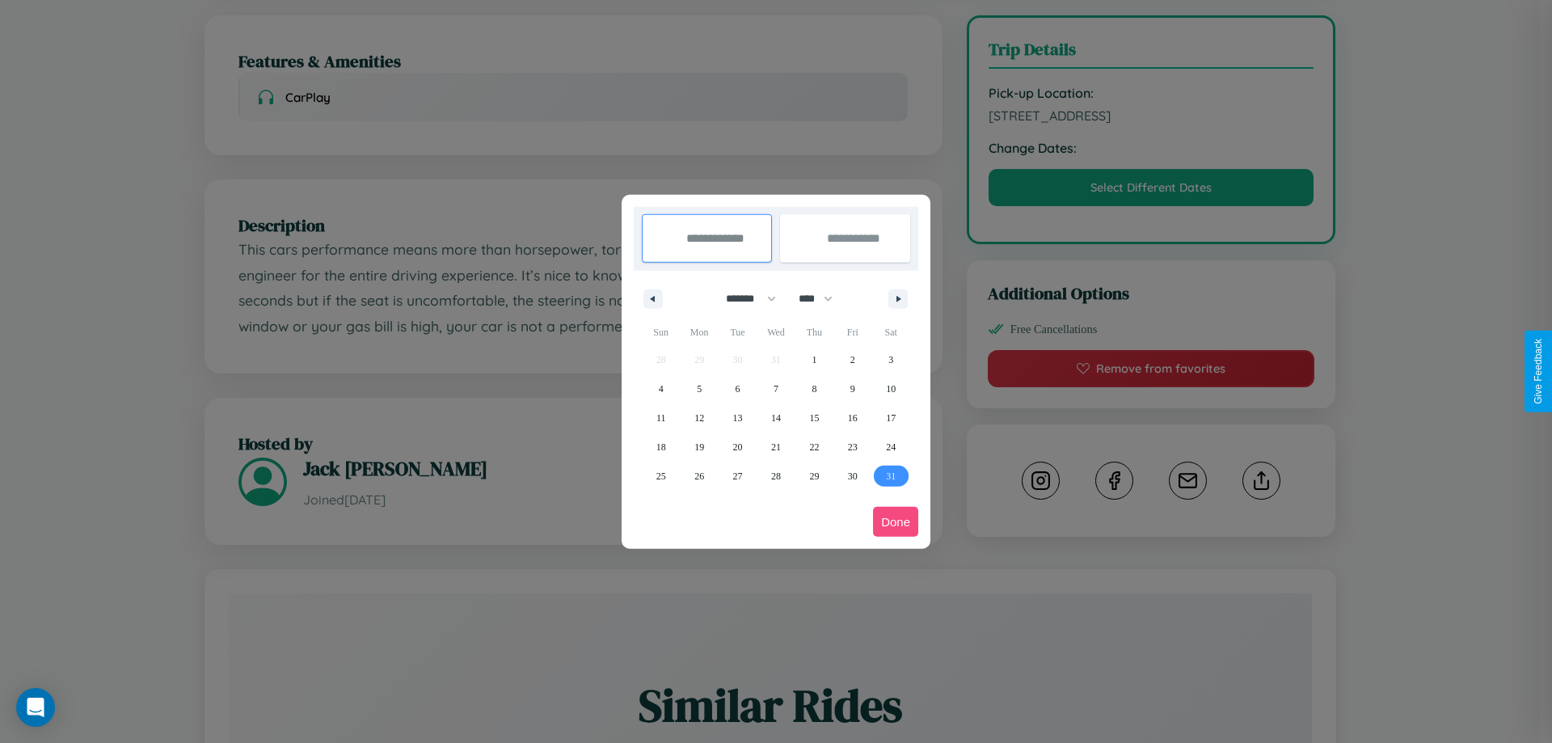
click at [896, 521] on button "Done" at bounding box center [895, 522] width 45 height 30
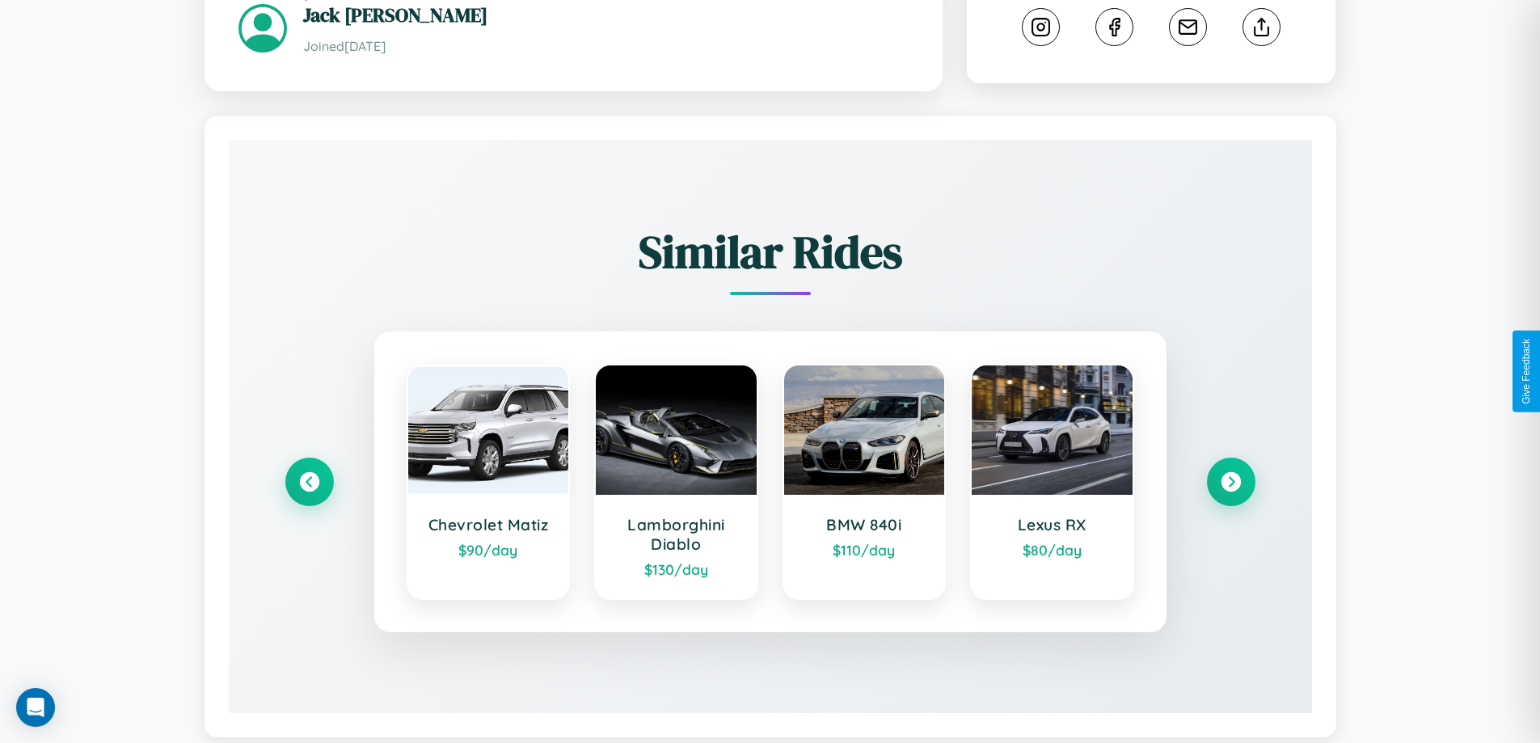
scroll to position [908, 0]
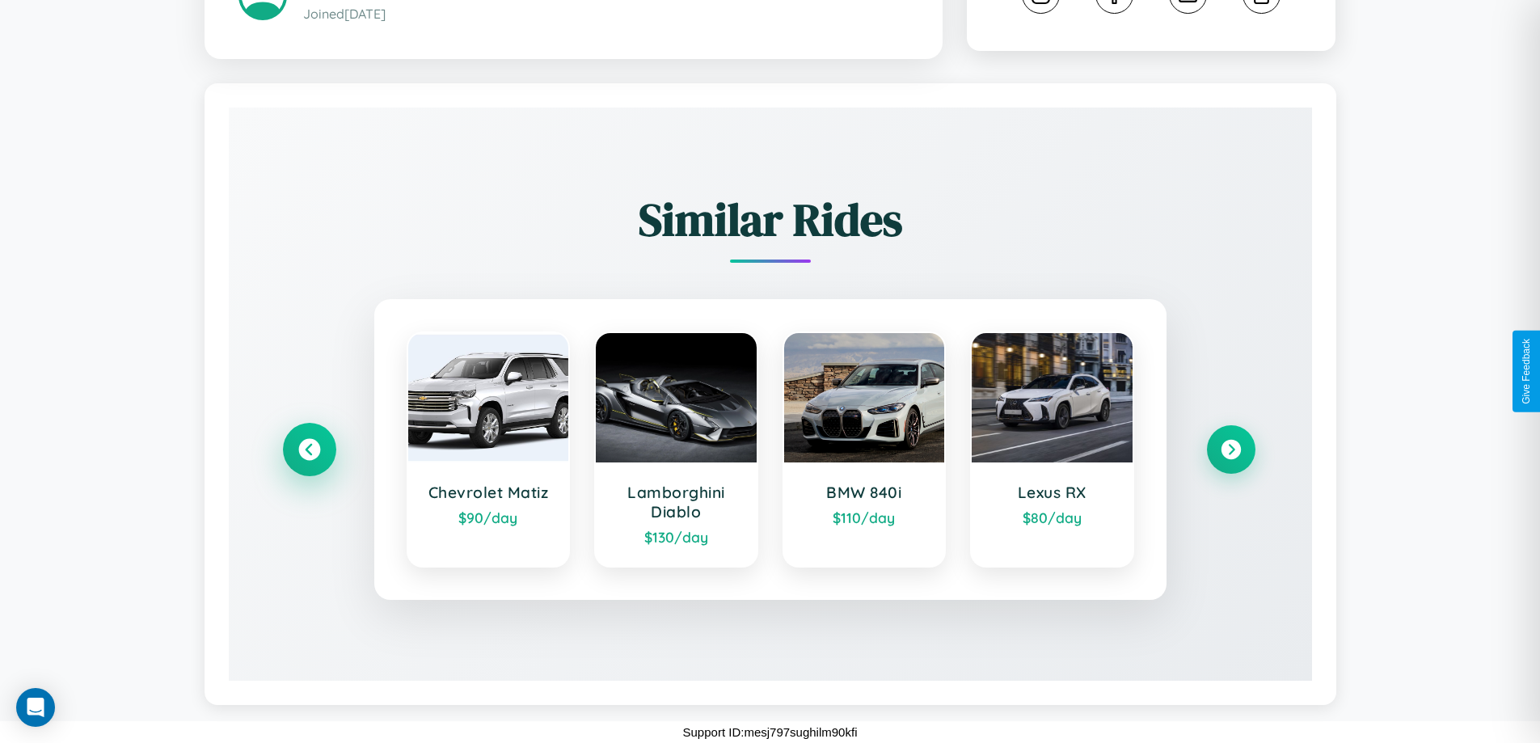
click at [309, 449] on icon at bounding box center [309, 450] width 22 height 22
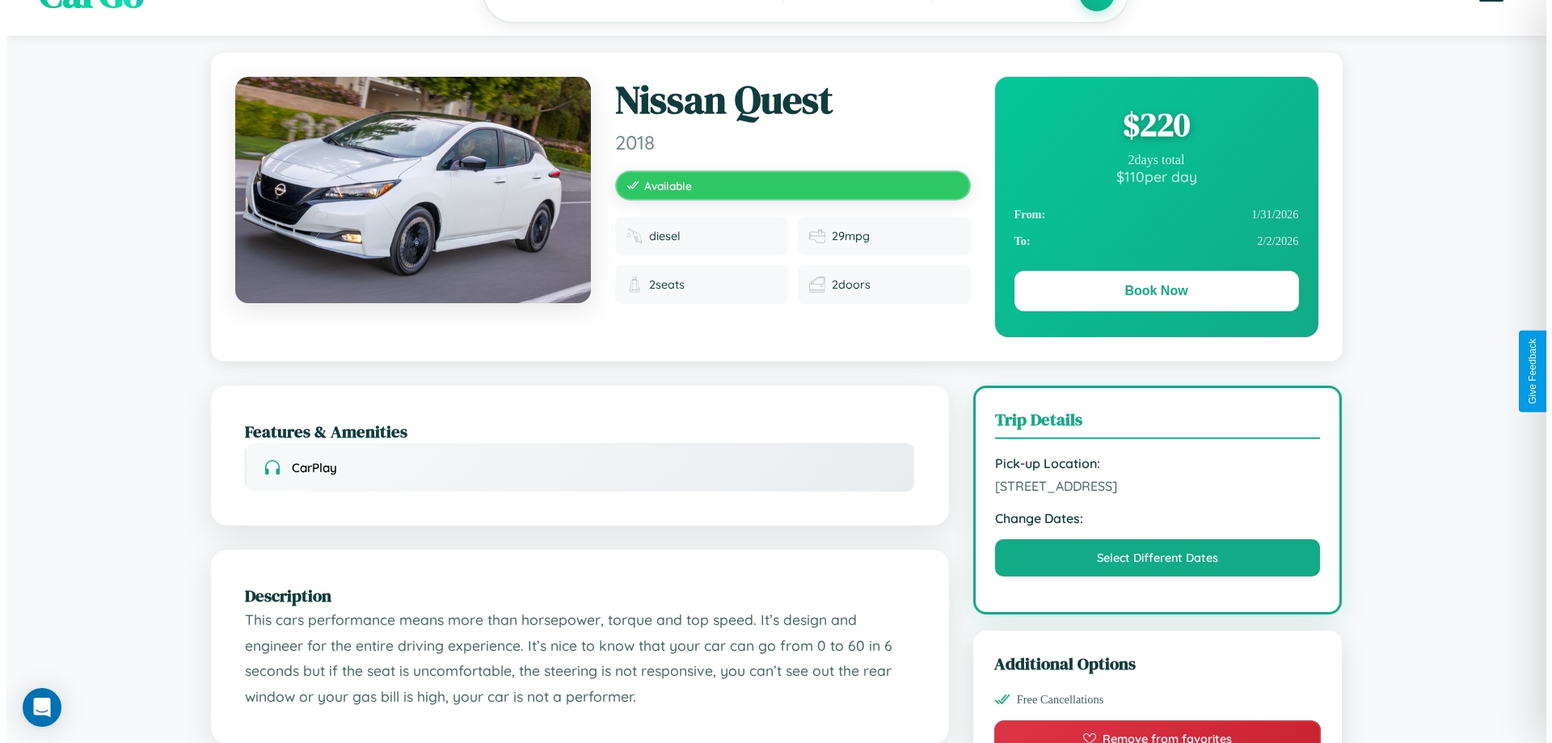
scroll to position [0, 0]
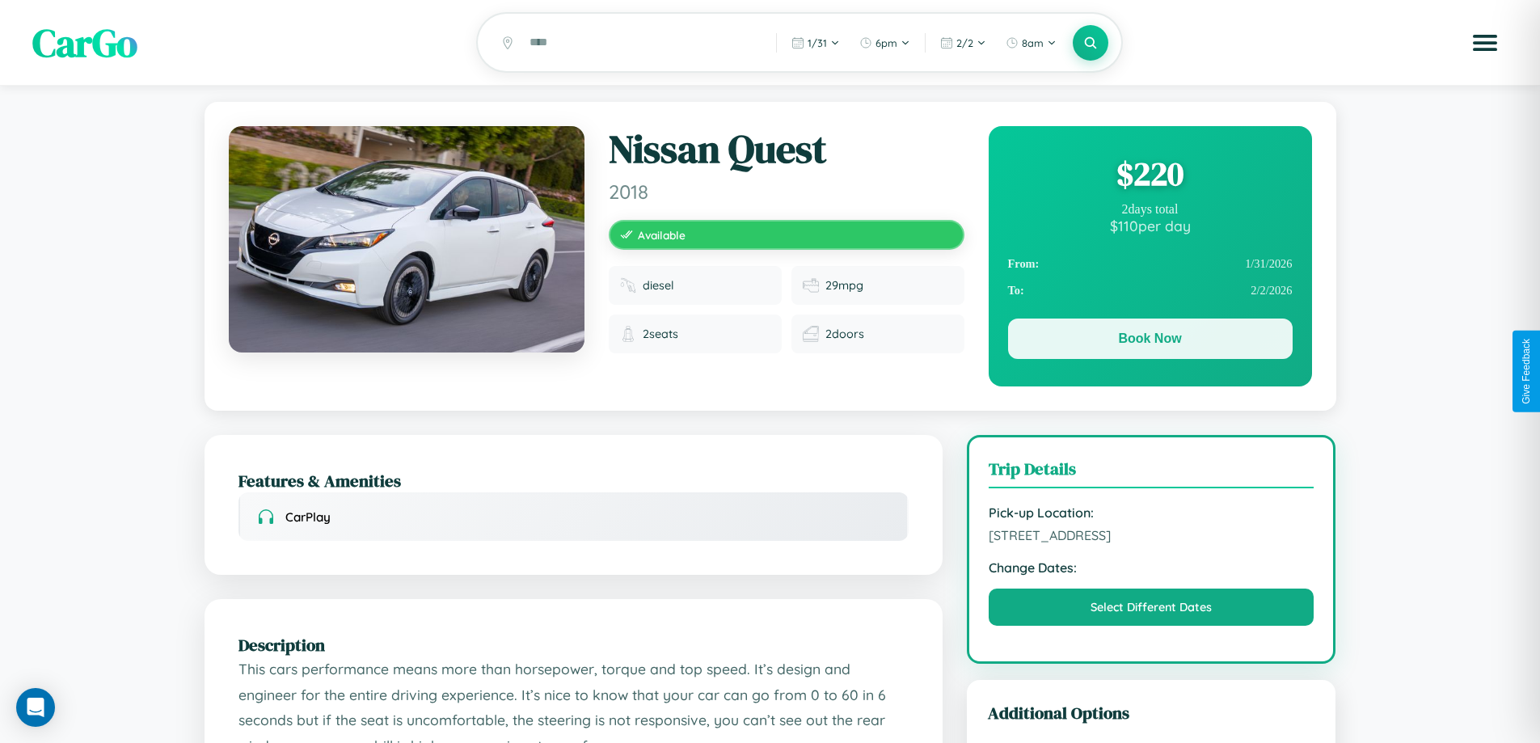
click at [1150, 341] on button "Book Now" at bounding box center [1150, 339] width 285 height 40
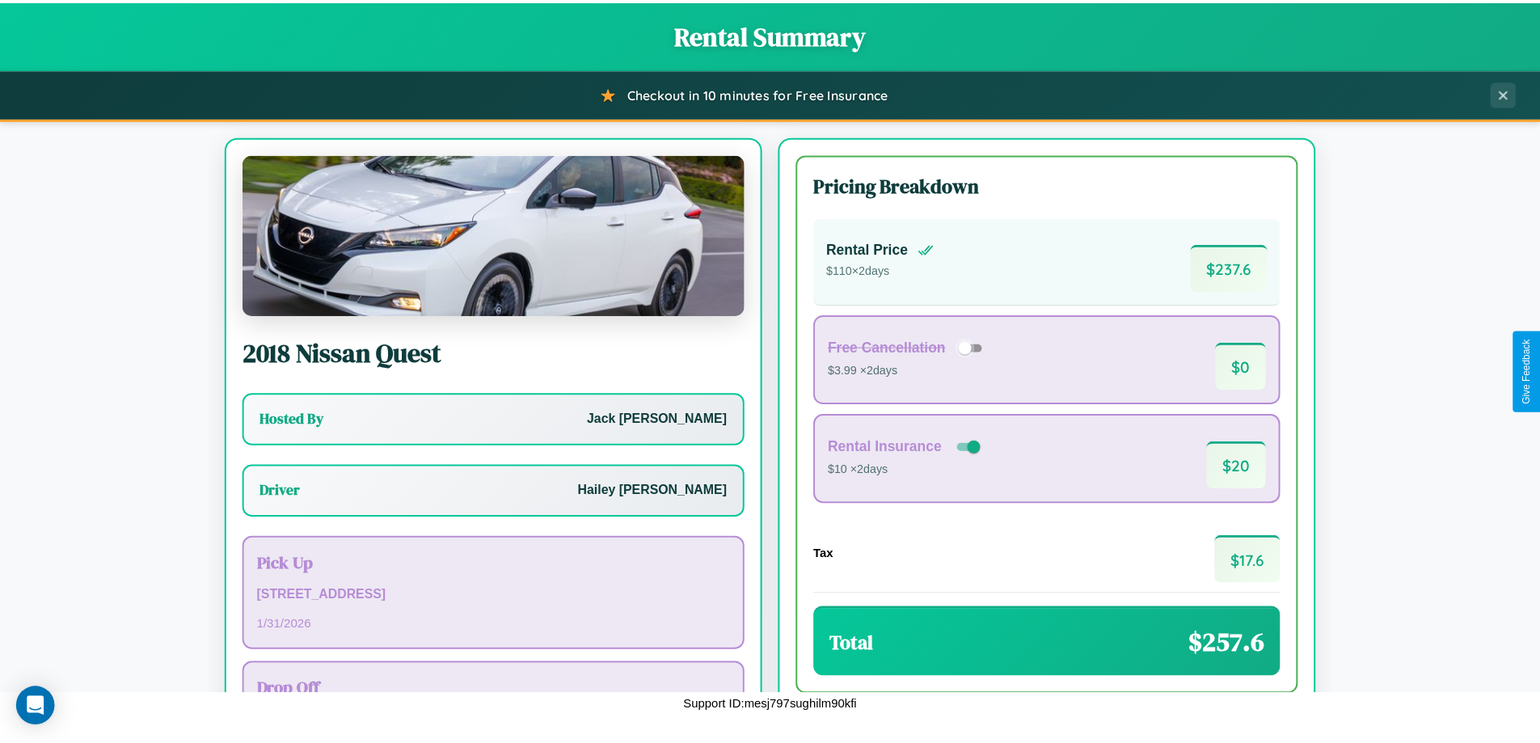
scroll to position [116, 0]
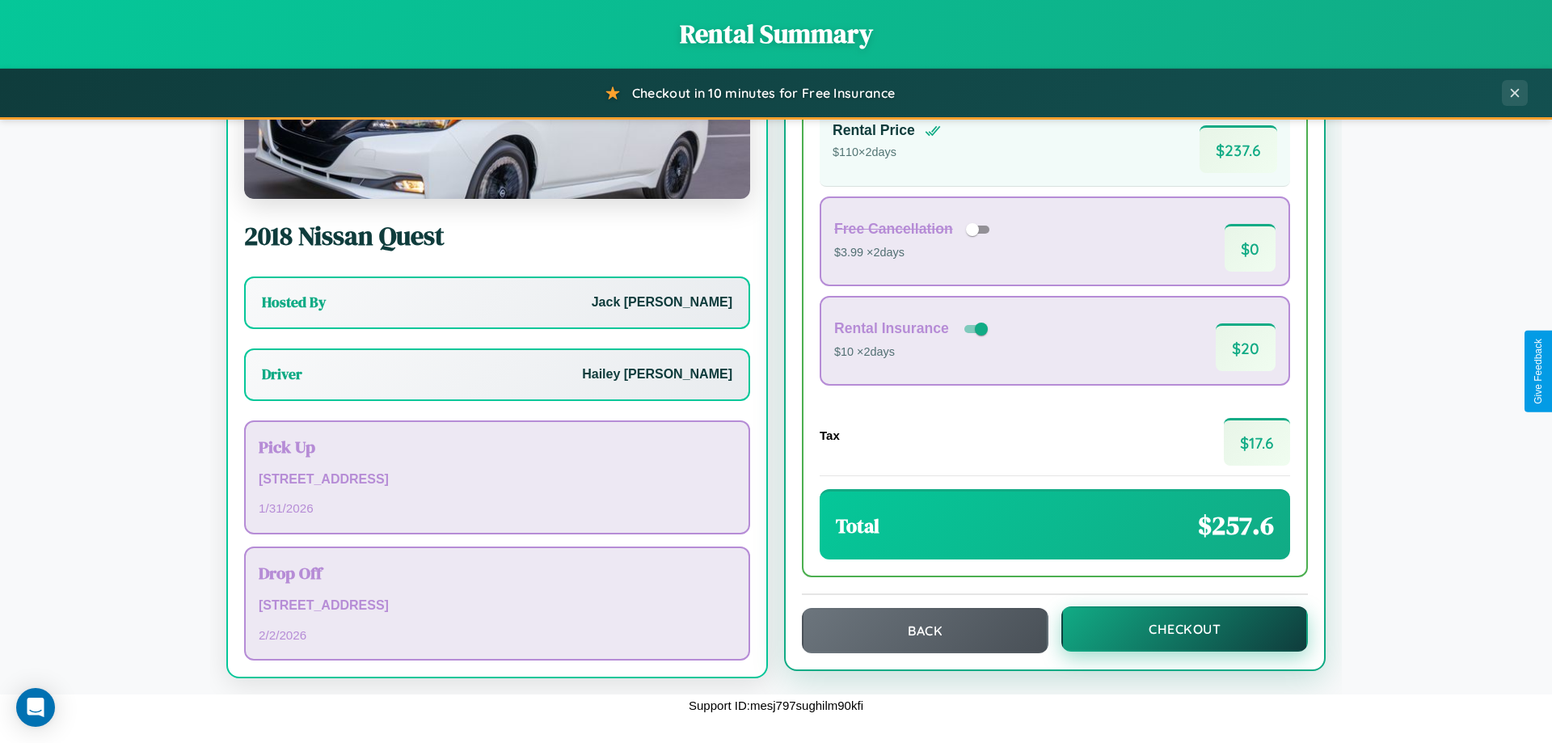
click at [1174, 629] on button "Checkout" at bounding box center [1184, 628] width 247 height 45
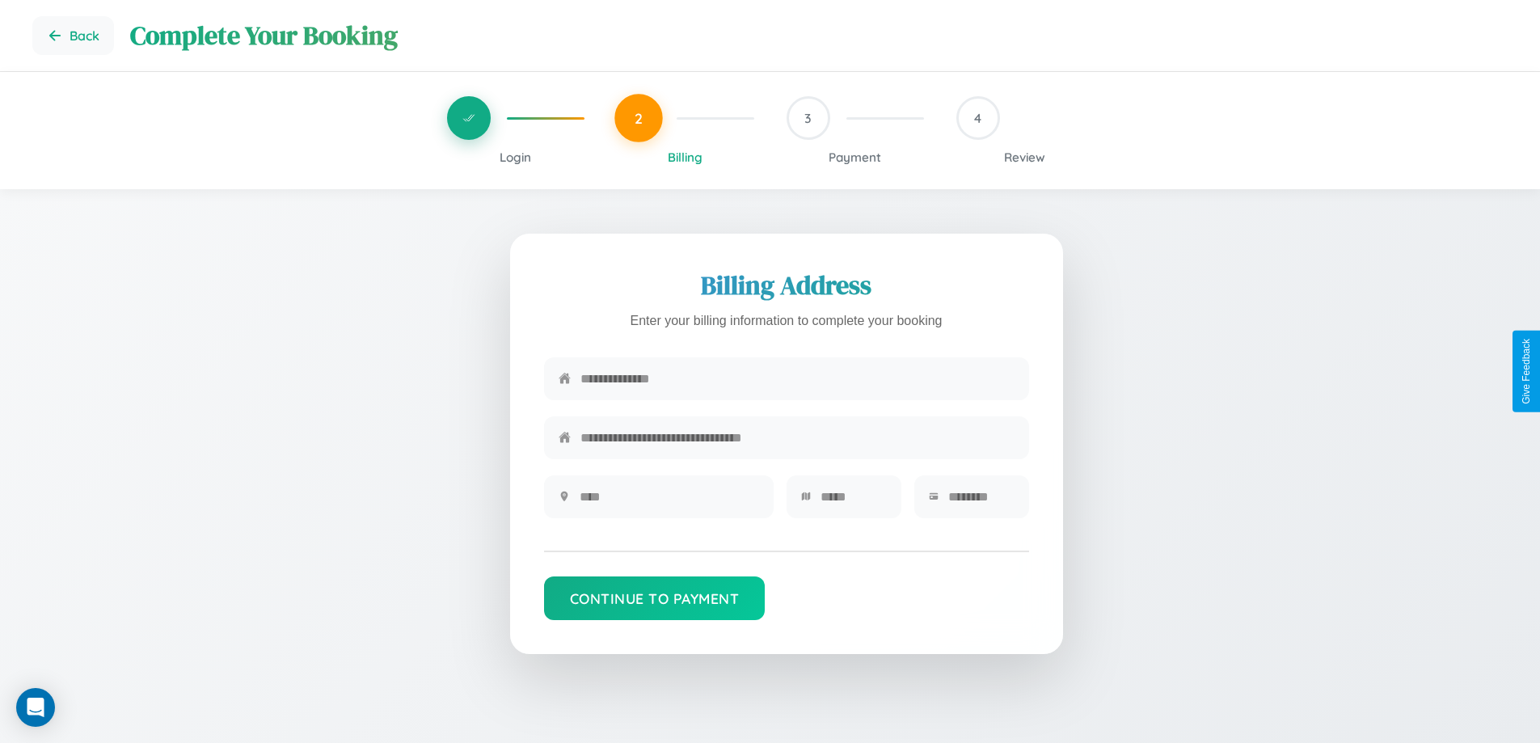
click at [797, 379] on input "text" at bounding box center [797, 379] width 434 height 40
type input "**********"
click at [669, 502] on input "text" at bounding box center [669, 497] width 179 height 40
type input "********"
click at [853, 502] on input "text" at bounding box center [854, 497] width 66 height 40
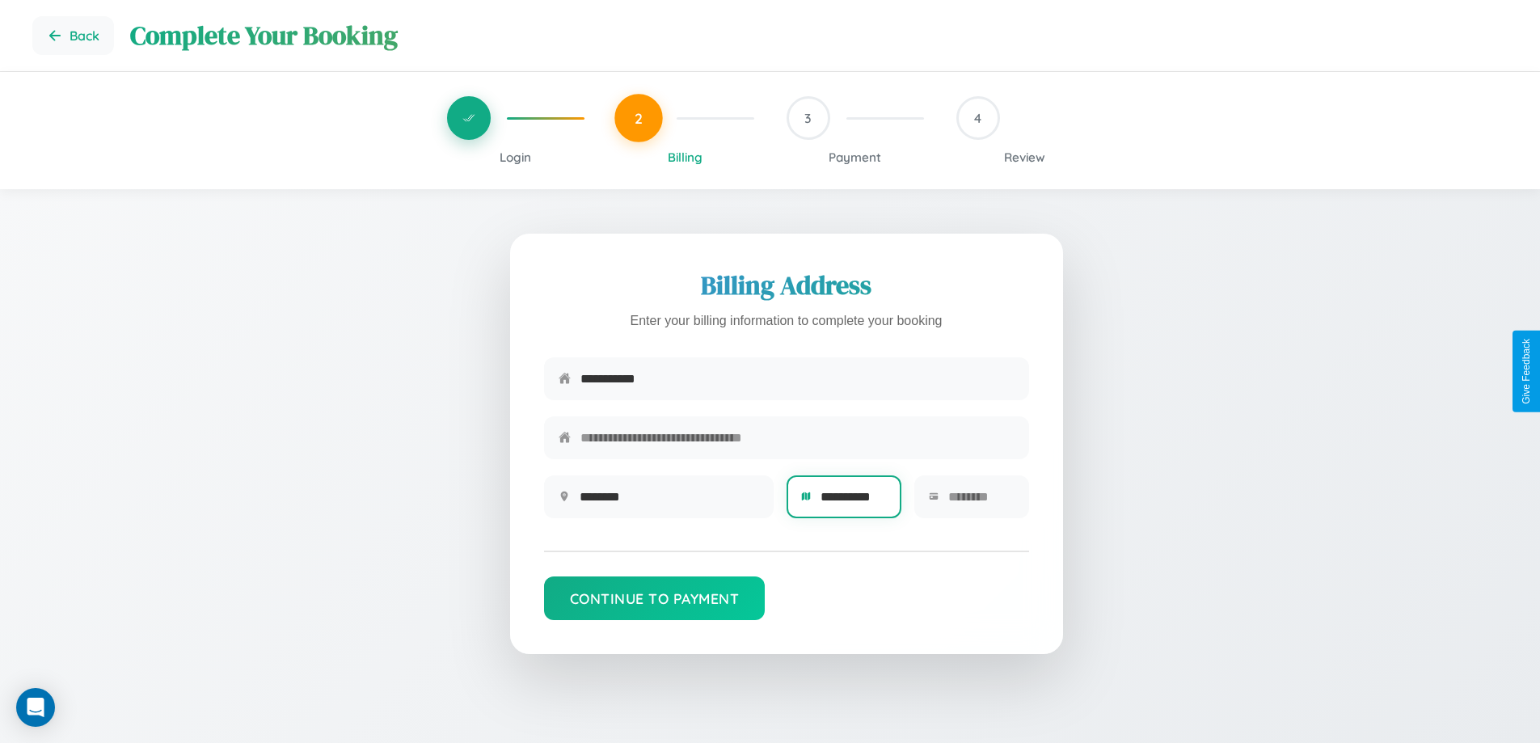
scroll to position [0, 6]
type input "**********"
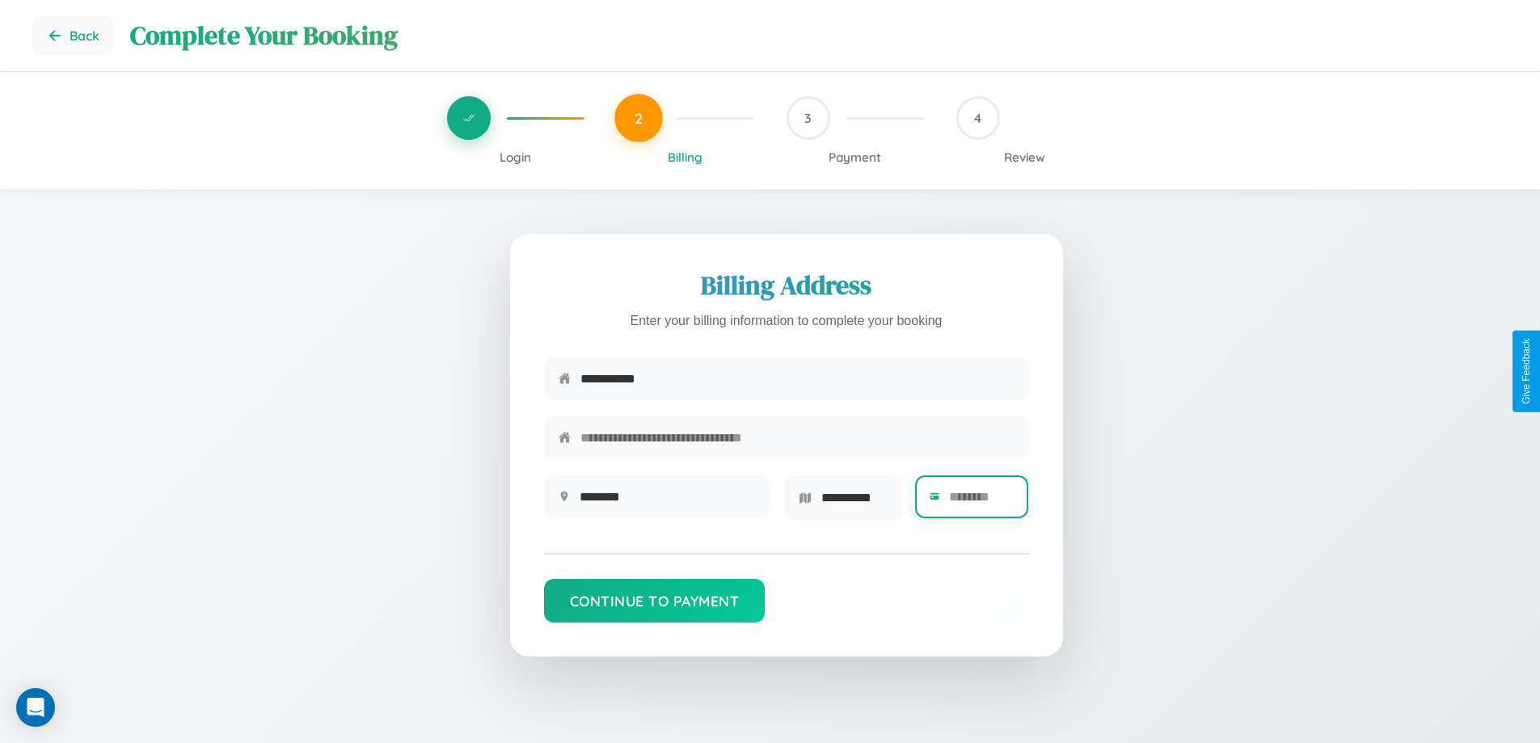
scroll to position [0, 0]
click at [981, 502] on input "text" at bounding box center [981, 497] width 65 height 40
type input "*****"
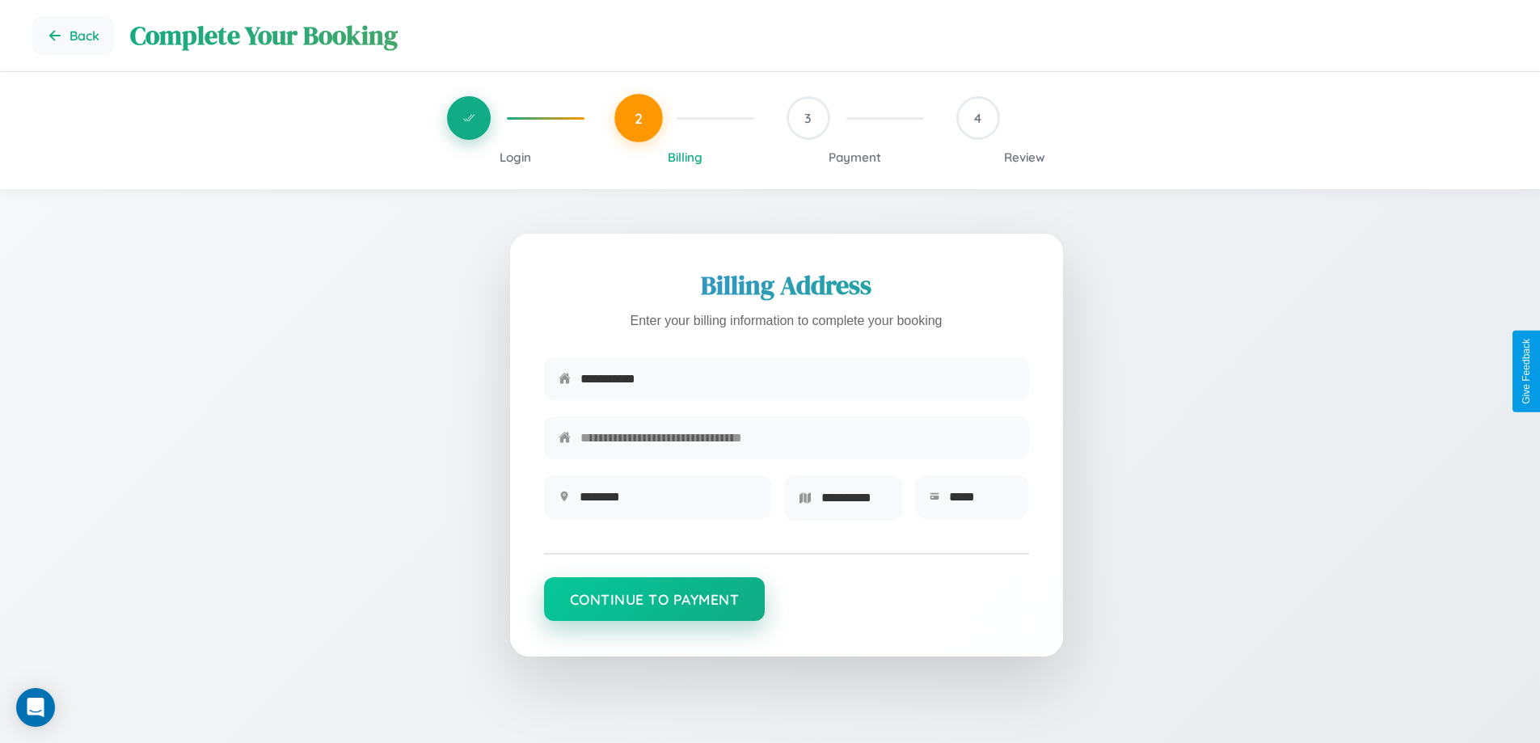
click at [654, 605] on button "Continue to Payment" at bounding box center [654, 599] width 221 height 44
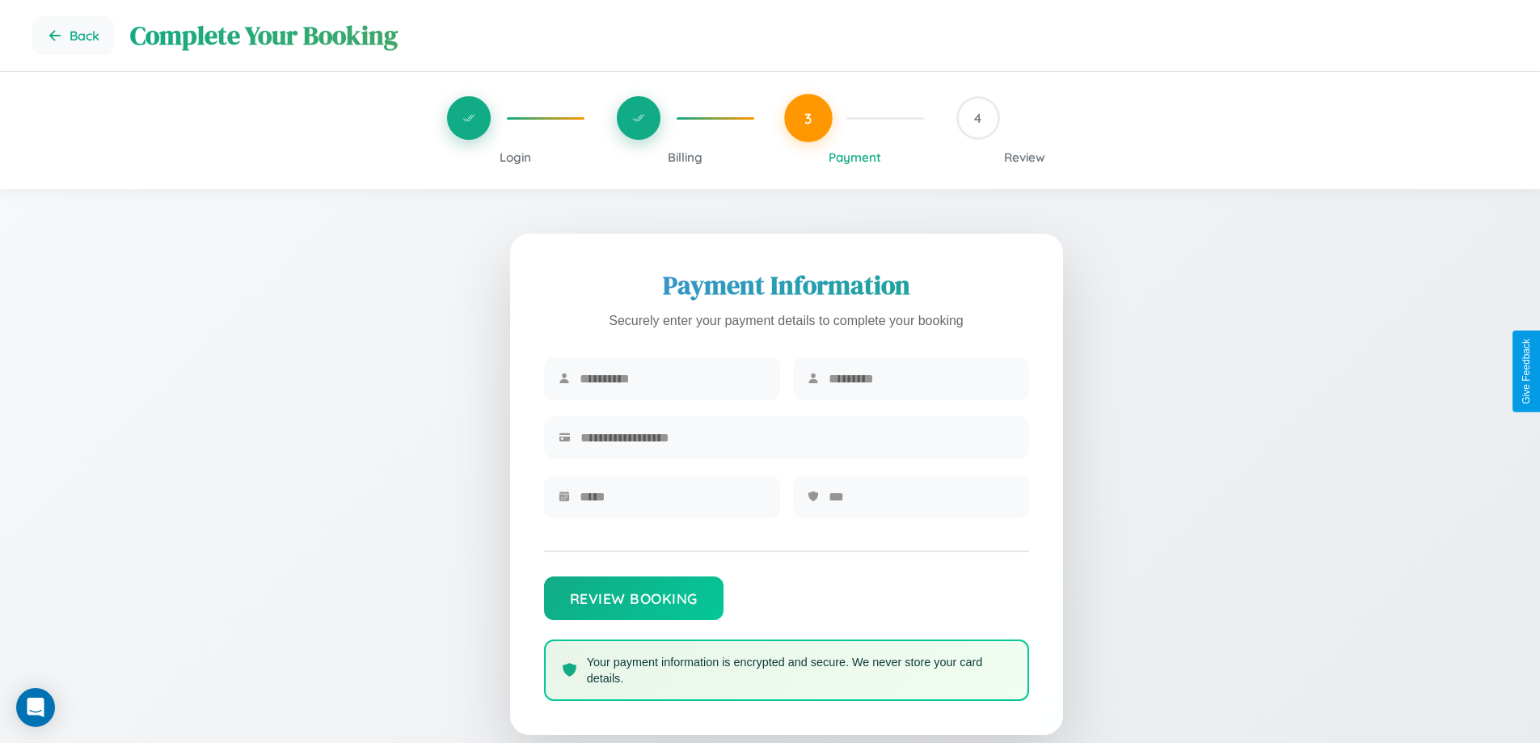
click at [672, 379] on input "text" at bounding box center [673, 379] width 186 height 40
type input "******"
click at [921, 379] on input "text" at bounding box center [922, 379] width 186 height 40
type input "*****"
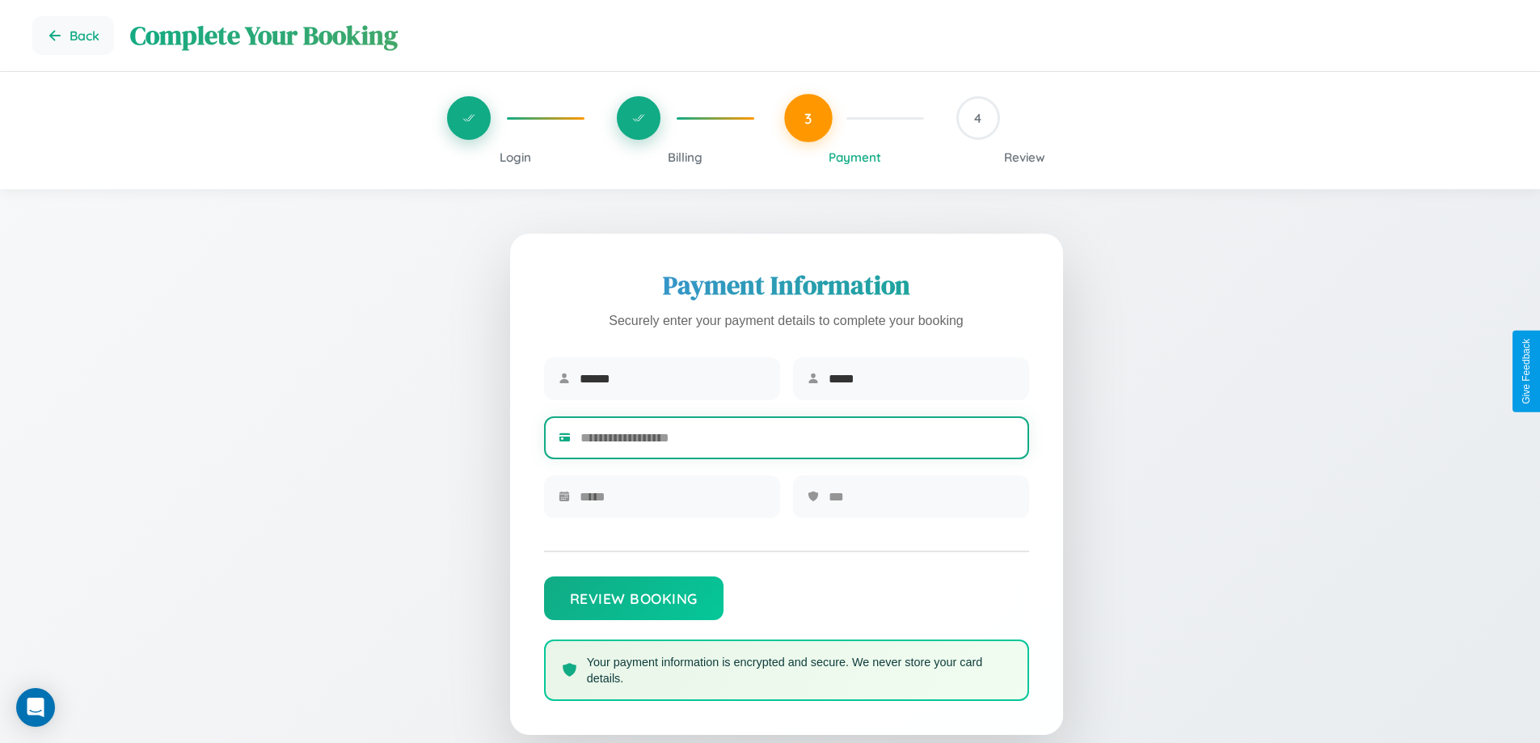
click at [797, 441] on input "text" at bounding box center [797, 438] width 434 height 40
type input "**********"
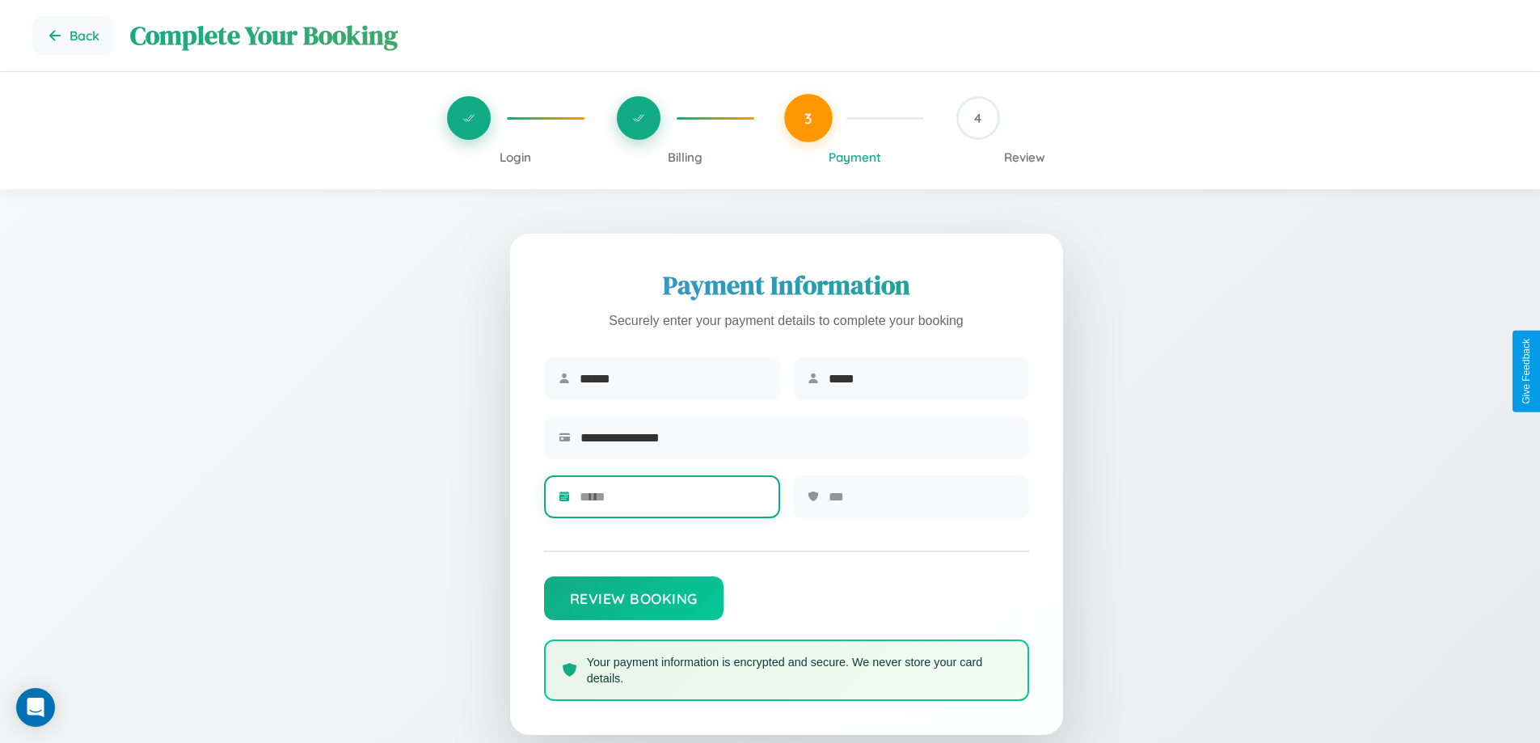
click at [672, 502] on input "text" at bounding box center [673, 497] width 186 height 40
type input "*****"
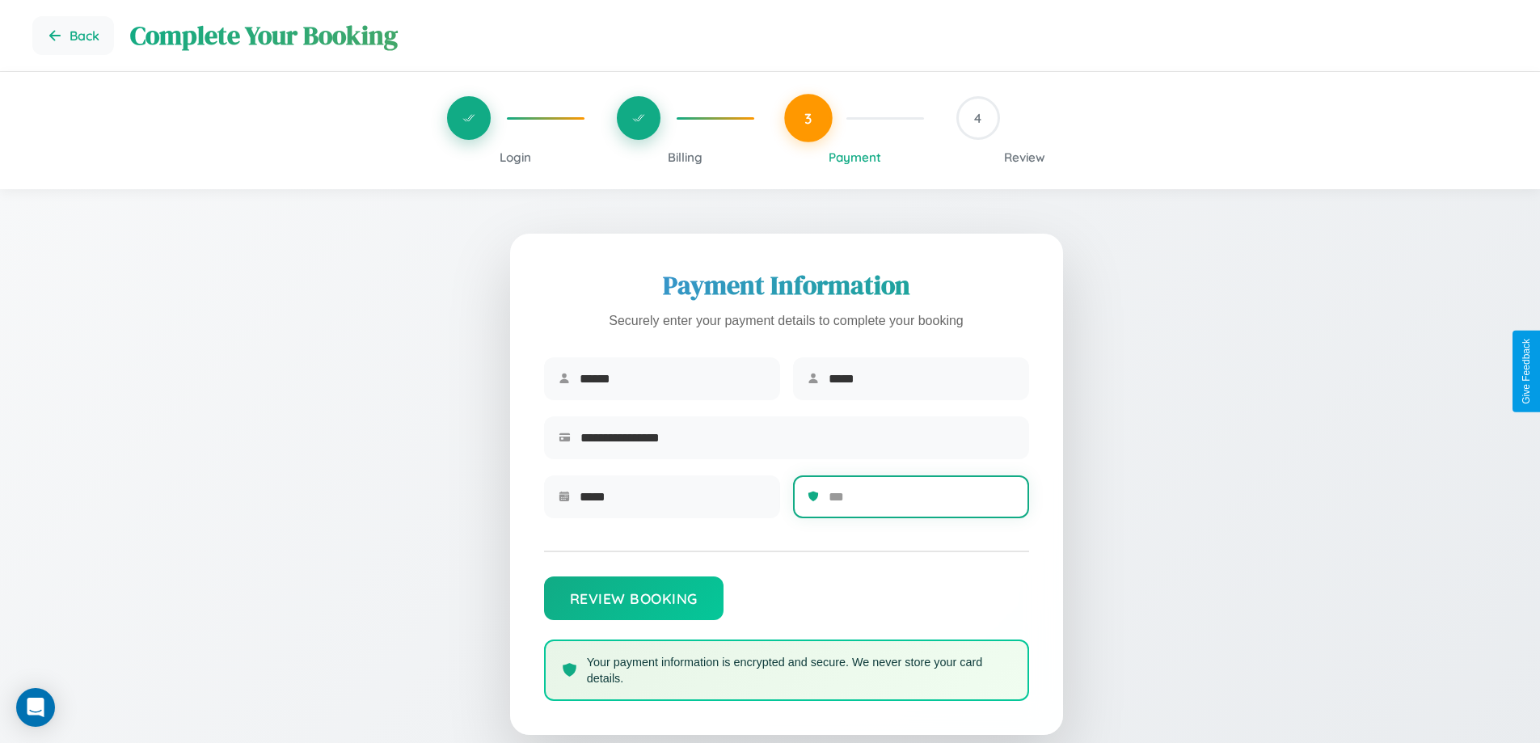
click at [921, 502] on input "text" at bounding box center [922, 497] width 186 height 40
type input "***"
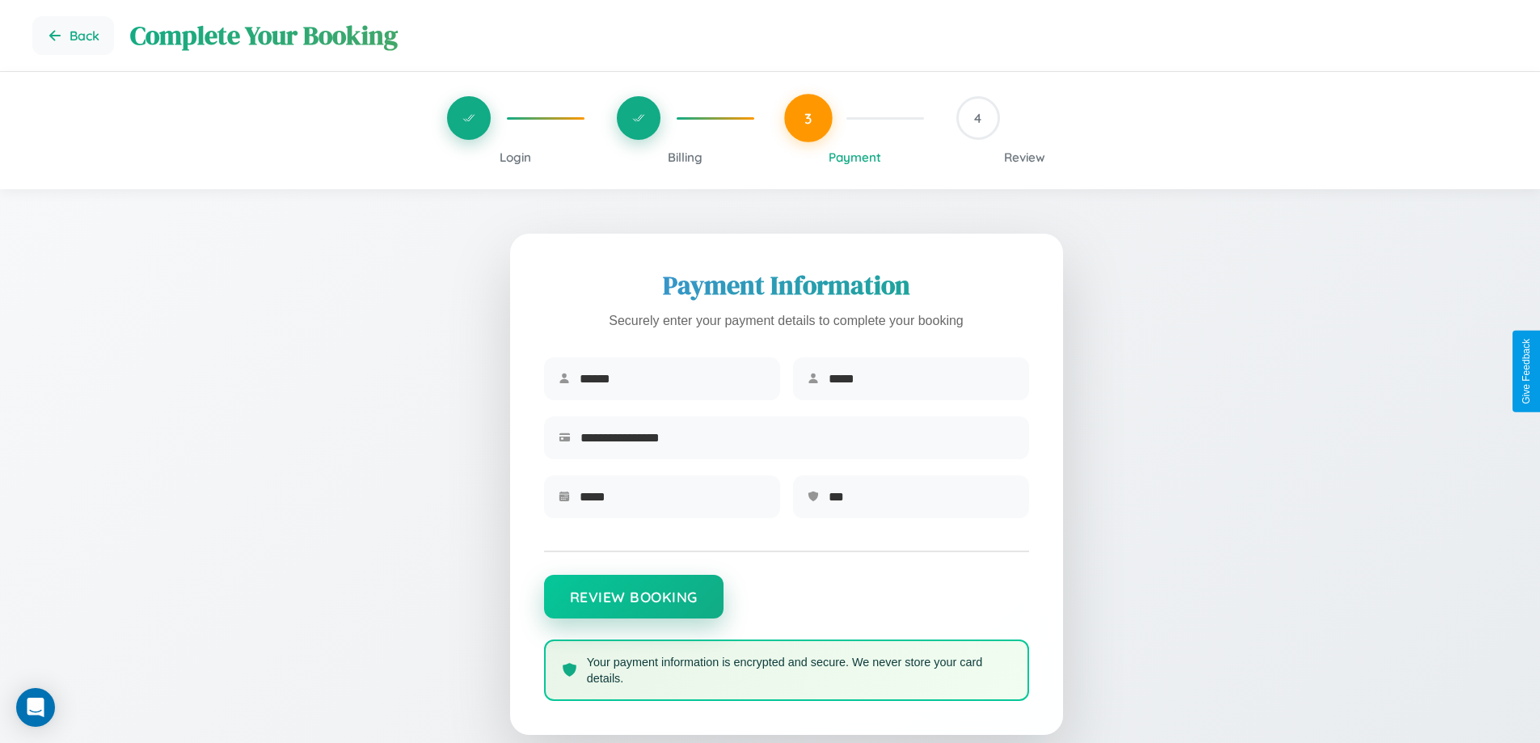
click at [633, 605] on button "Review Booking" at bounding box center [633, 597] width 179 height 44
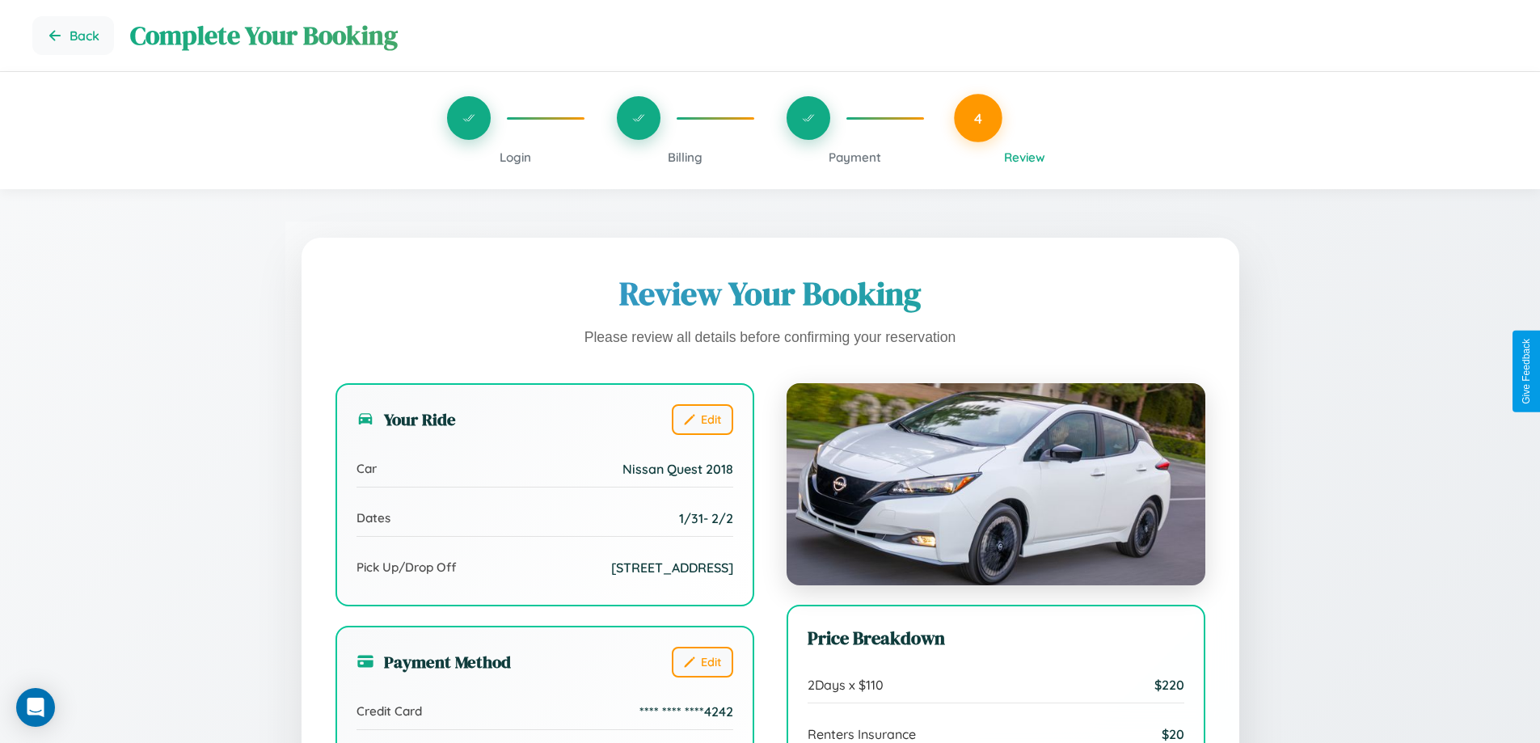
click at [854, 157] on span "Payment" at bounding box center [855, 157] width 53 height 15
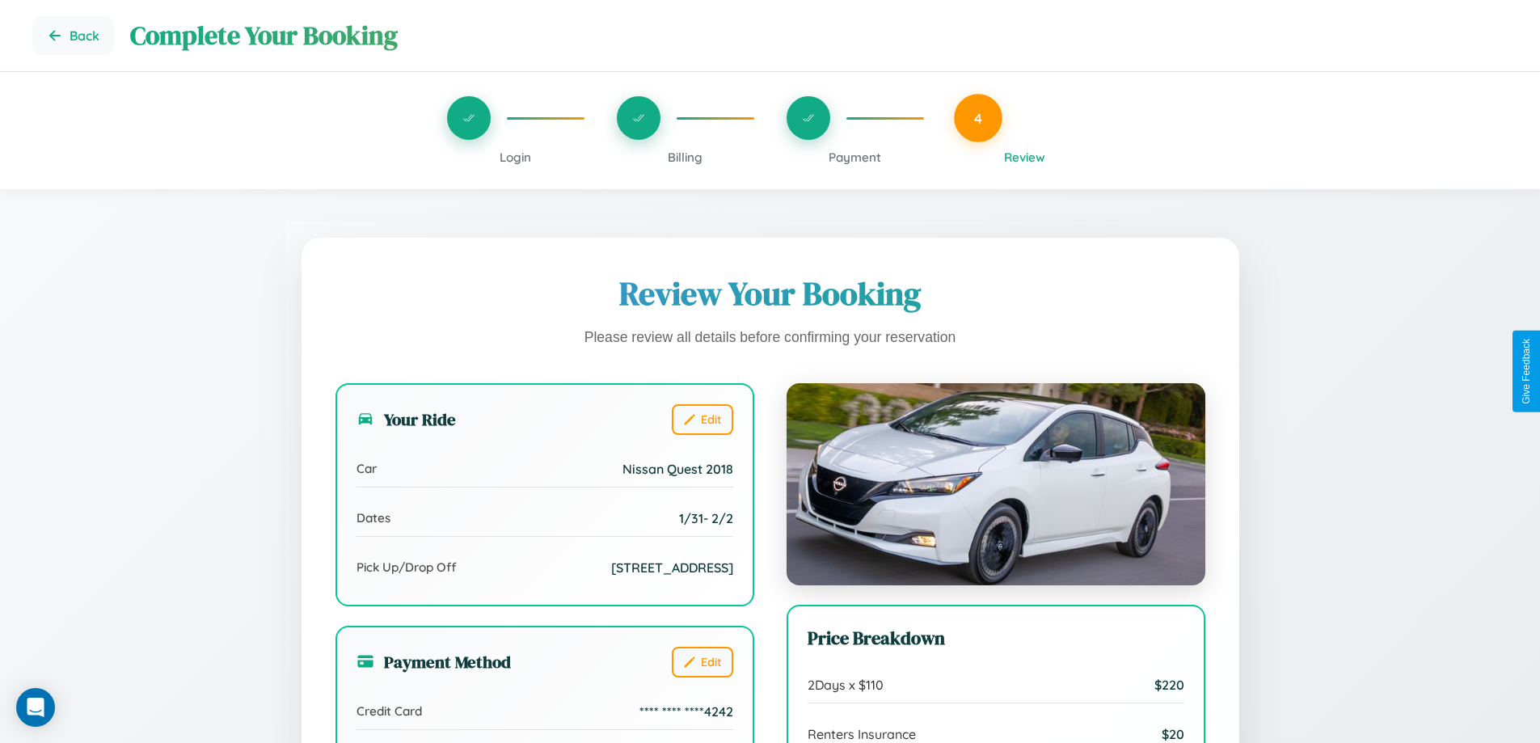
click at [854, 157] on span "Payment" at bounding box center [855, 157] width 53 height 15
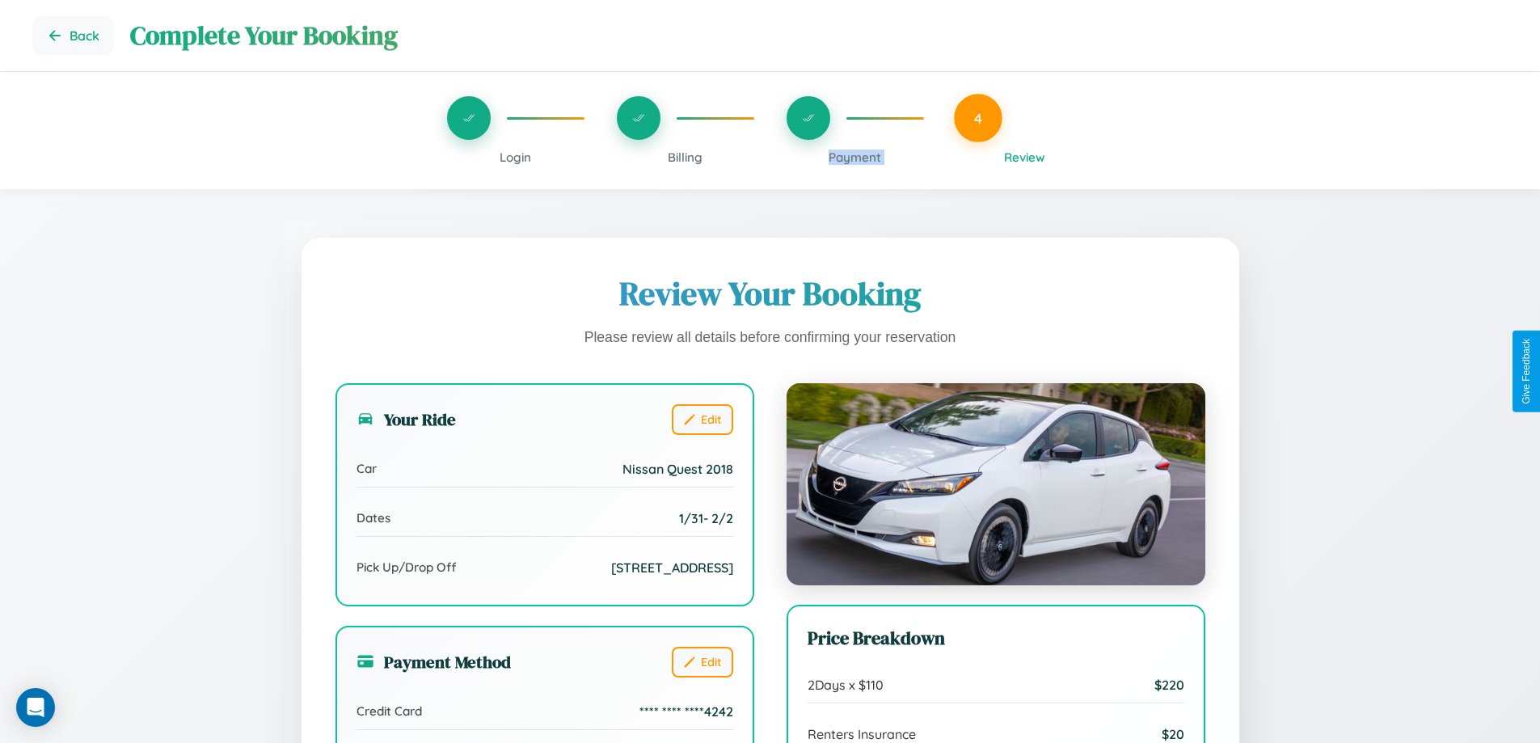
click at [854, 157] on span "Payment" at bounding box center [855, 157] width 53 height 15
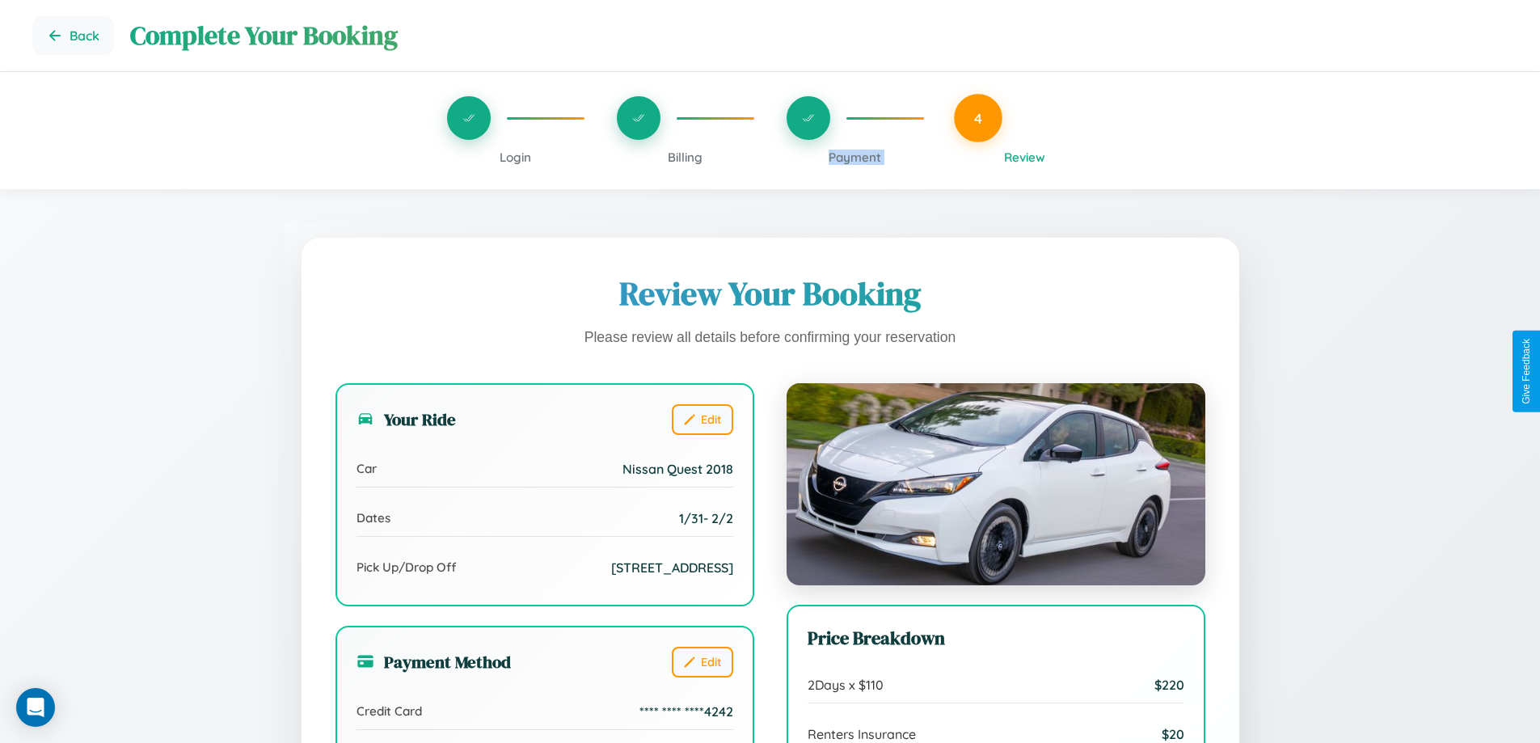
click at [854, 157] on span "Payment" at bounding box center [855, 157] width 53 height 15
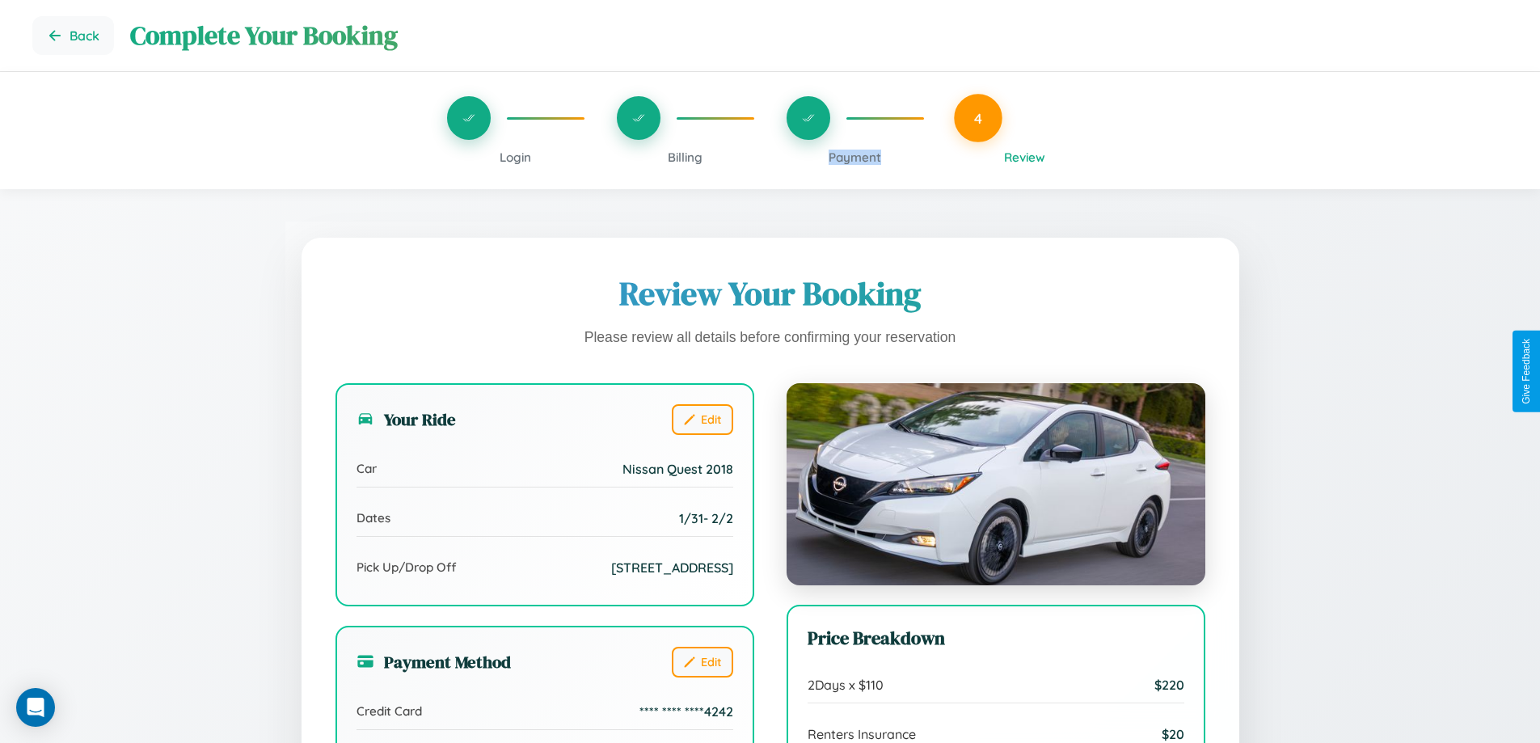
click at [854, 157] on span "Payment" at bounding box center [855, 157] width 53 height 15
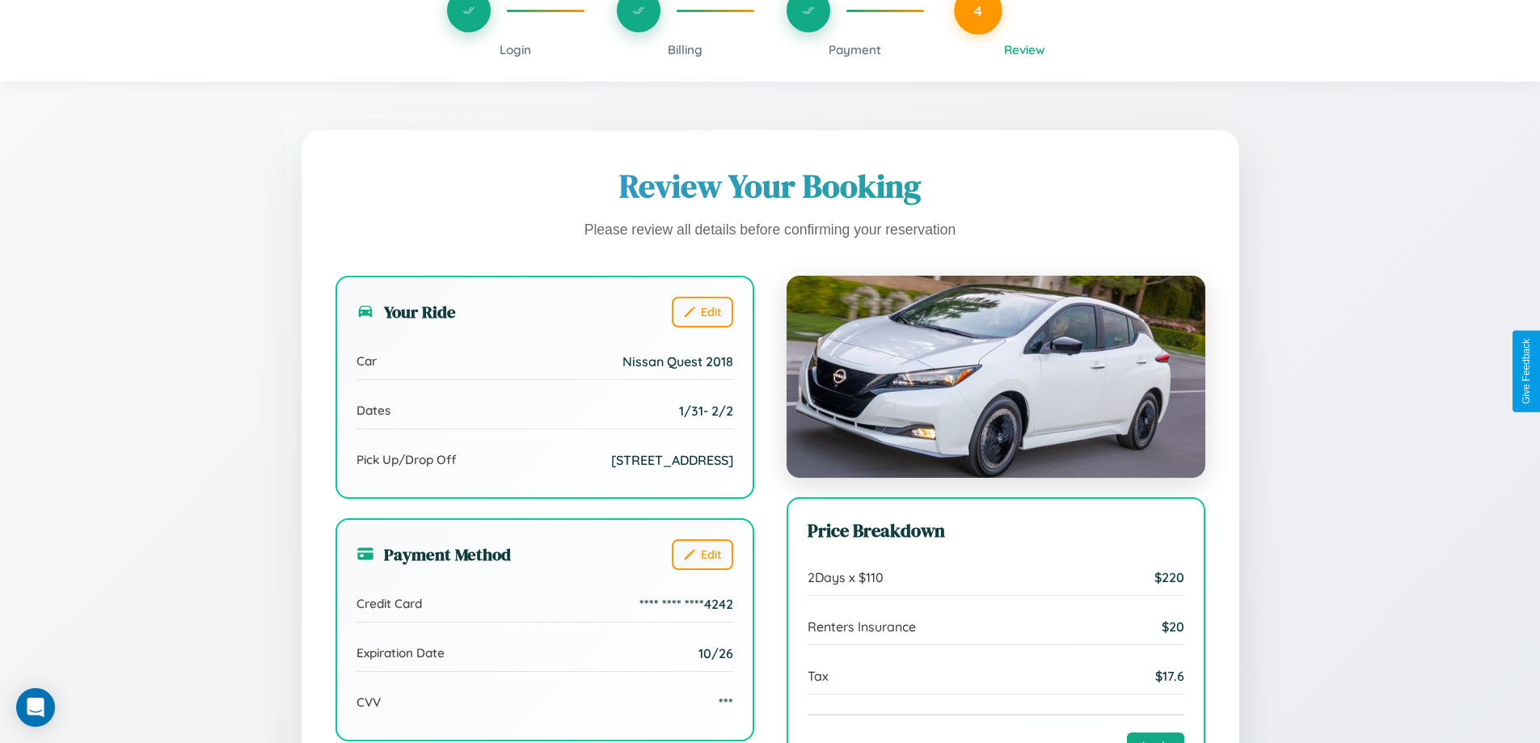
scroll to position [445, 0]
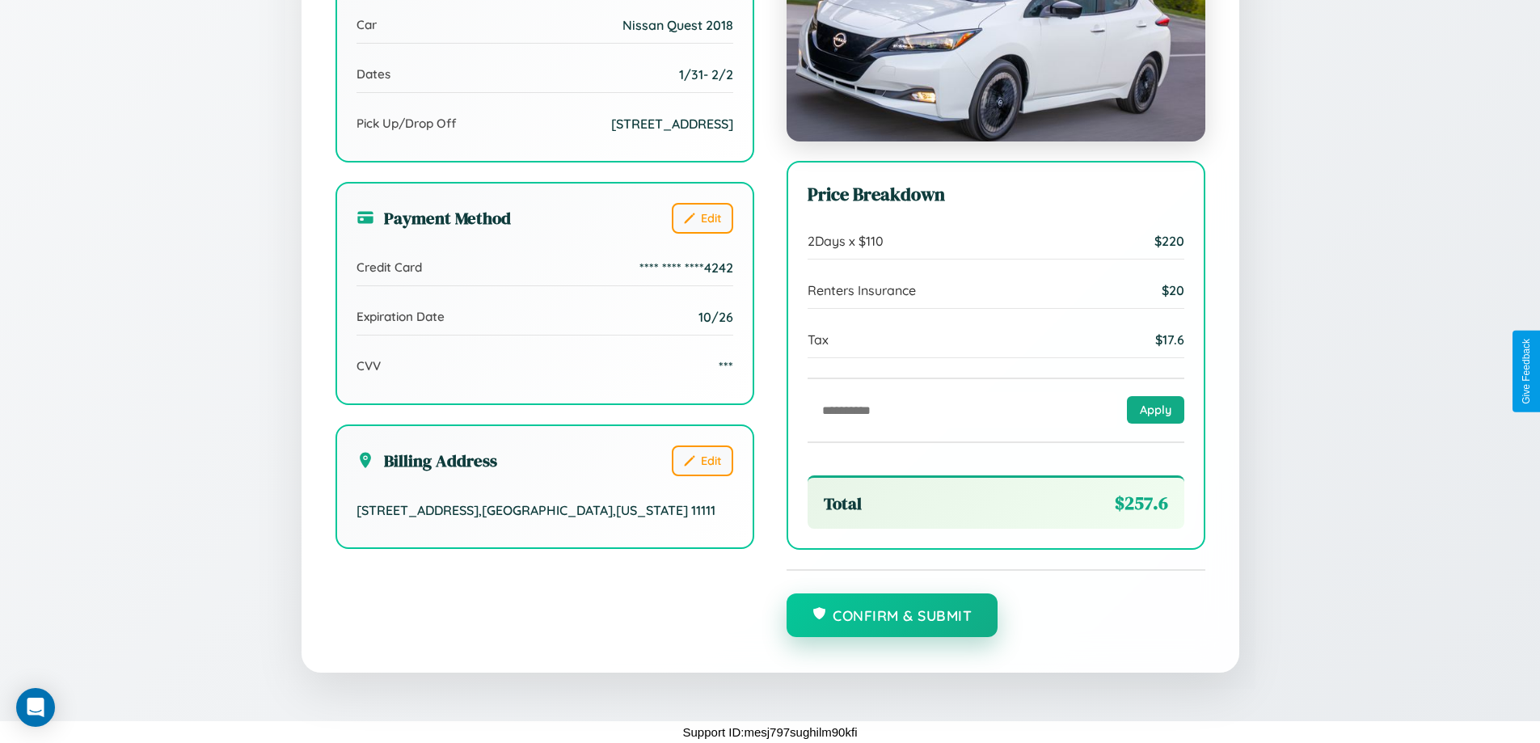
click at [892, 616] on button "Confirm & Submit" at bounding box center [893, 615] width 212 height 44
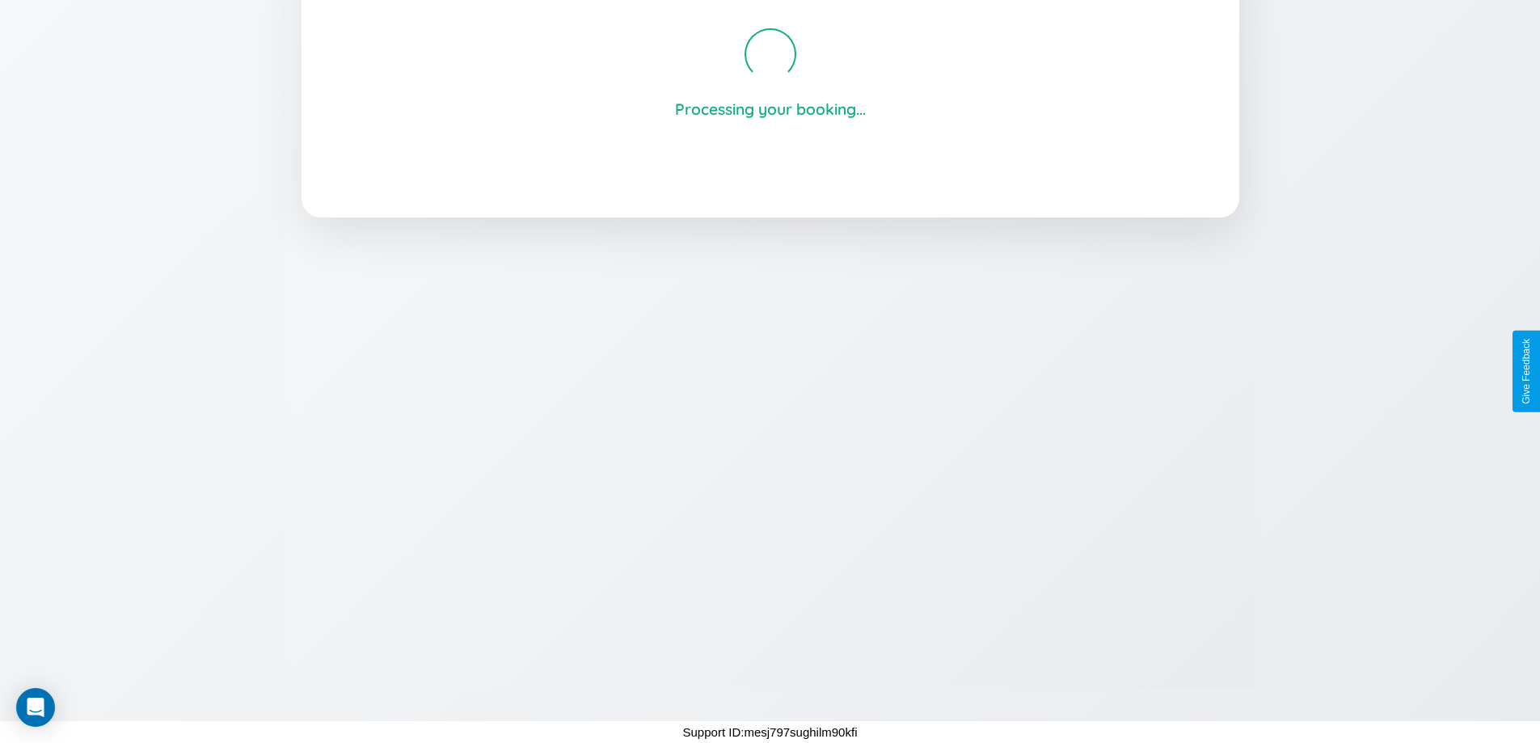
scroll to position [308, 0]
